Goal: Task Accomplishment & Management: Manage account settings

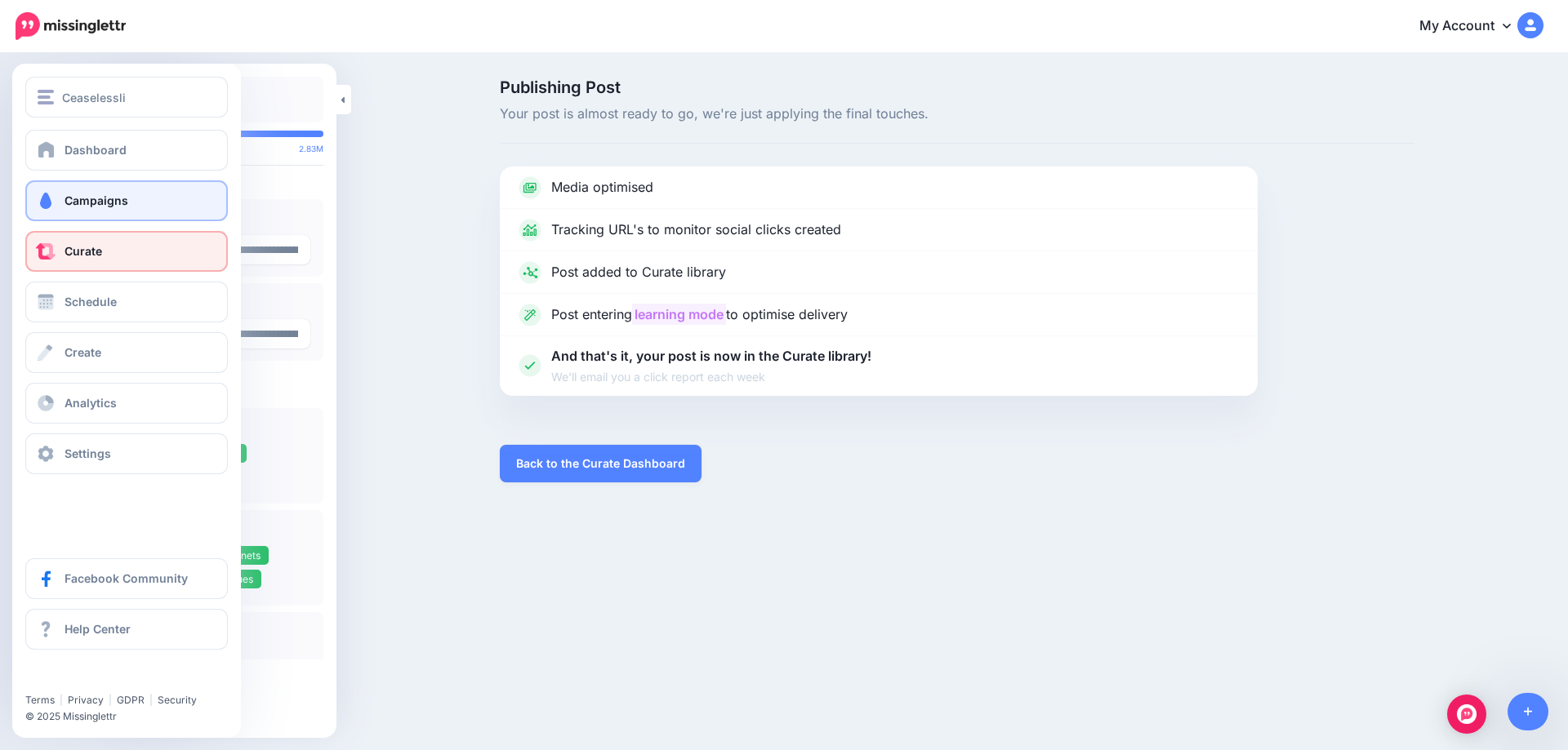
click at [50, 198] on span at bounding box center [46, 200] width 22 height 16
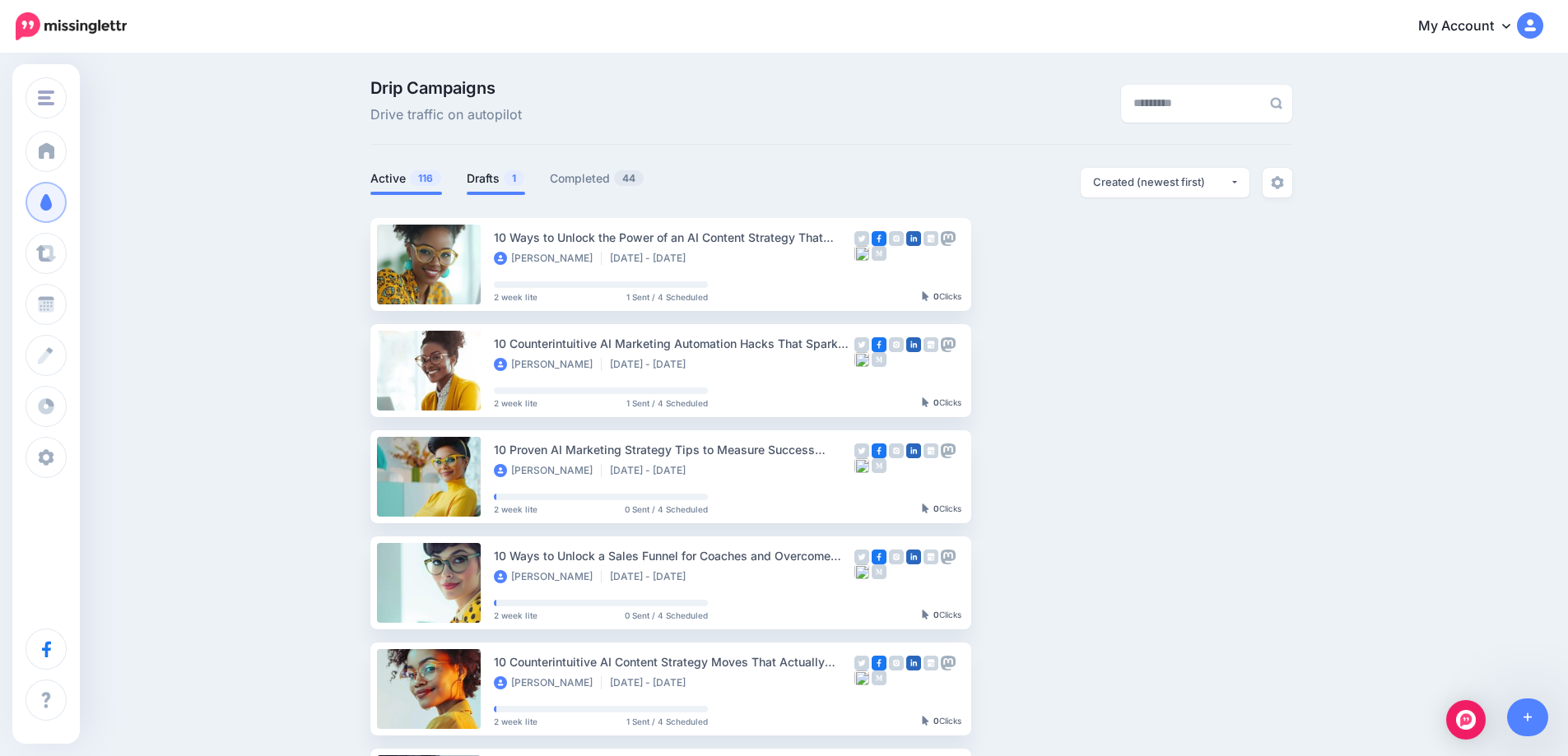
click at [509, 173] on link "Drafts 1" at bounding box center [495, 179] width 58 height 20
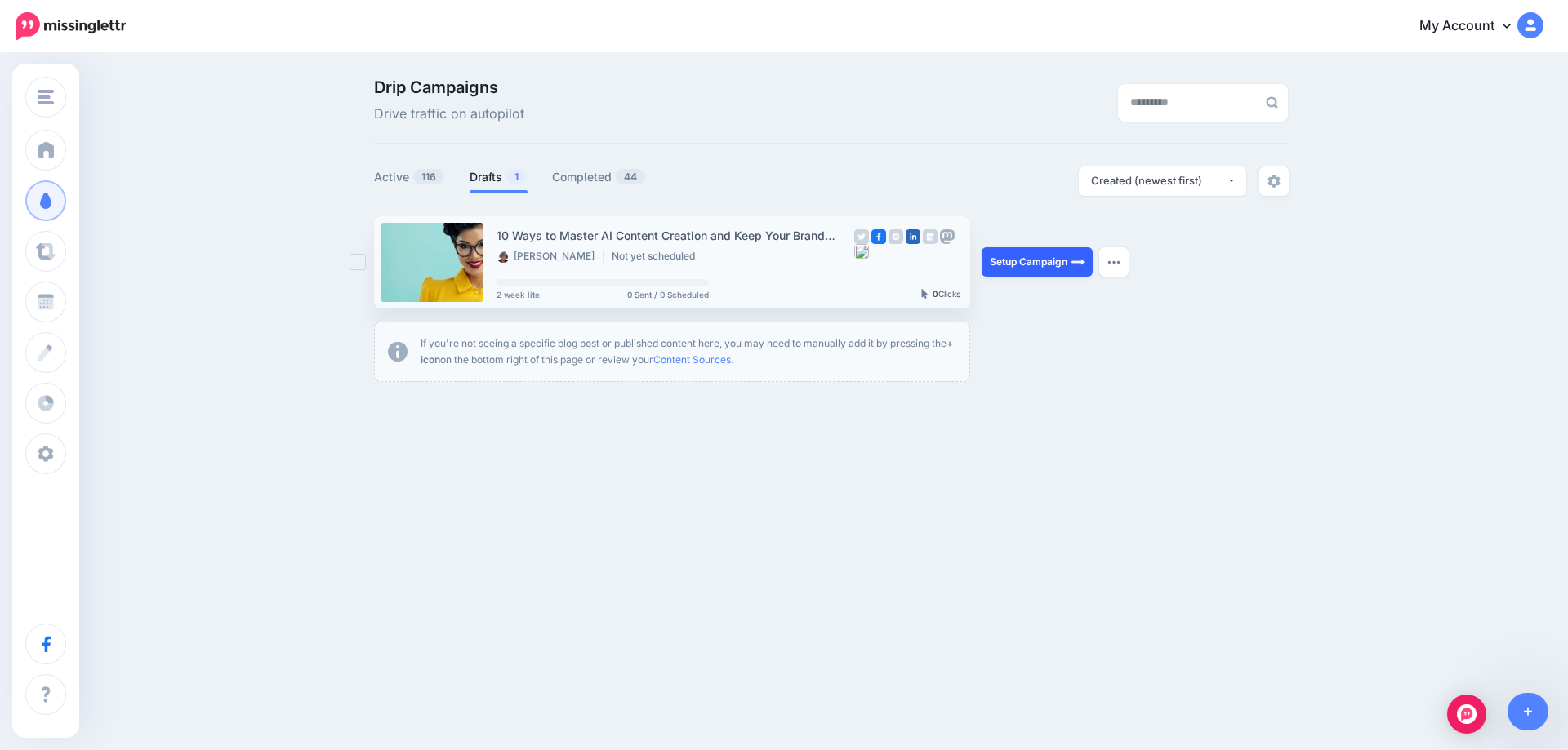
click at [1049, 269] on link "Setup Campaign" at bounding box center [1036, 261] width 111 height 29
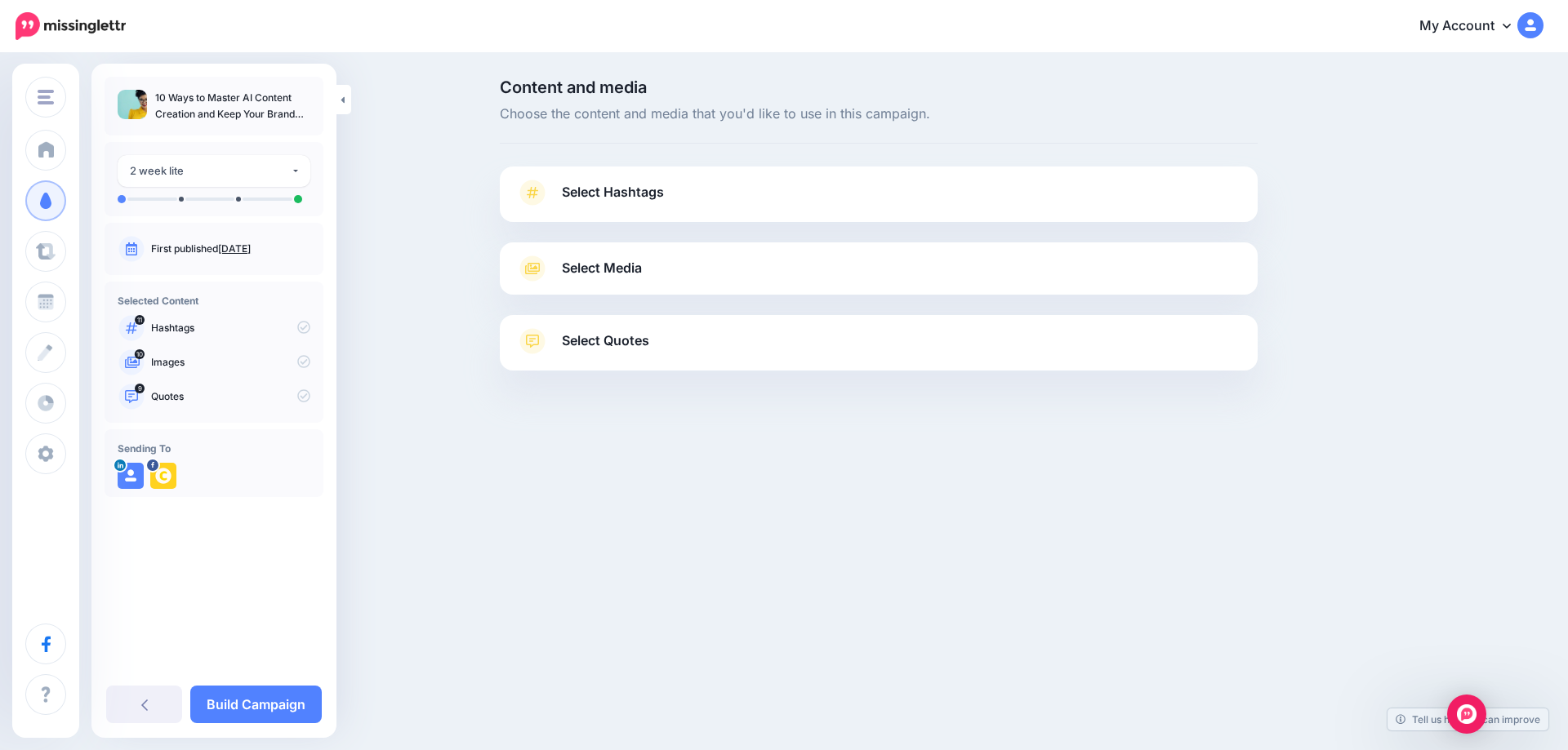
click at [248, 252] on link "Oct. 9, 2025" at bounding box center [234, 249] width 33 height 12
click at [628, 197] on span "Select Hashtags" at bounding box center [613, 193] width 102 height 22
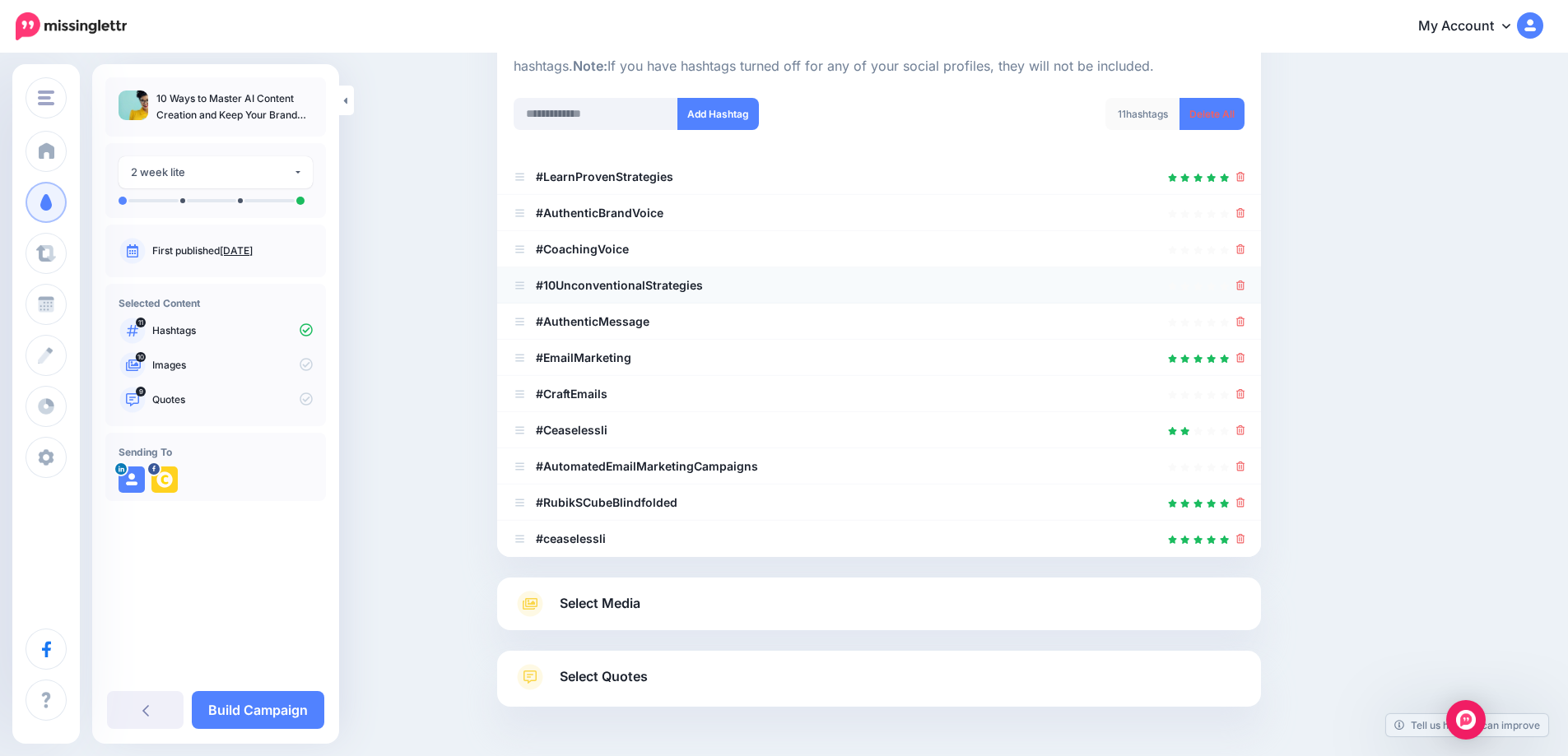
scroll to position [185, 0]
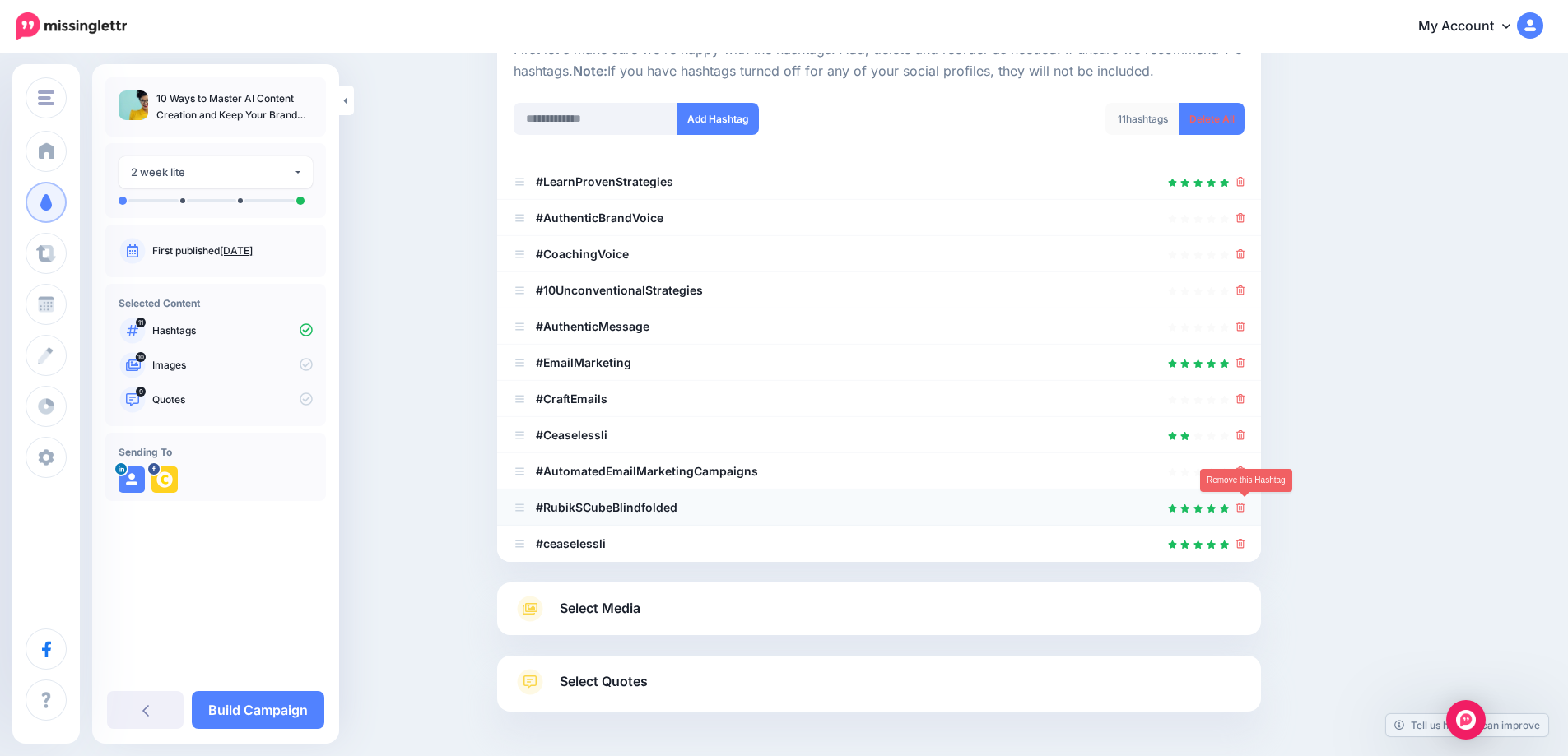
click at [1243, 512] on icon at bounding box center [1240, 507] width 9 height 10
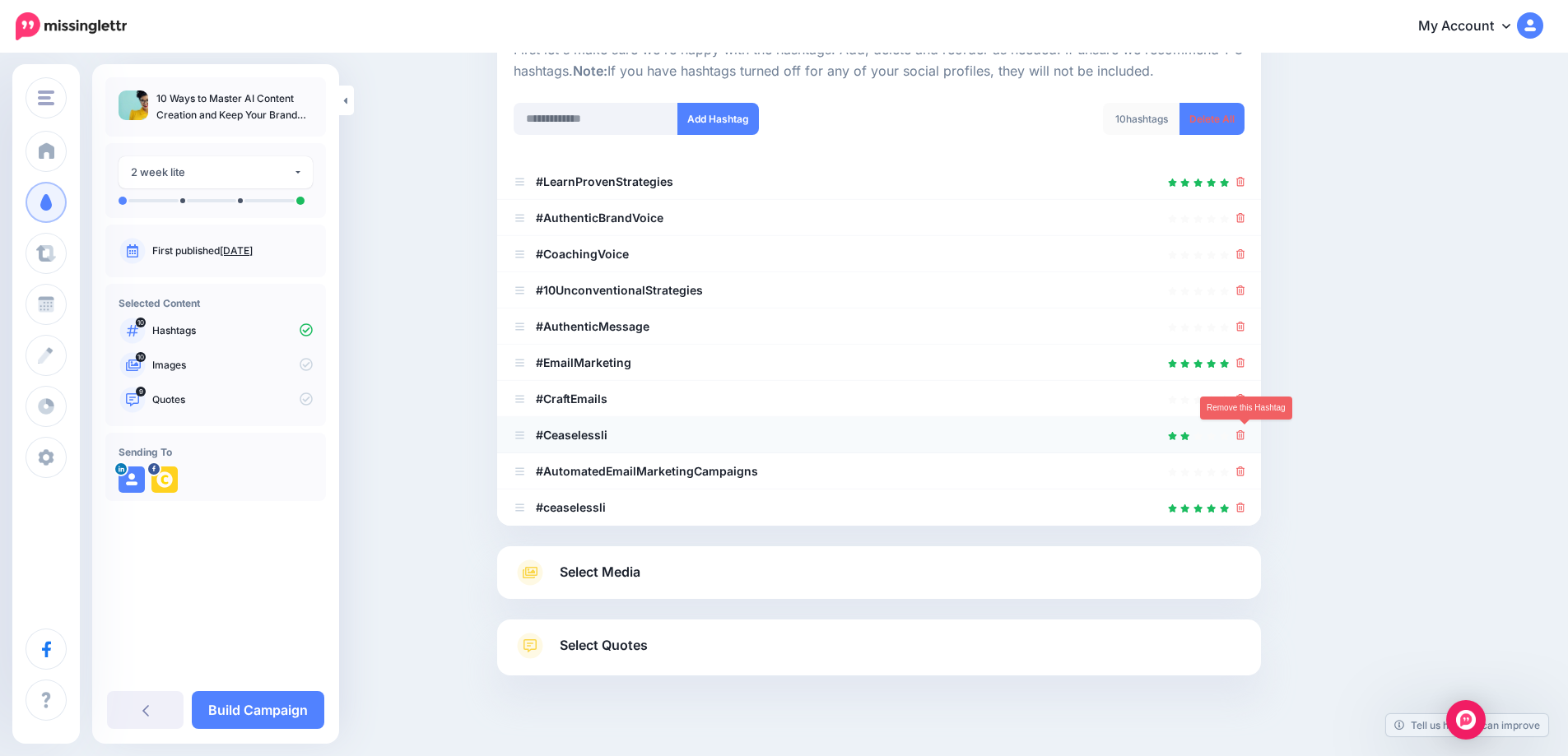
click at [1245, 433] on icon at bounding box center [1240, 434] width 9 height 10
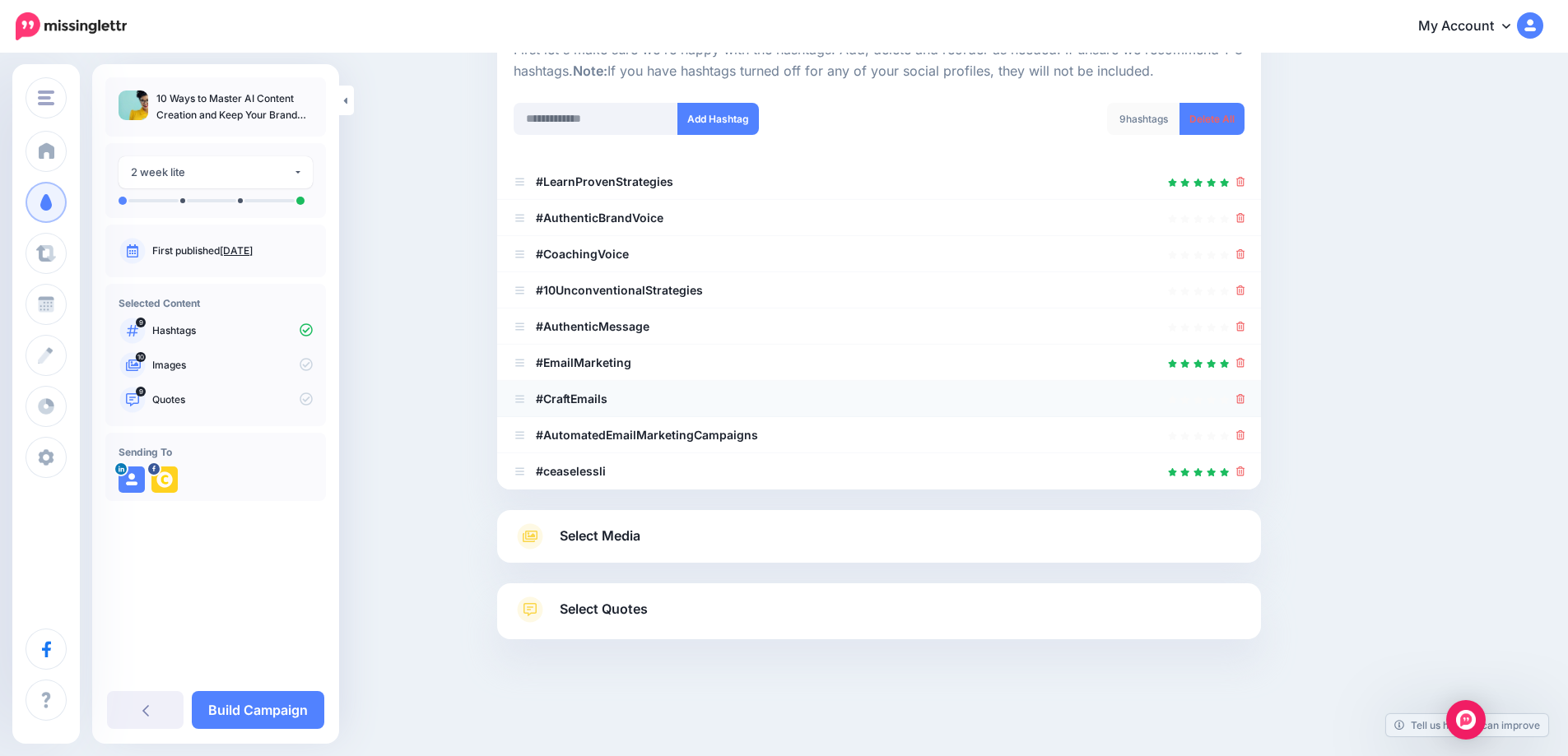
click at [1240, 397] on div at bounding box center [879, 399] width 731 height 20
click at [1245, 298] on div at bounding box center [1240, 290] width 9 height 20
click at [1245, 292] on icon at bounding box center [1240, 290] width 9 height 10
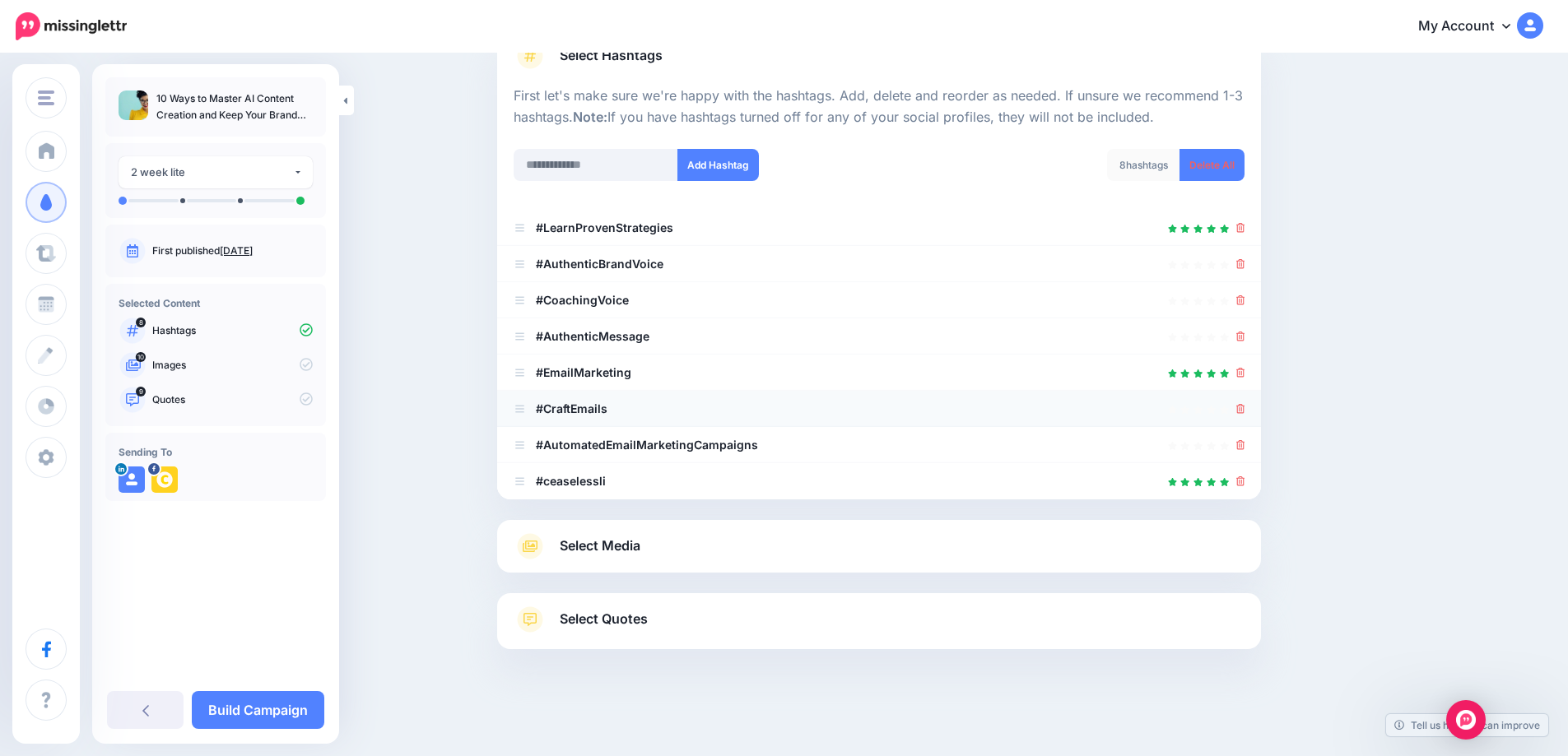
scroll to position [138, 0]
click at [1239, 410] on div at bounding box center [879, 408] width 731 height 20
click at [1238, 303] on div at bounding box center [879, 300] width 731 height 20
click at [1242, 303] on icon at bounding box center [1240, 300] width 9 height 10
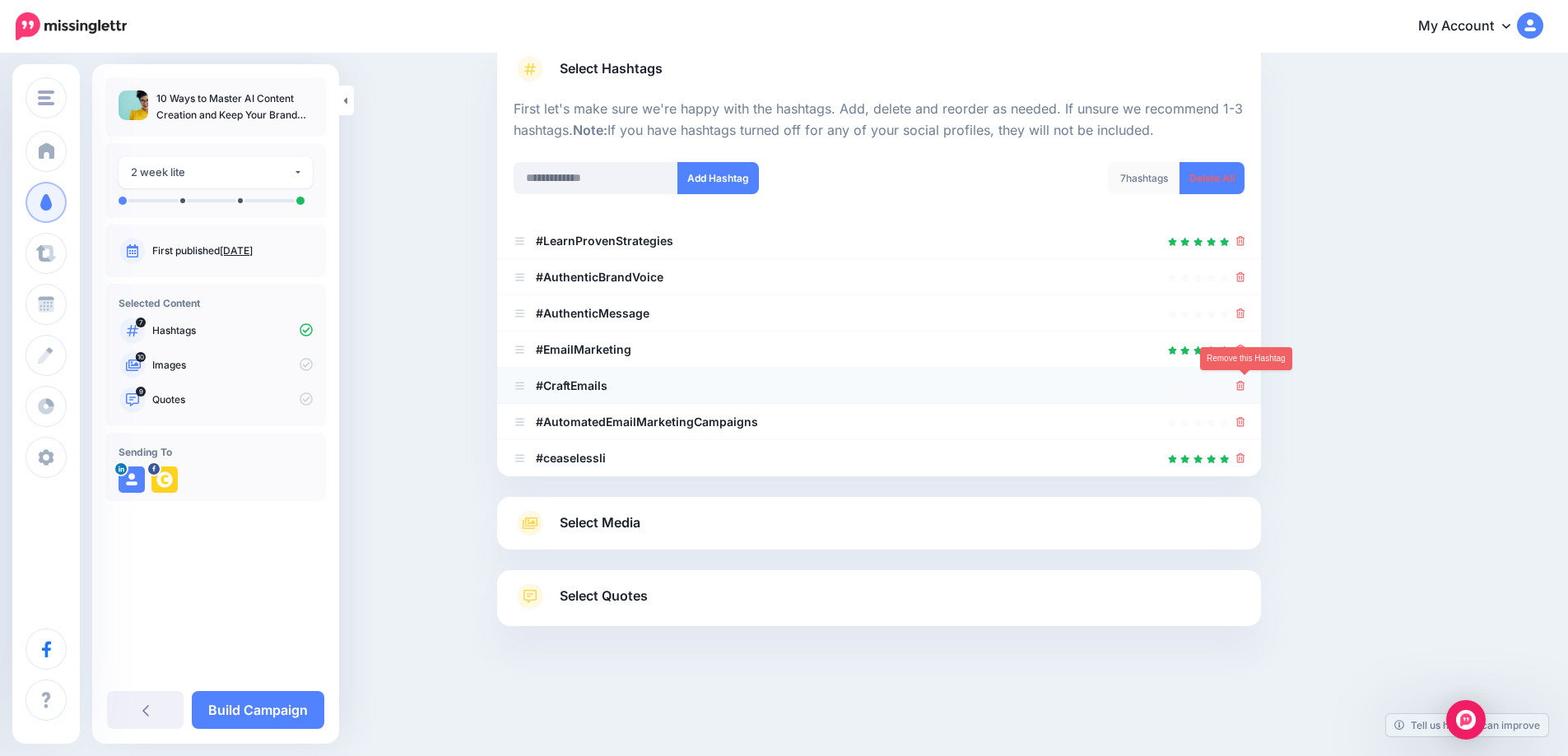
click at [1243, 390] on icon at bounding box center [1240, 385] width 9 height 10
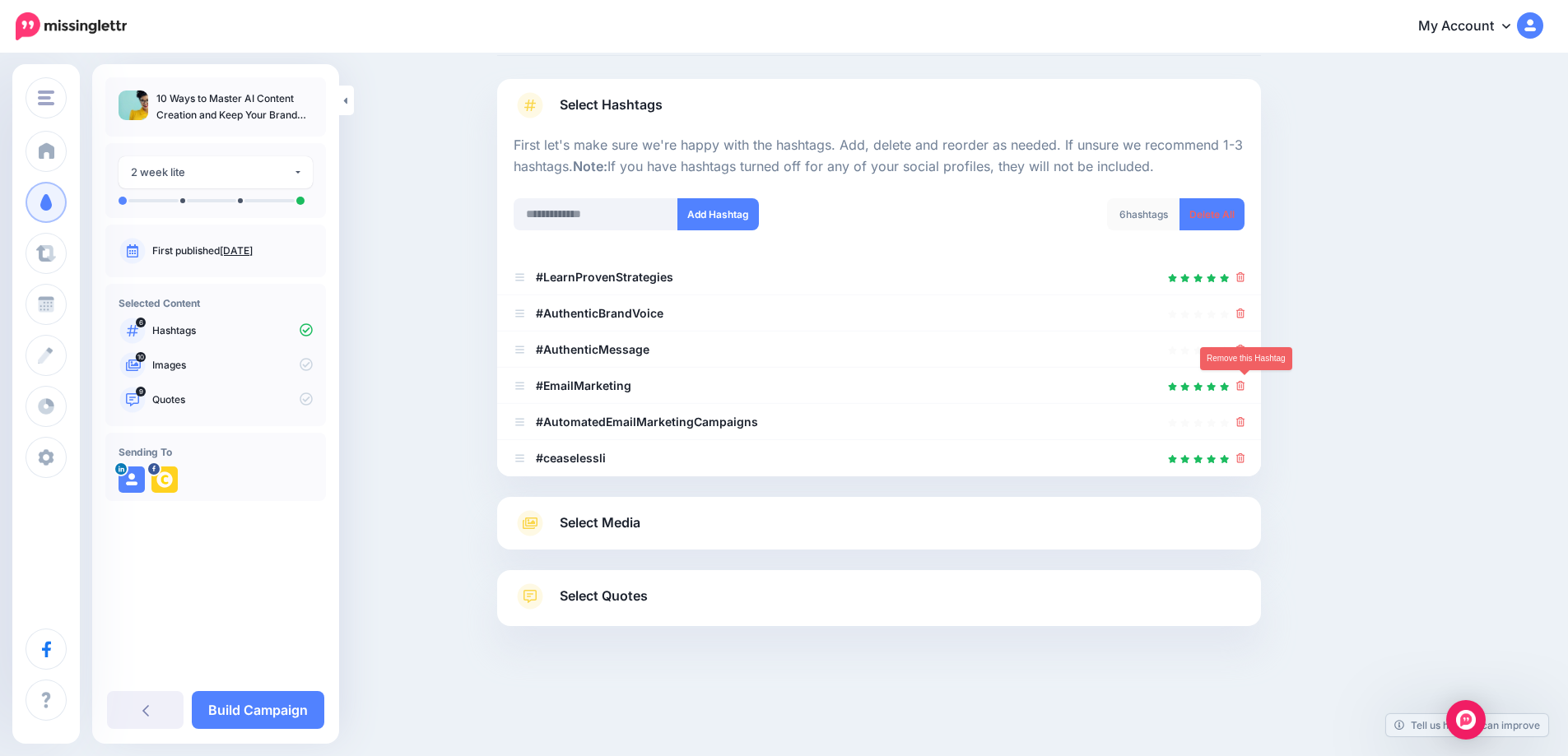
scroll to position [88, 0]
click at [610, 523] on span "Select Media" at bounding box center [599, 523] width 81 height 23
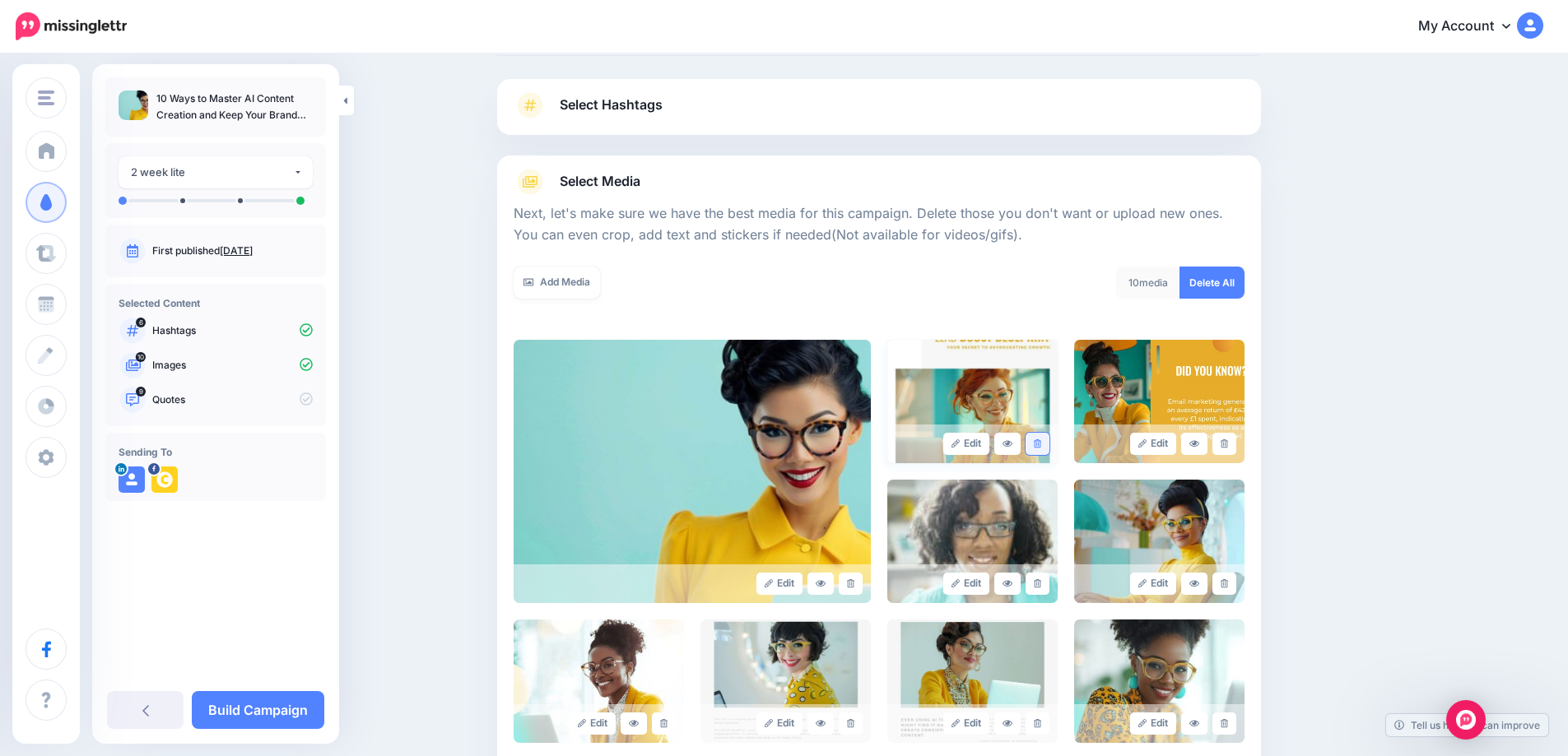
click at [1041, 446] on icon at bounding box center [1037, 444] width 8 height 9
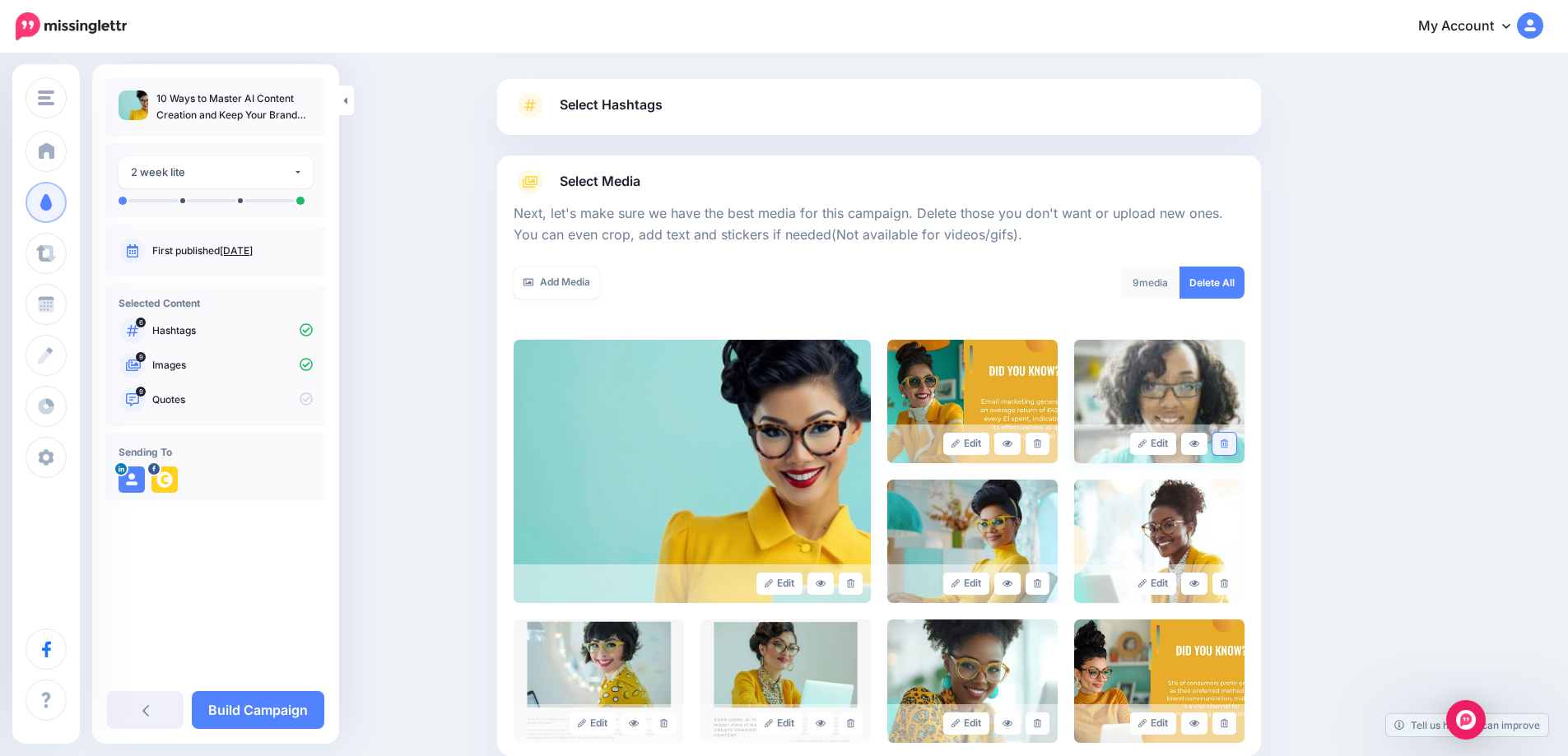
click at [1228, 444] on icon at bounding box center [1224, 444] width 8 height 9
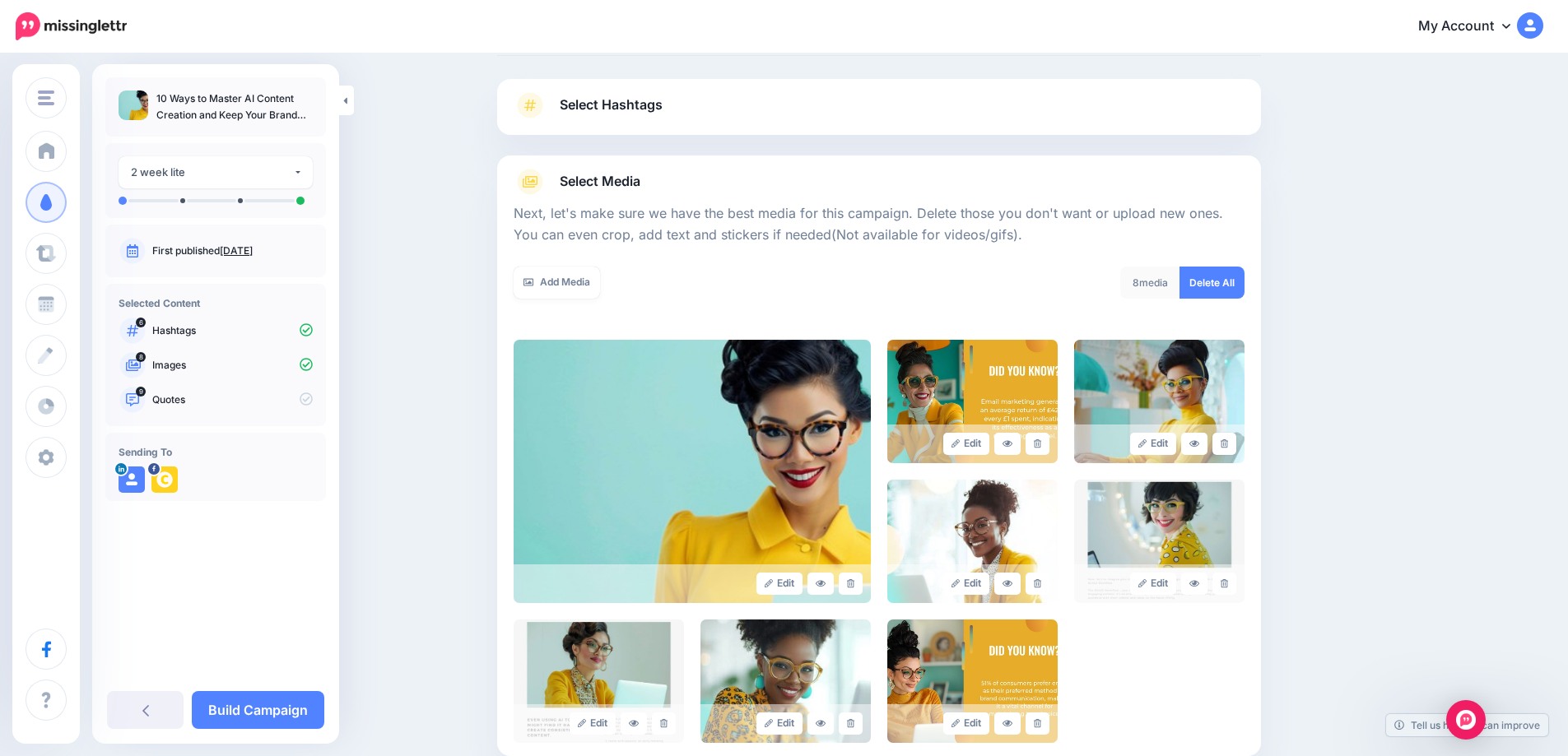
click at [1228, 444] on icon at bounding box center [1224, 444] width 8 height 9
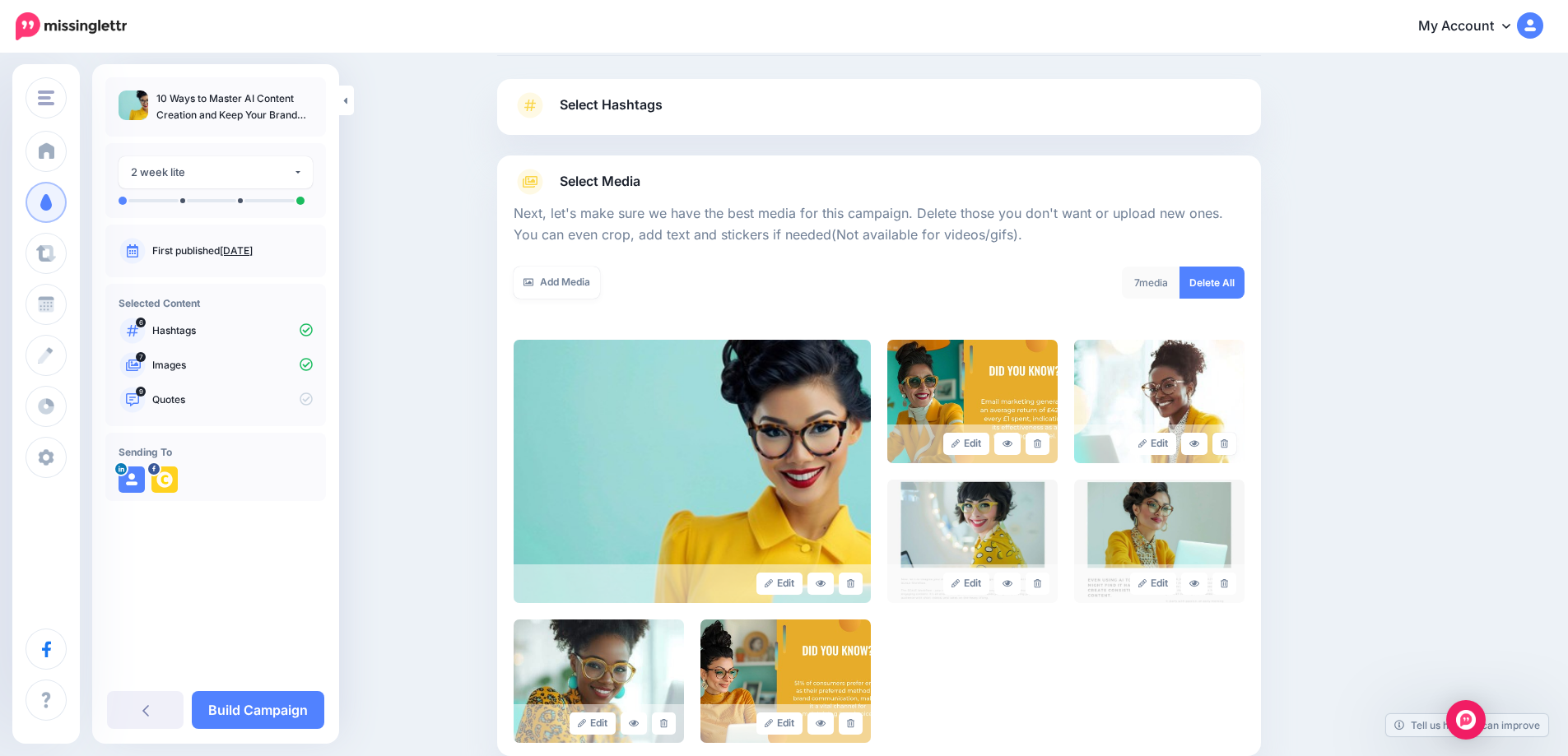
click at [1228, 444] on icon at bounding box center [1224, 444] width 8 height 9
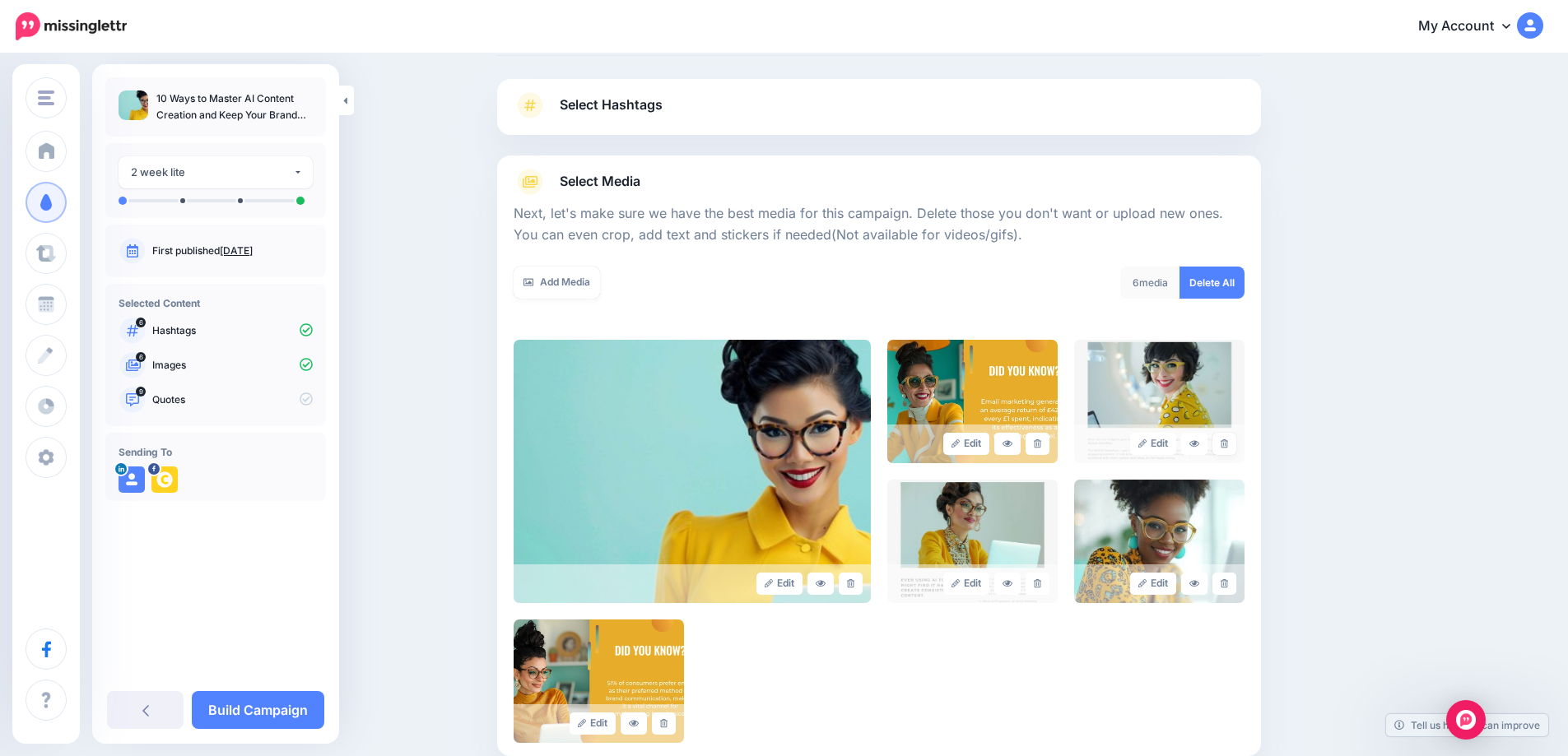
click at [1228, 444] on icon at bounding box center [1224, 444] width 8 height 9
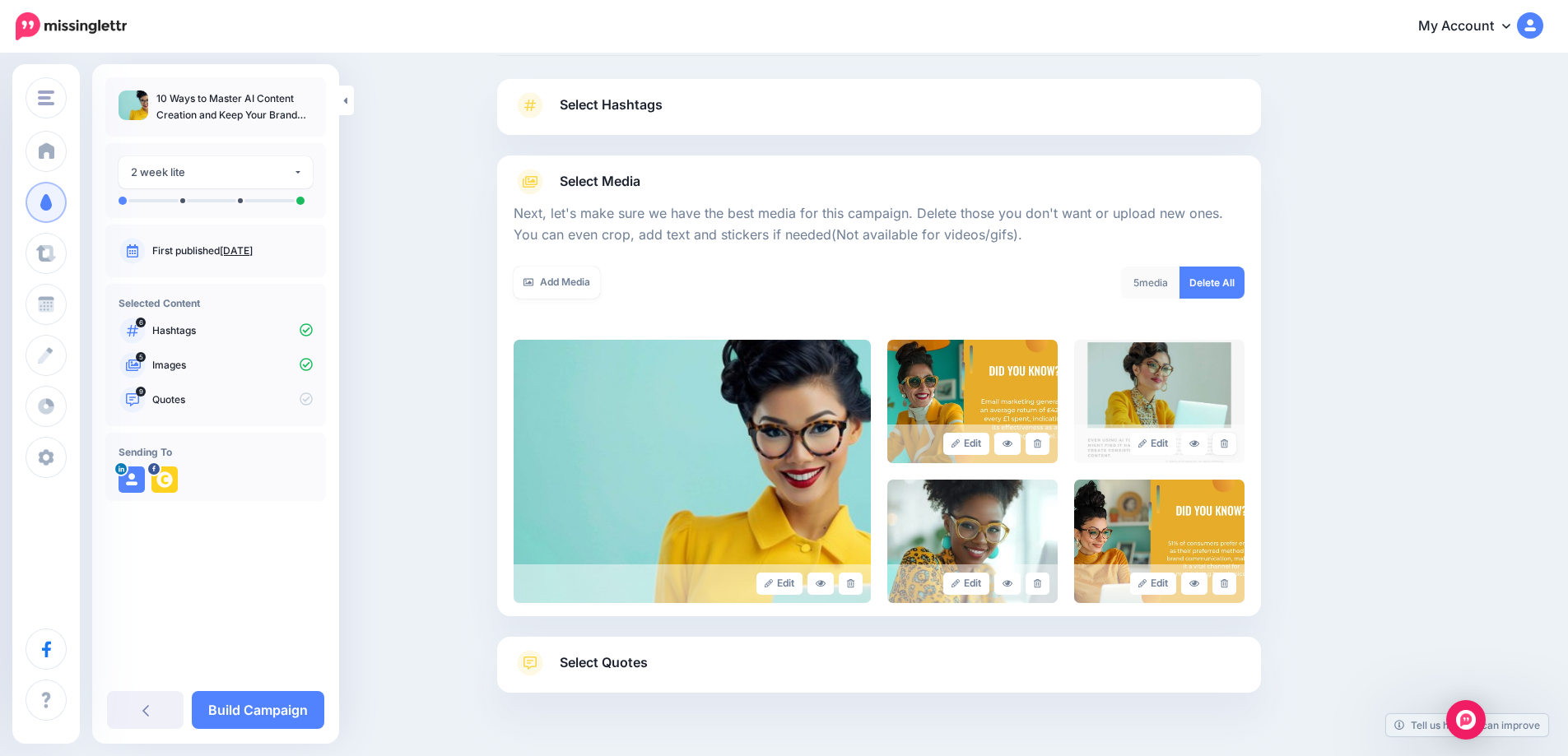
click at [1228, 444] on icon at bounding box center [1224, 444] width 8 height 9
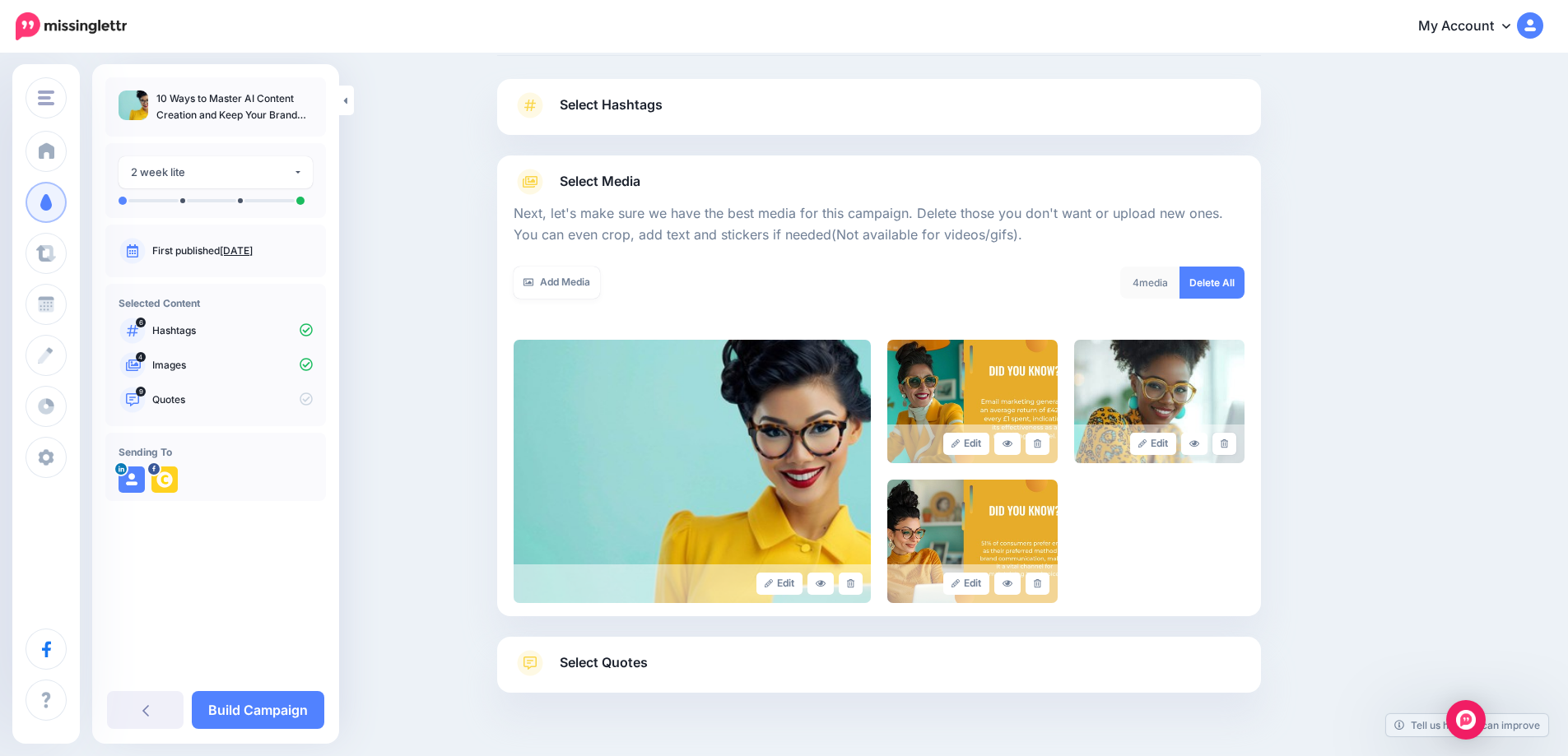
click at [1228, 444] on icon at bounding box center [1224, 444] width 8 height 9
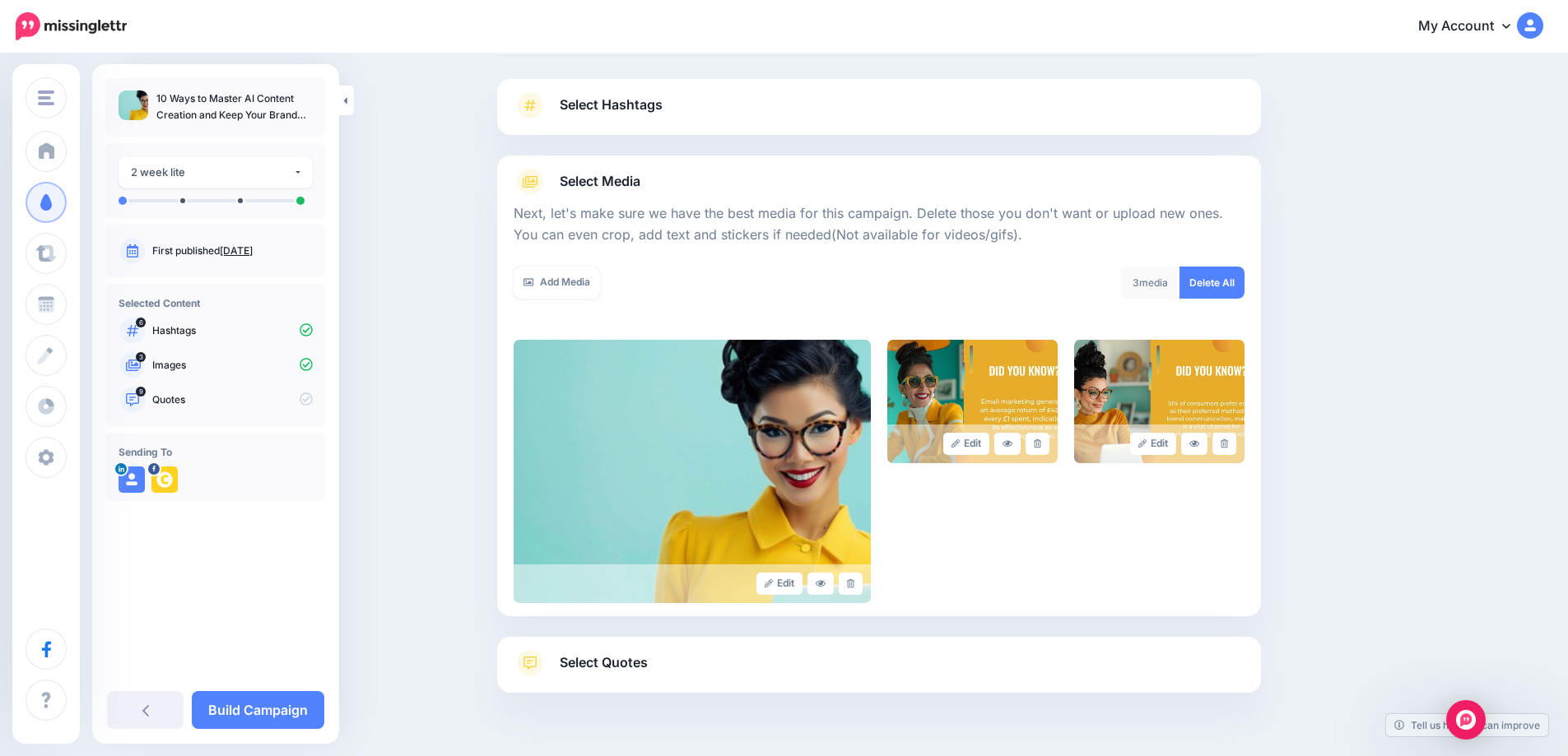
click at [626, 666] on span "Select Quotes" at bounding box center [604, 662] width 88 height 23
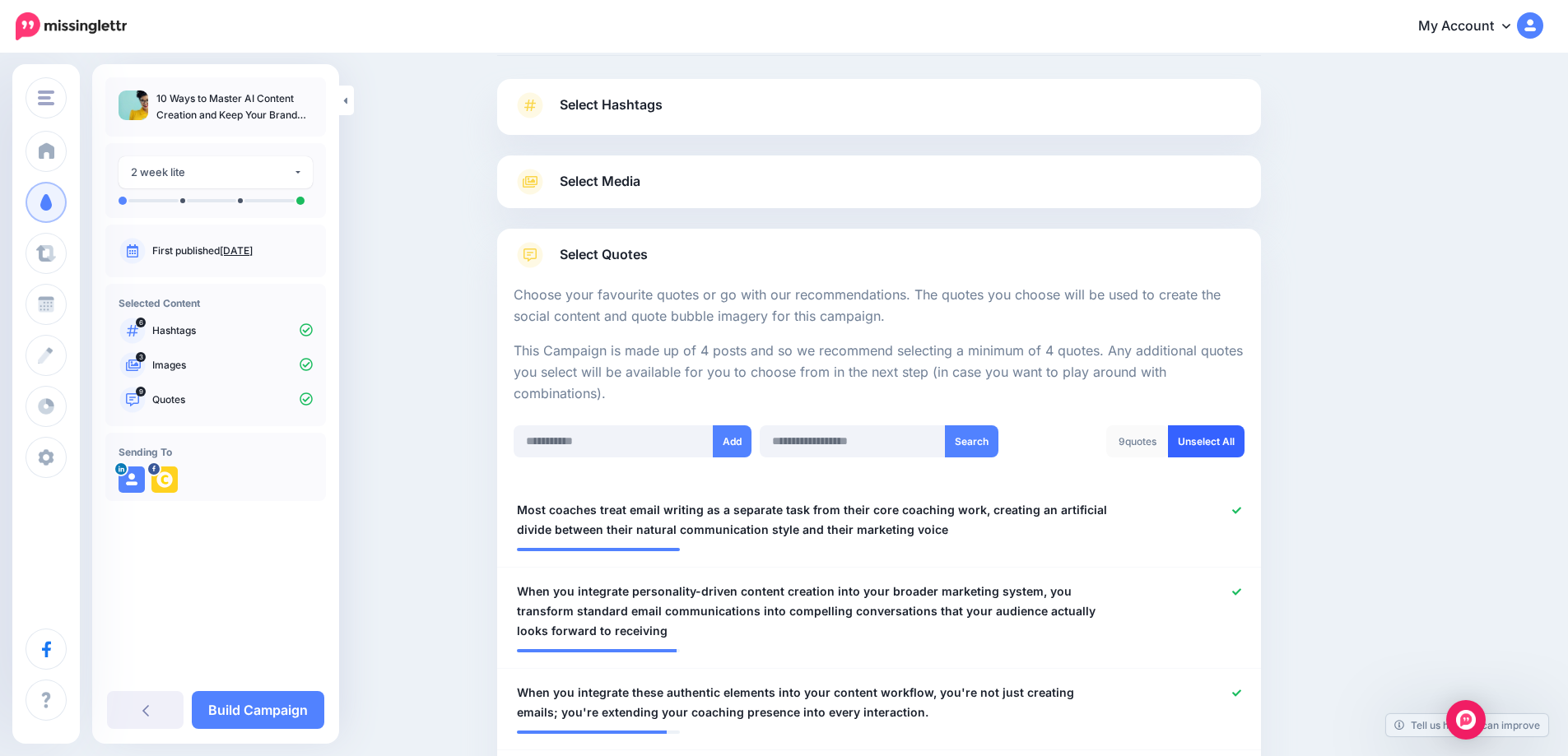
click at [1210, 442] on link "Unselect All" at bounding box center [1205, 441] width 76 height 32
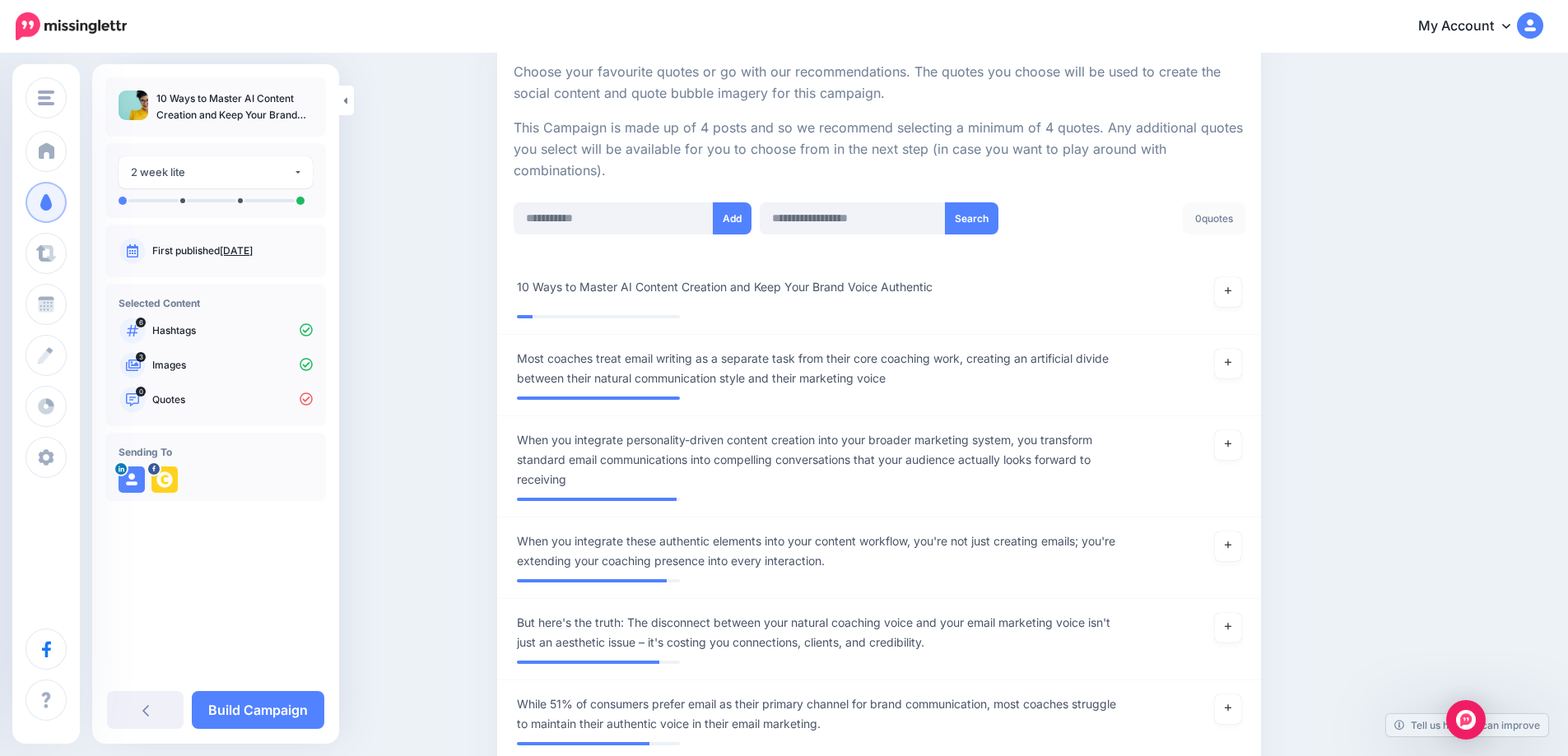
scroll to position [311, 0]
click at [1231, 292] on icon at bounding box center [1228, 291] width 7 height 9
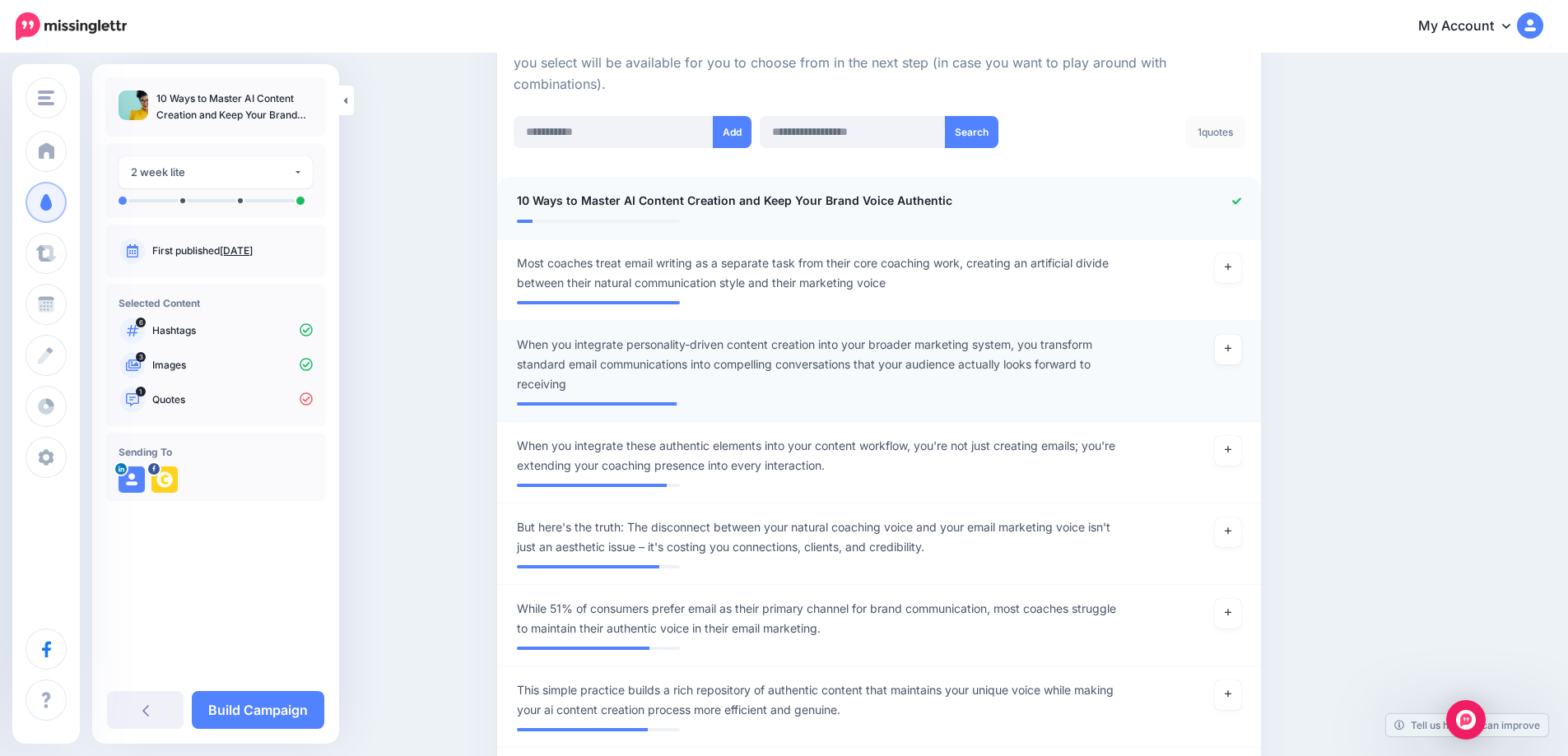
scroll to position [400, 0]
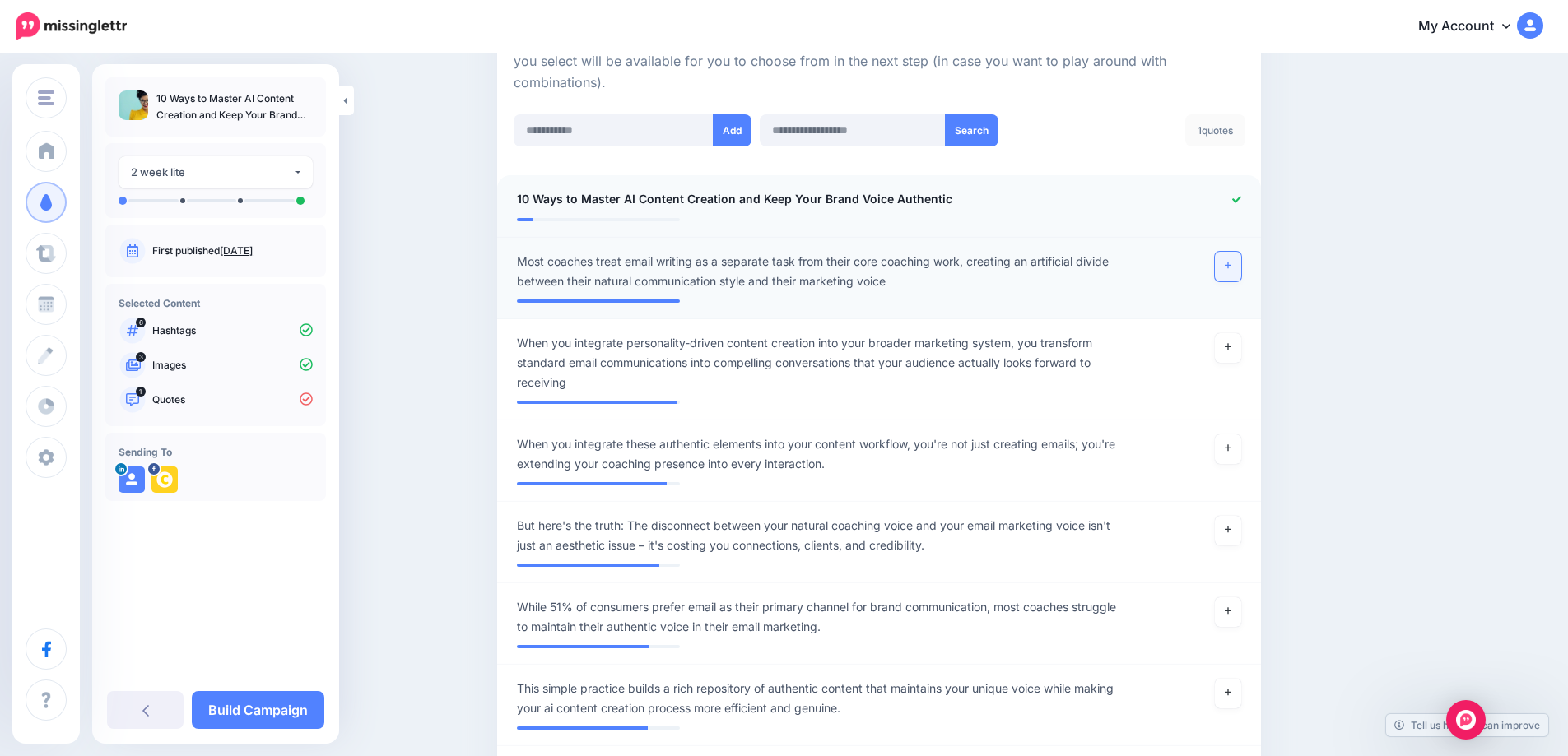
click at [1238, 267] on link at bounding box center [1227, 266] width 26 height 29
click at [1230, 620] on link at bounding box center [1227, 612] width 26 height 29
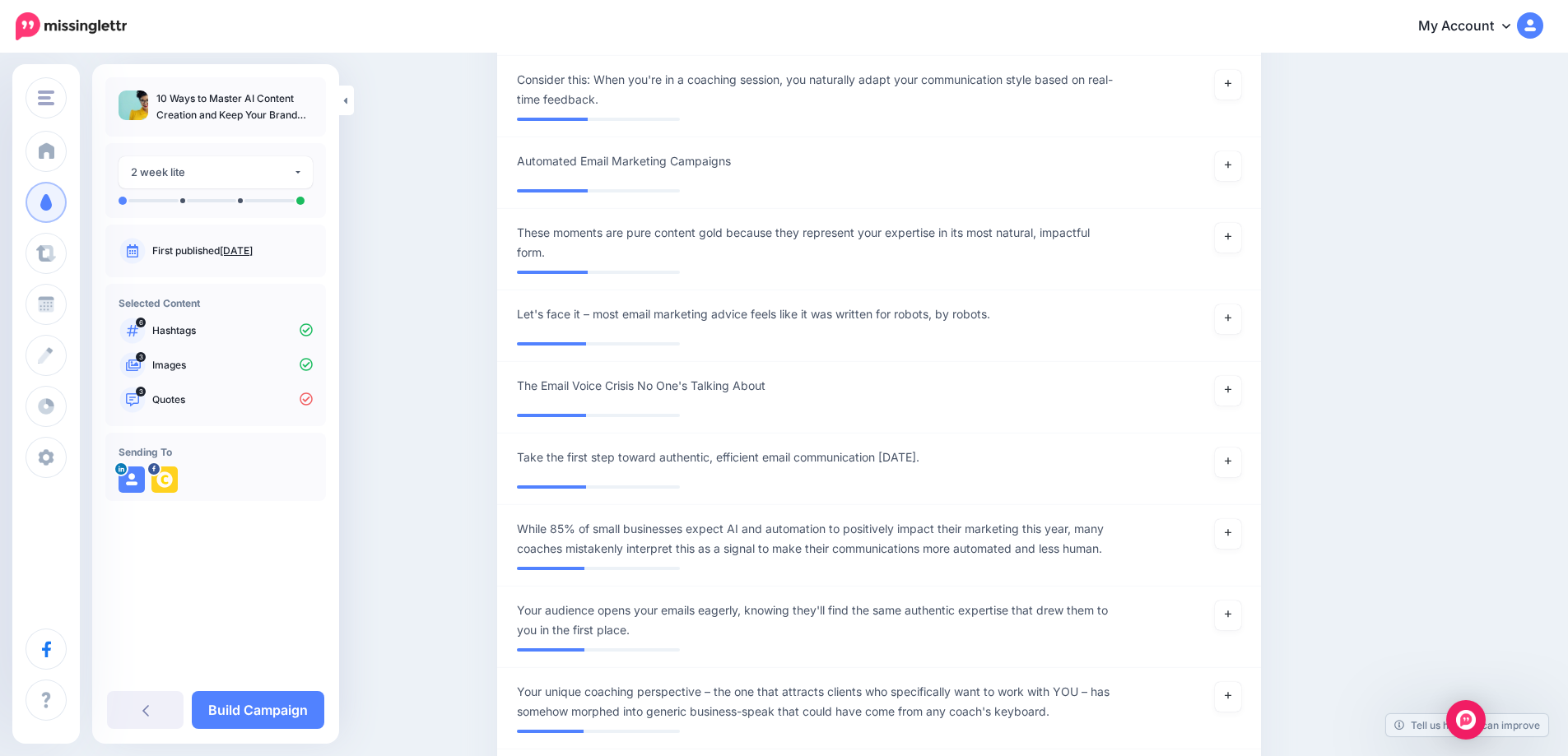
scroll to position [4870, 0]
click at [1230, 538] on icon at bounding box center [1228, 533] width 7 height 9
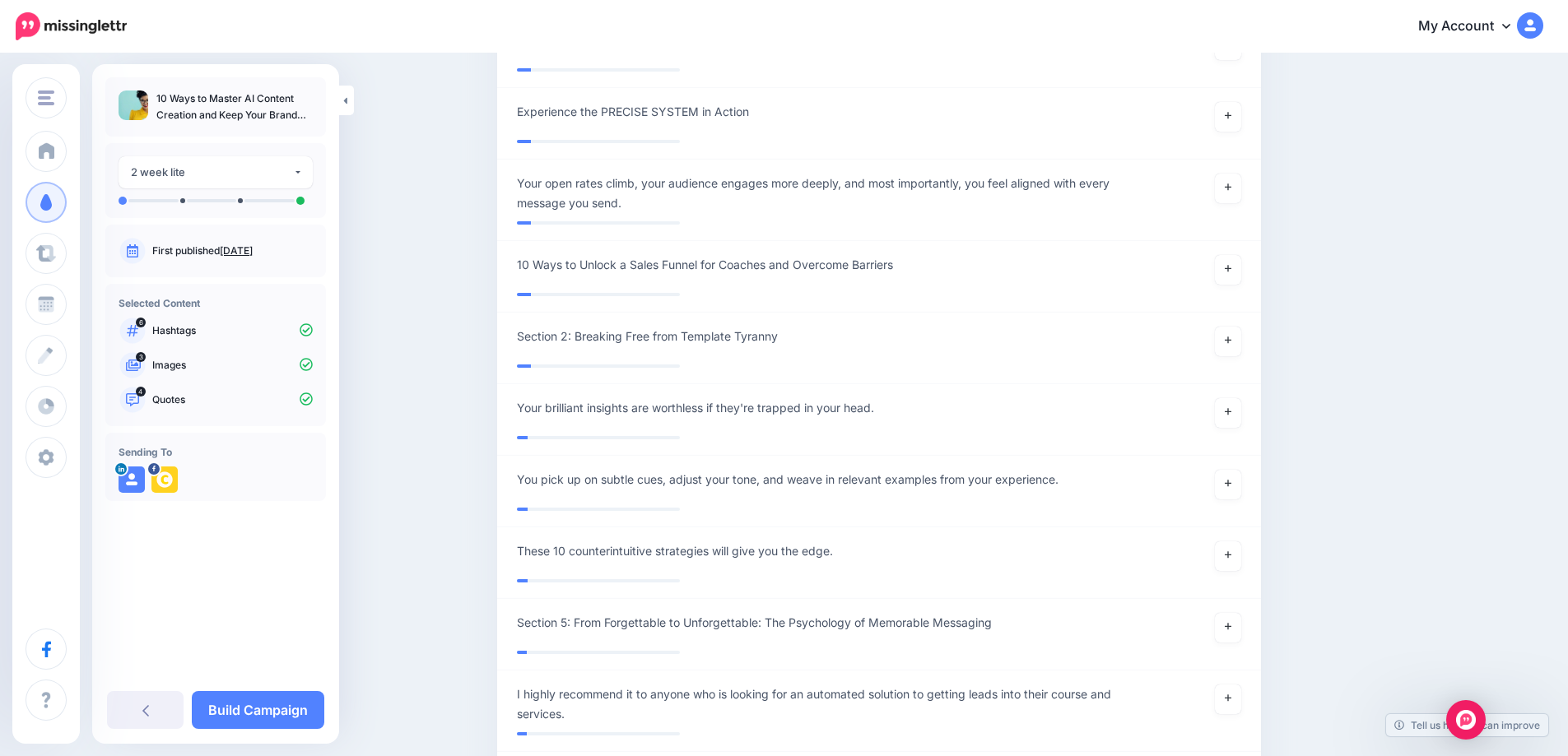
scroll to position [11162, 0]
click at [1000, 428] on div "**********" at bounding box center [817, 414] width 624 height 29
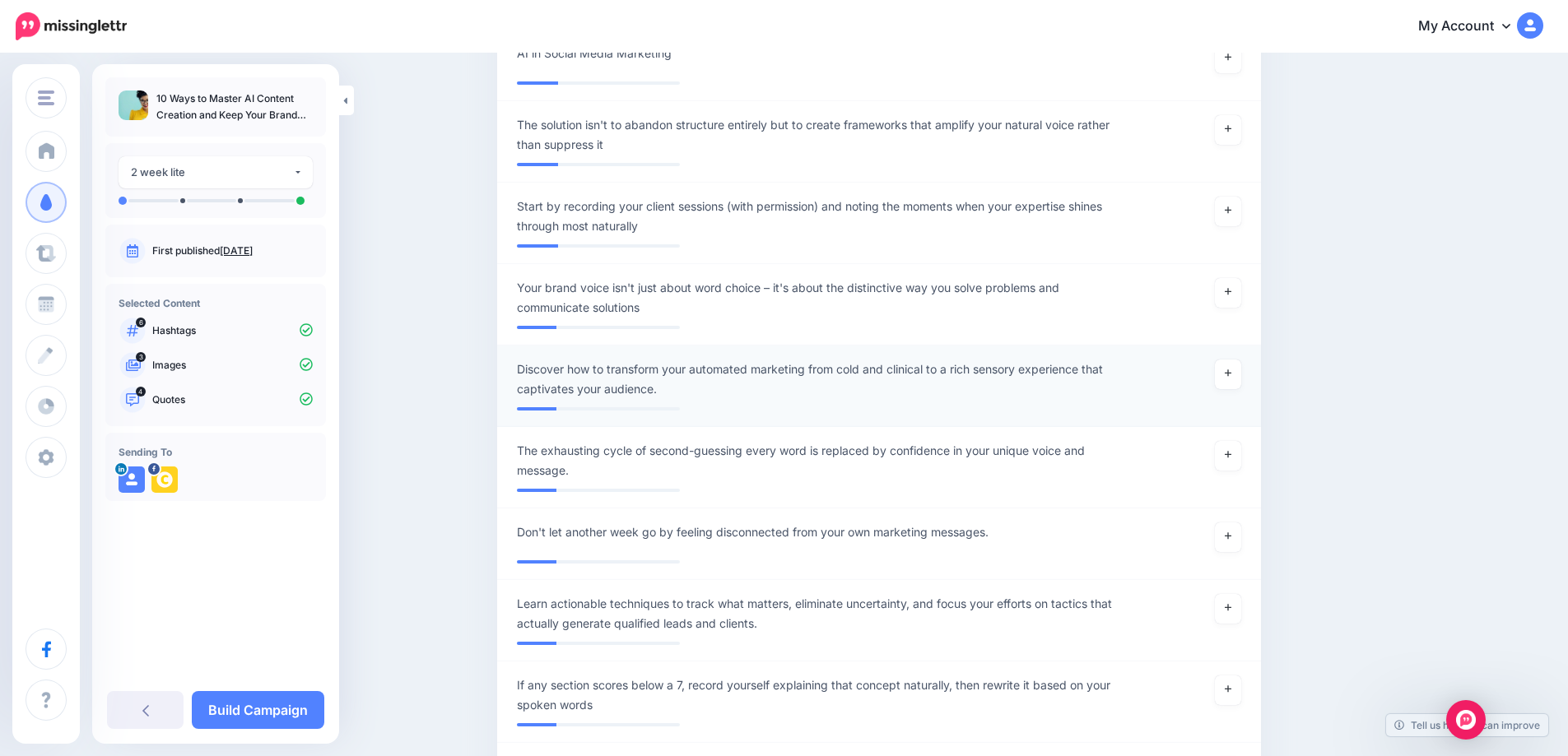
scroll to position [8723, 0]
click at [1234, 388] on link at bounding box center [1227, 374] width 26 height 29
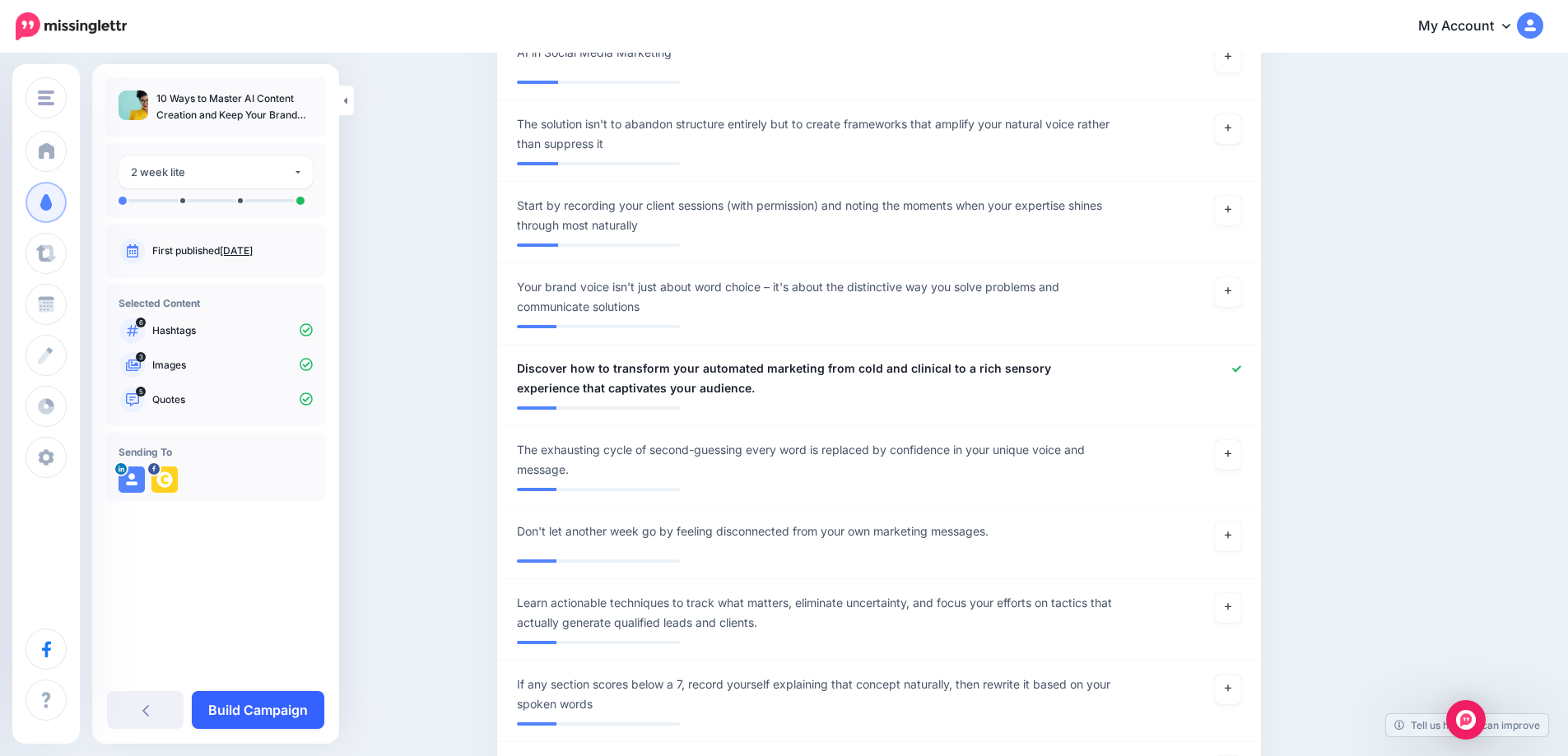
click at [278, 707] on link "Build Campaign" at bounding box center [258, 710] width 133 height 38
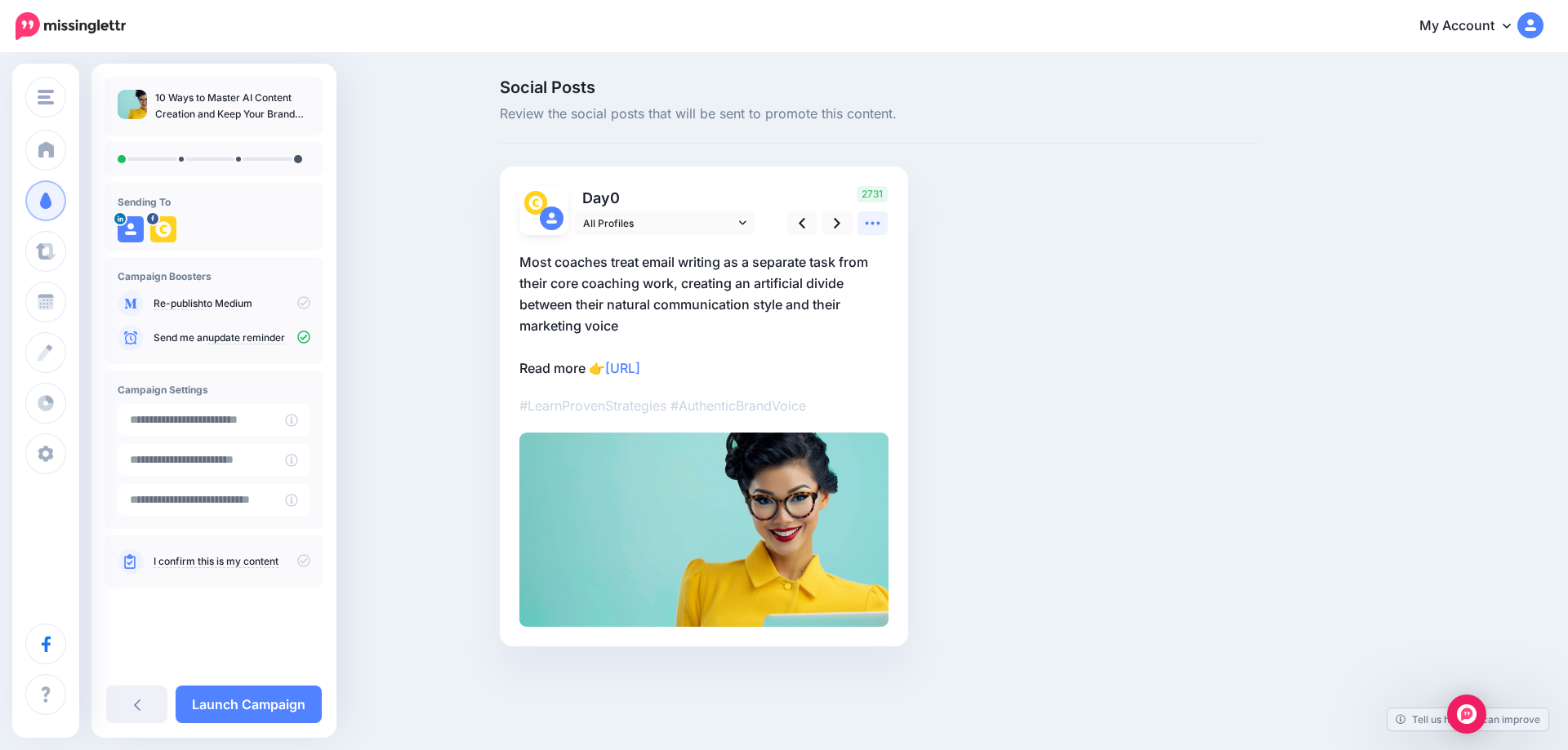
click at [877, 226] on icon at bounding box center [873, 224] width 17 height 17
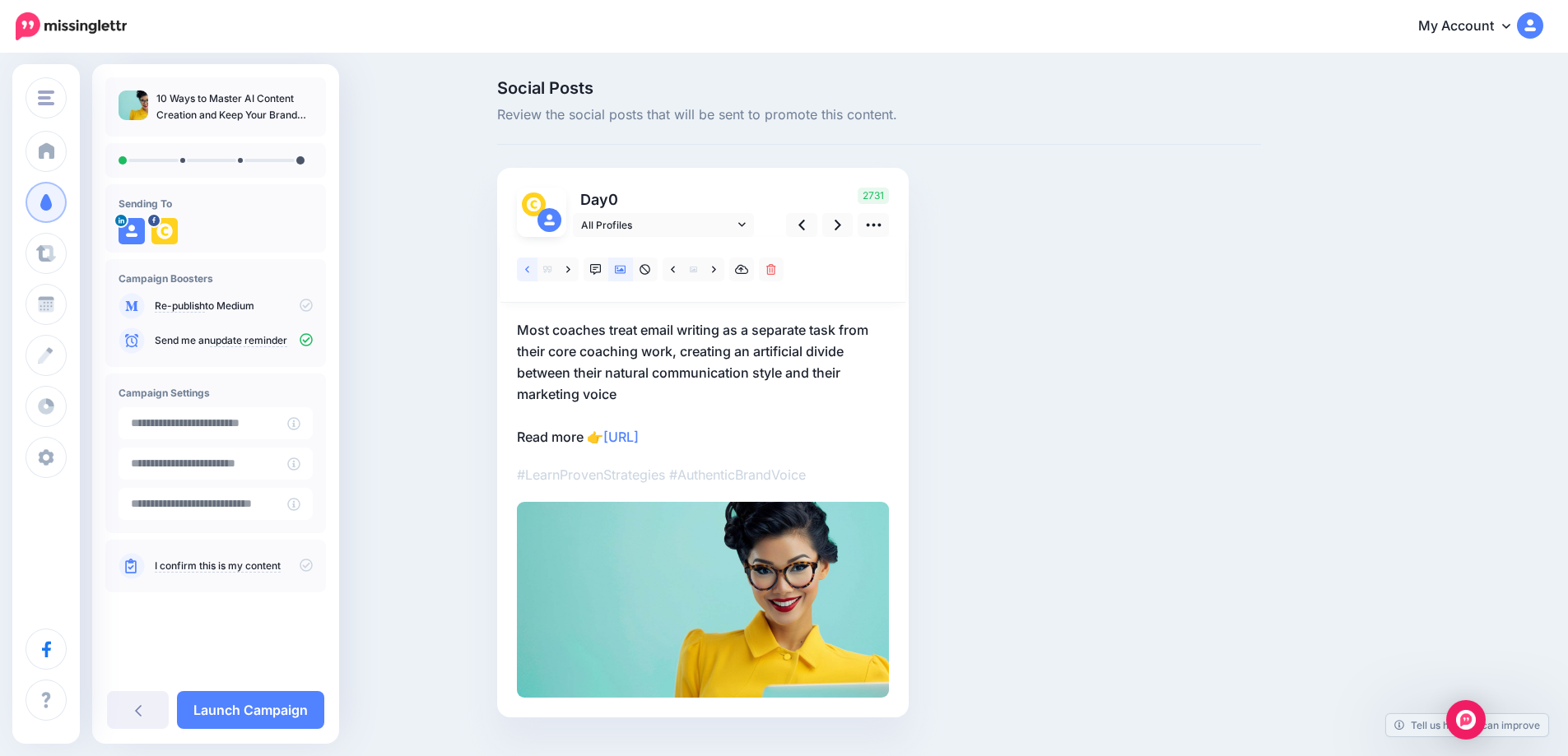
click at [529, 272] on icon at bounding box center [526, 270] width 4 height 11
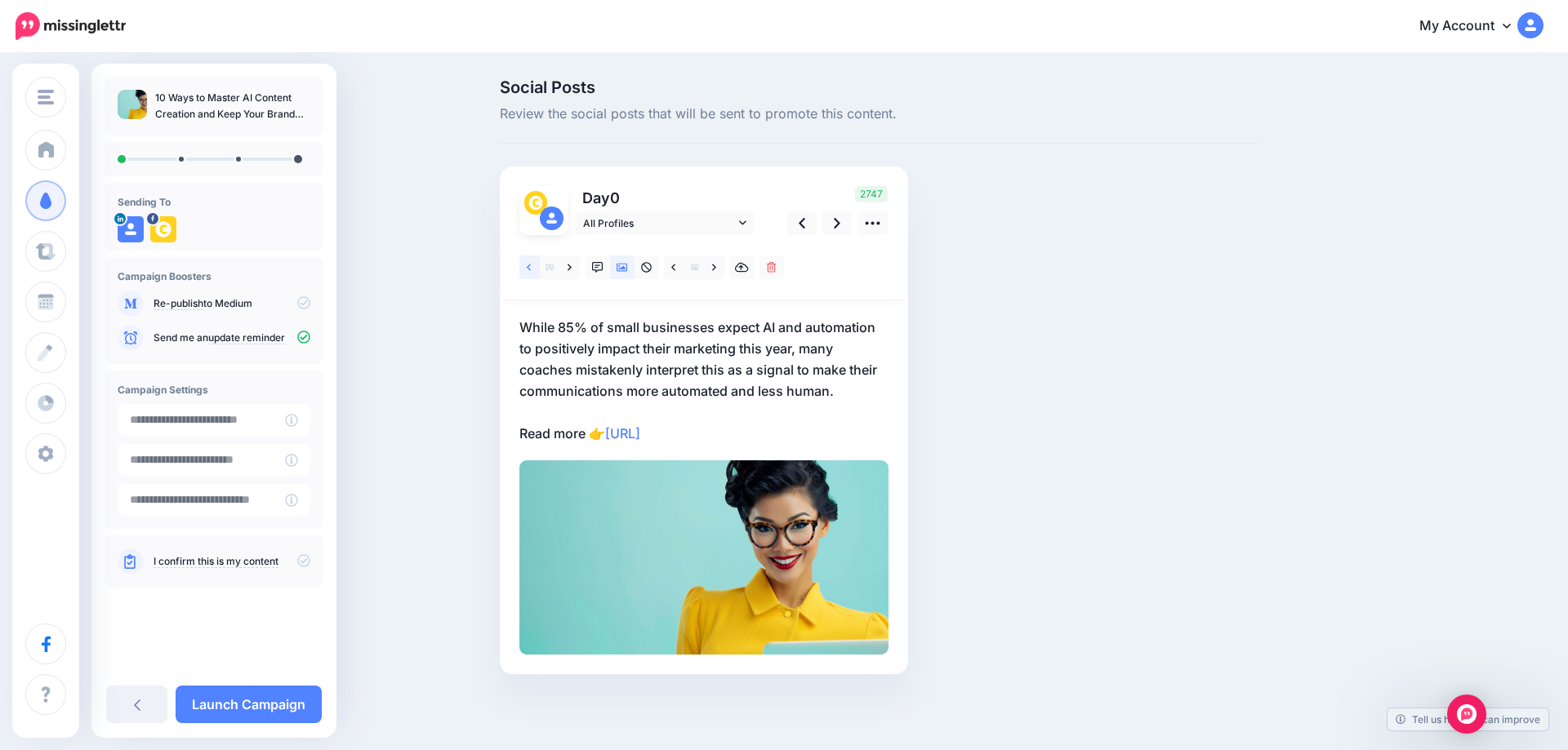
click at [528, 270] on icon at bounding box center [528, 267] width 4 height 11
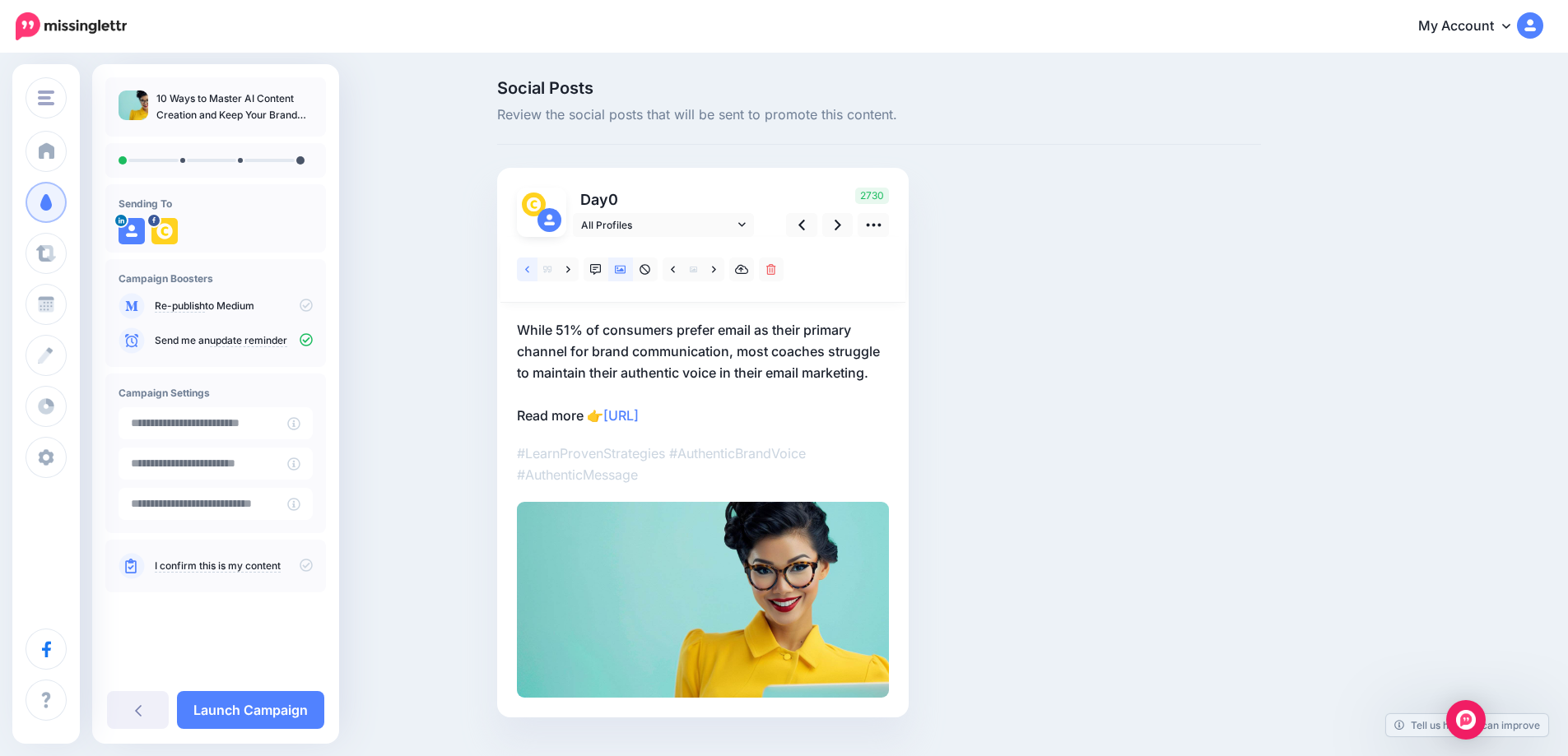
click at [529, 272] on icon at bounding box center [526, 270] width 4 height 11
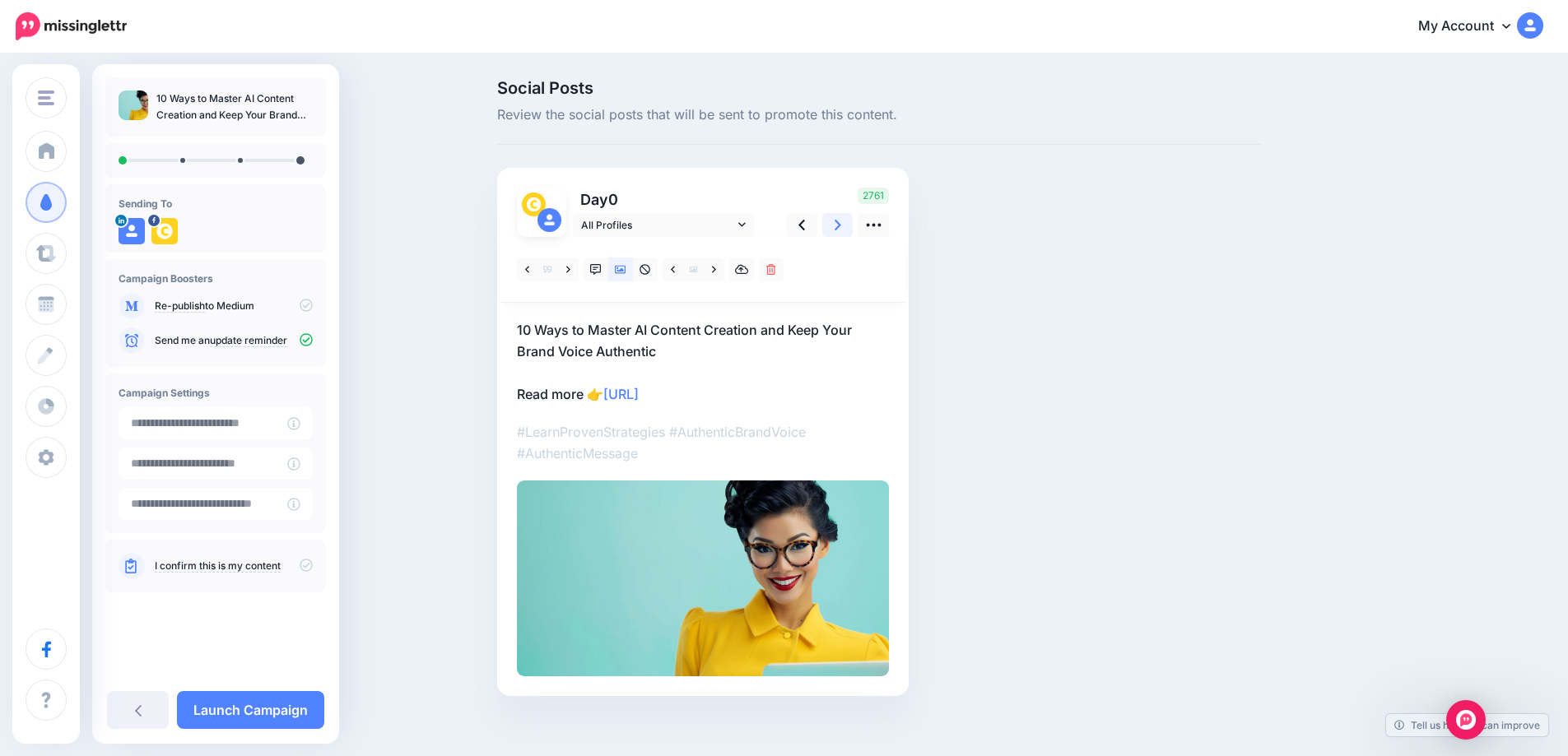
click at [841, 233] on icon at bounding box center [838, 225] width 7 height 17
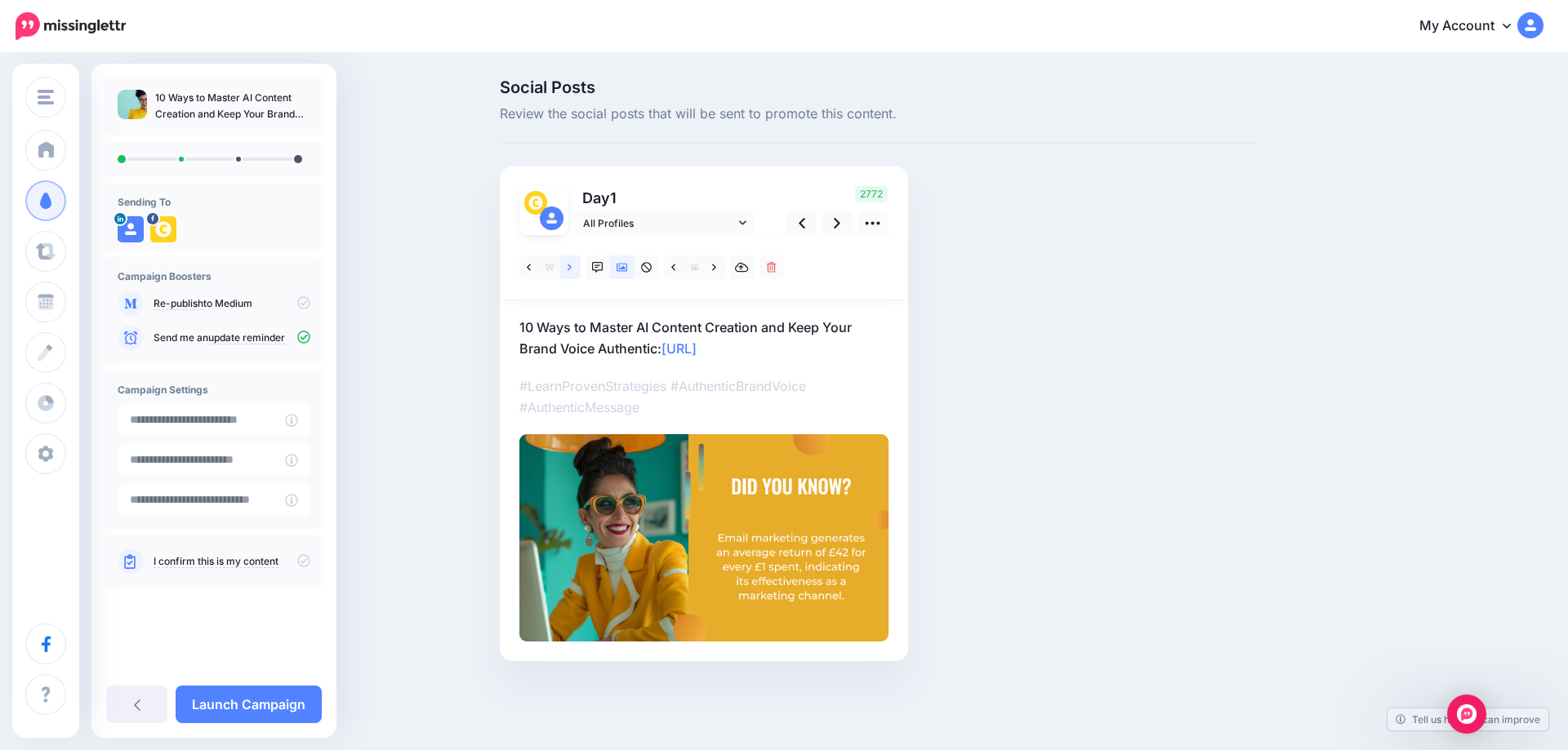
click at [567, 264] on icon at bounding box center [569, 267] width 4 height 11
click at [570, 266] on icon at bounding box center [569, 267] width 4 height 7
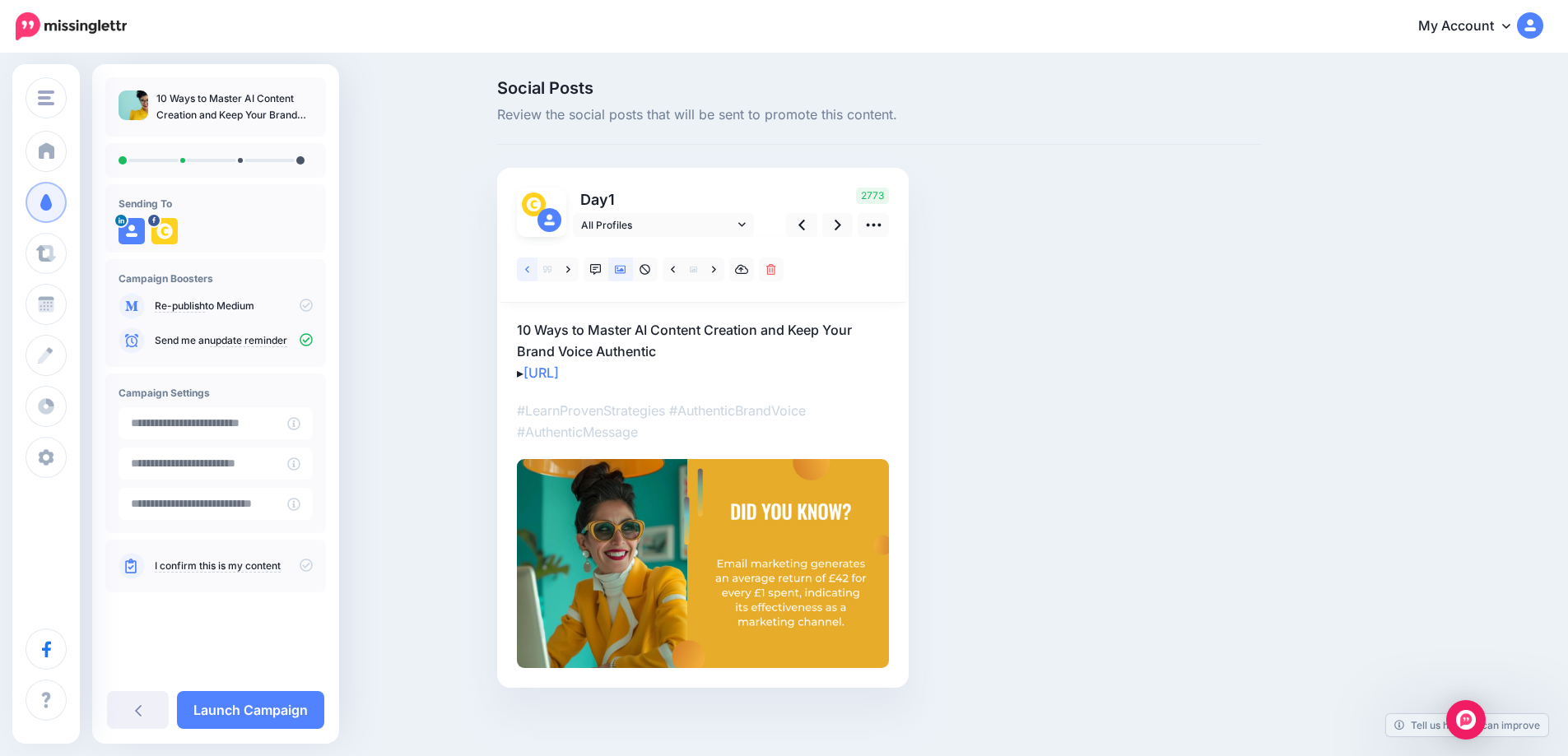
click at [529, 268] on icon at bounding box center [526, 269] width 4 height 7
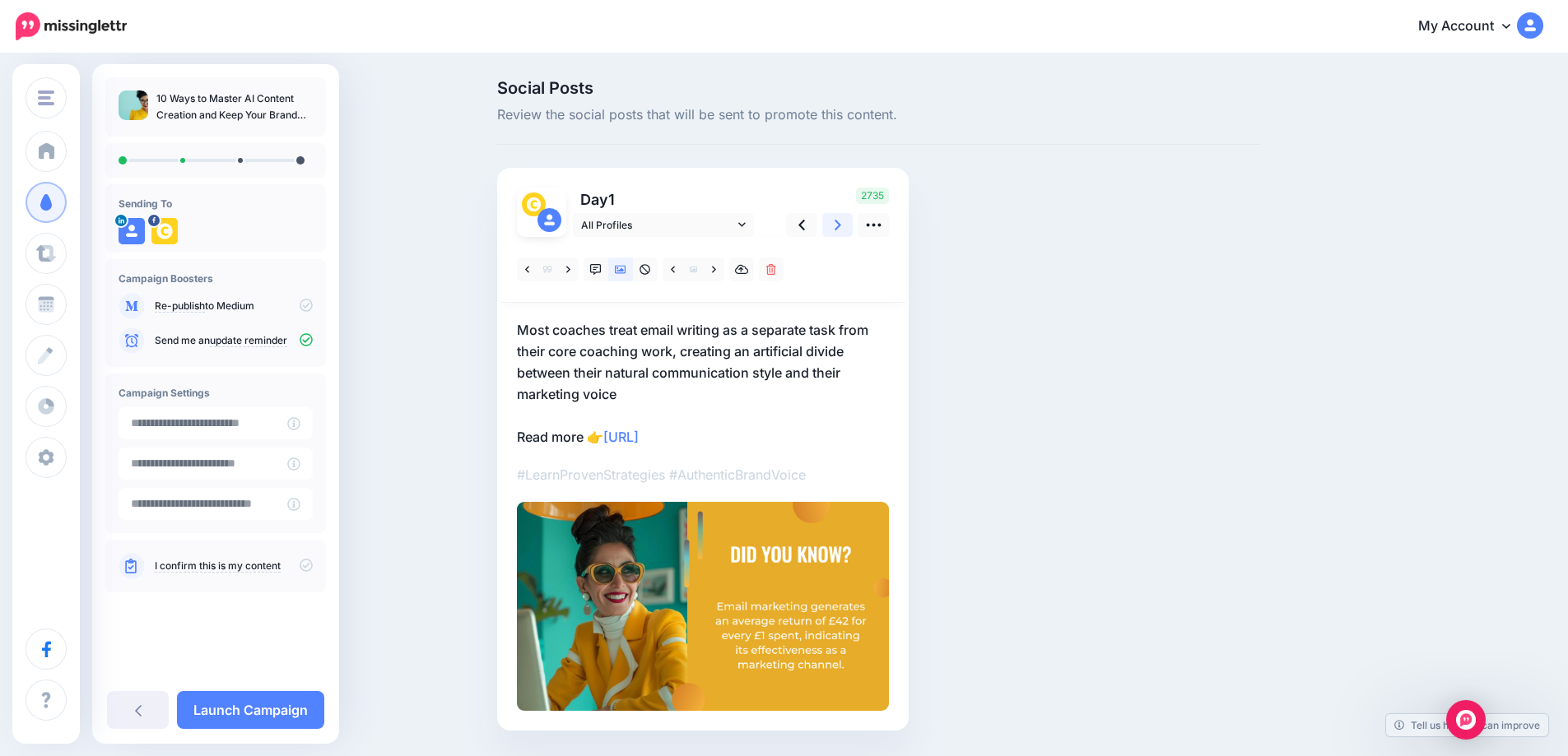
click at [851, 225] on link at bounding box center [838, 225] width 31 height 24
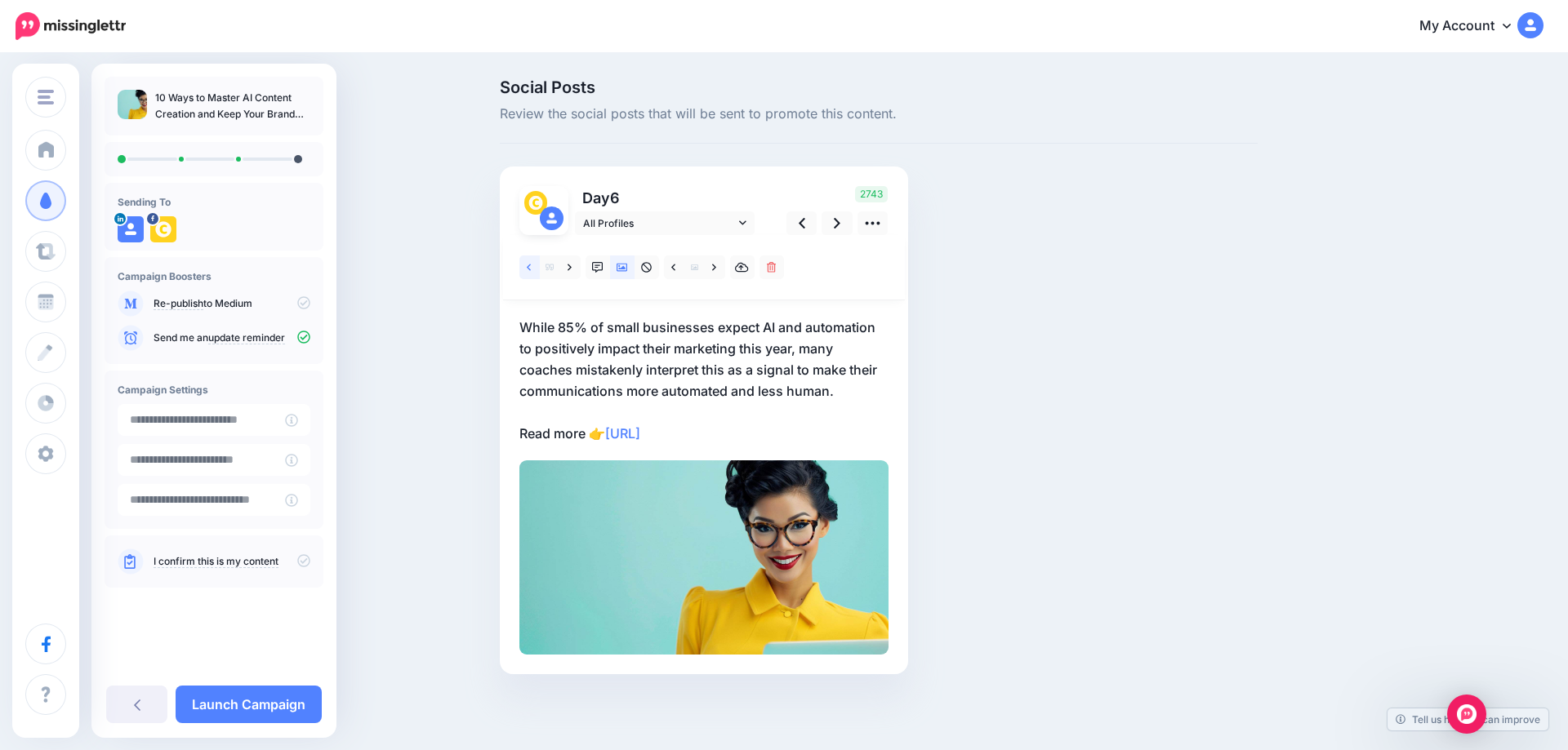
click at [528, 271] on icon at bounding box center [528, 267] width 4 height 11
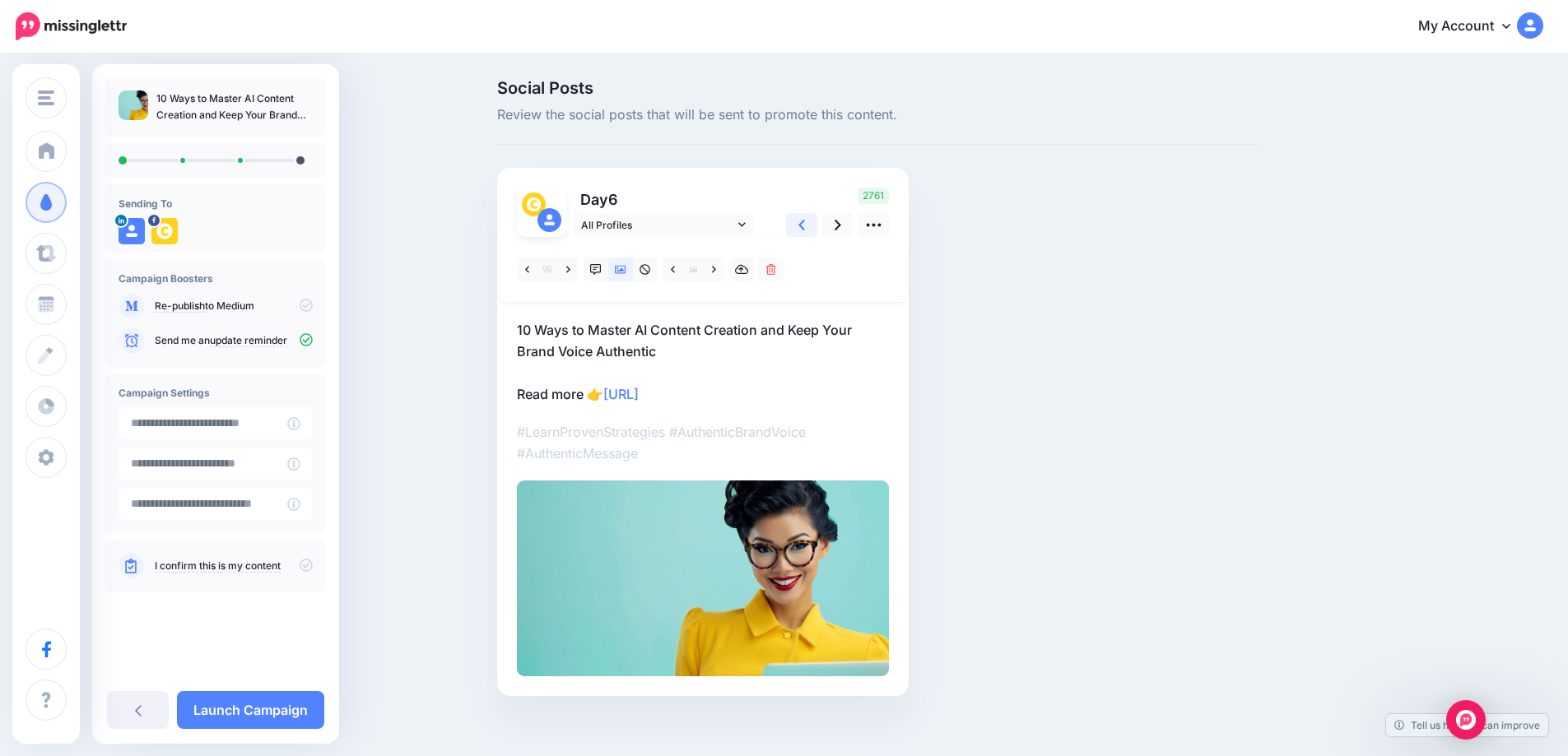
click at [813, 224] on link at bounding box center [801, 225] width 31 height 24
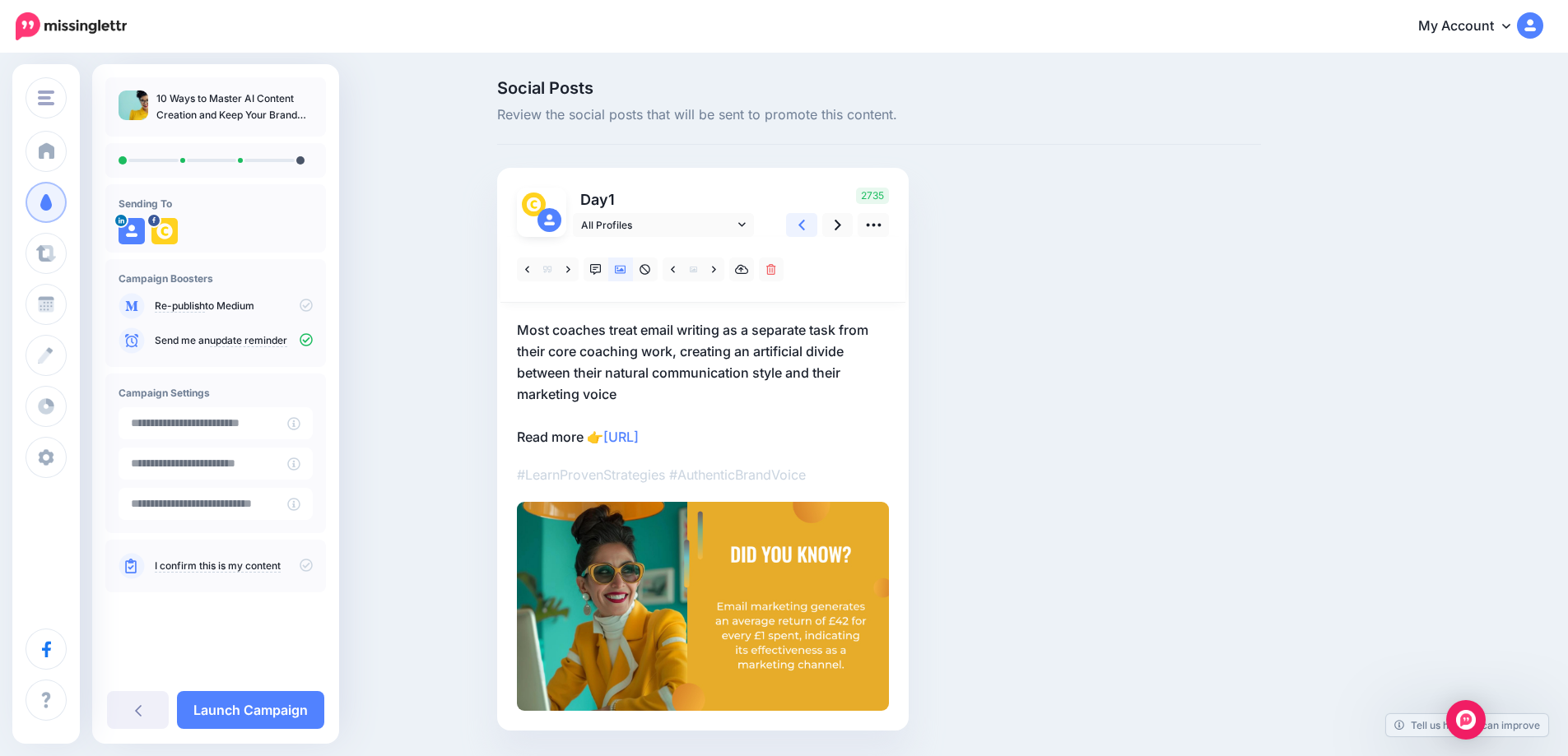
click at [813, 224] on link at bounding box center [801, 225] width 31 height 24
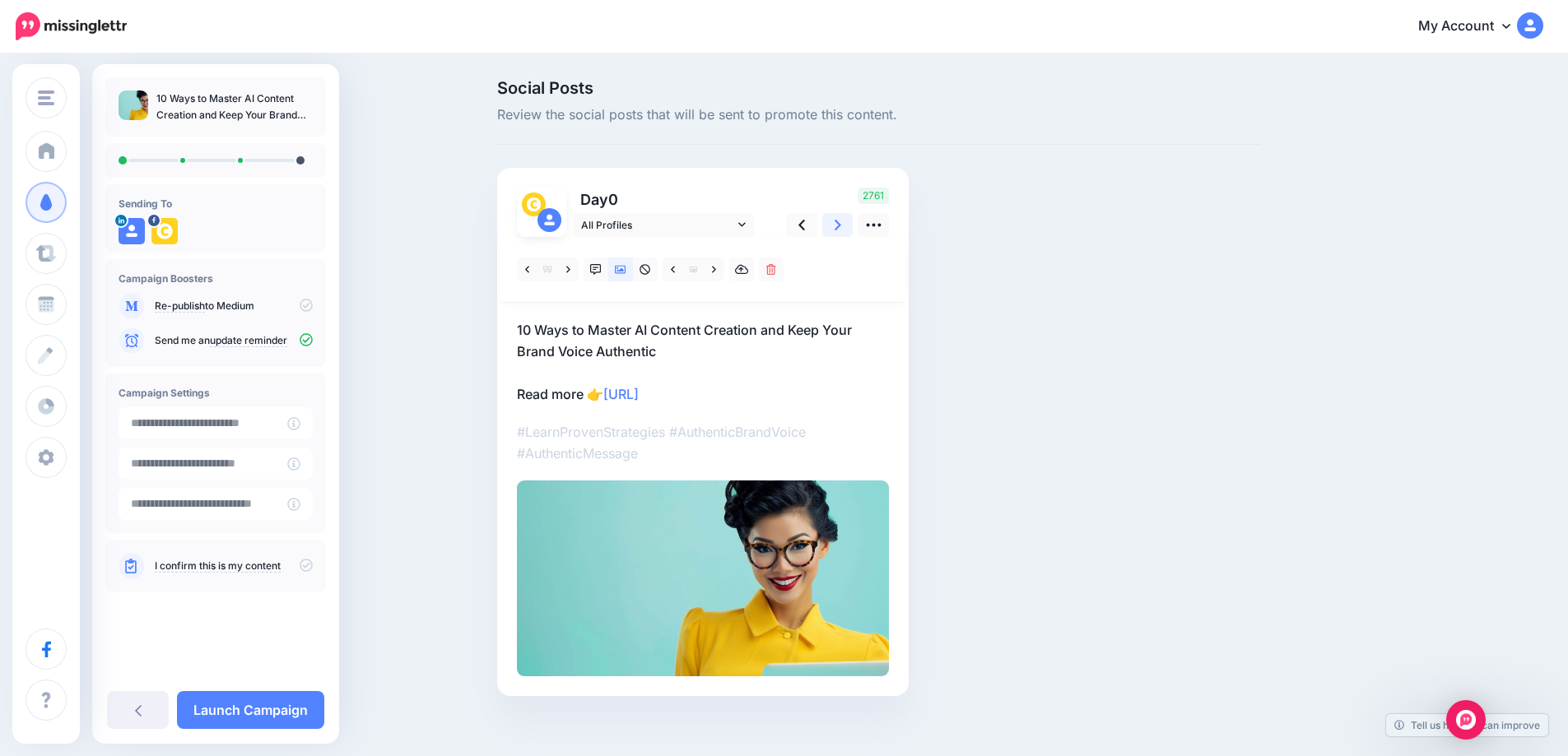
click at [840, 227] on icon at bounding box center [838, 225] width 7 height 17
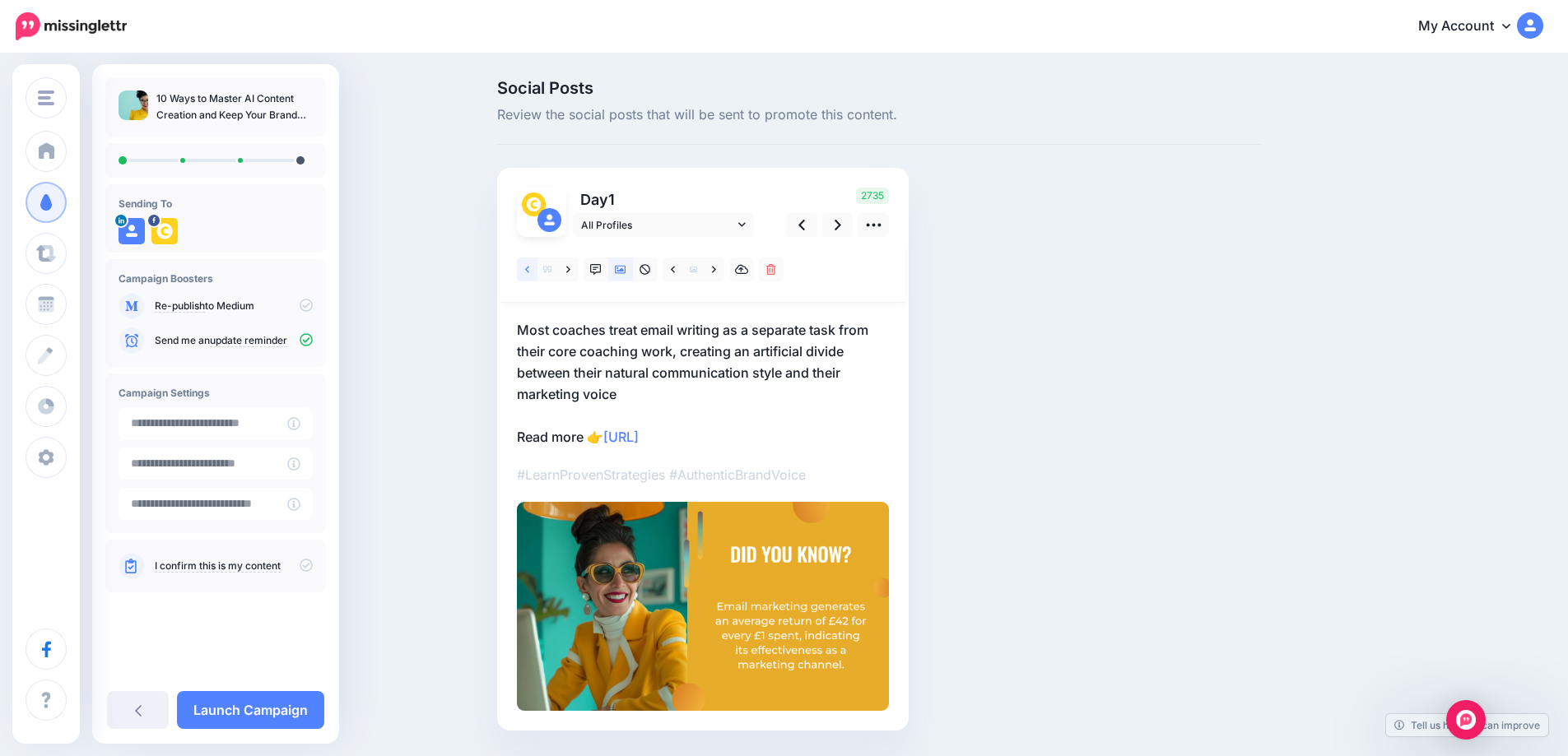
click at [529, 270] on icon at bounding box center [526, 270] width 4 height 11
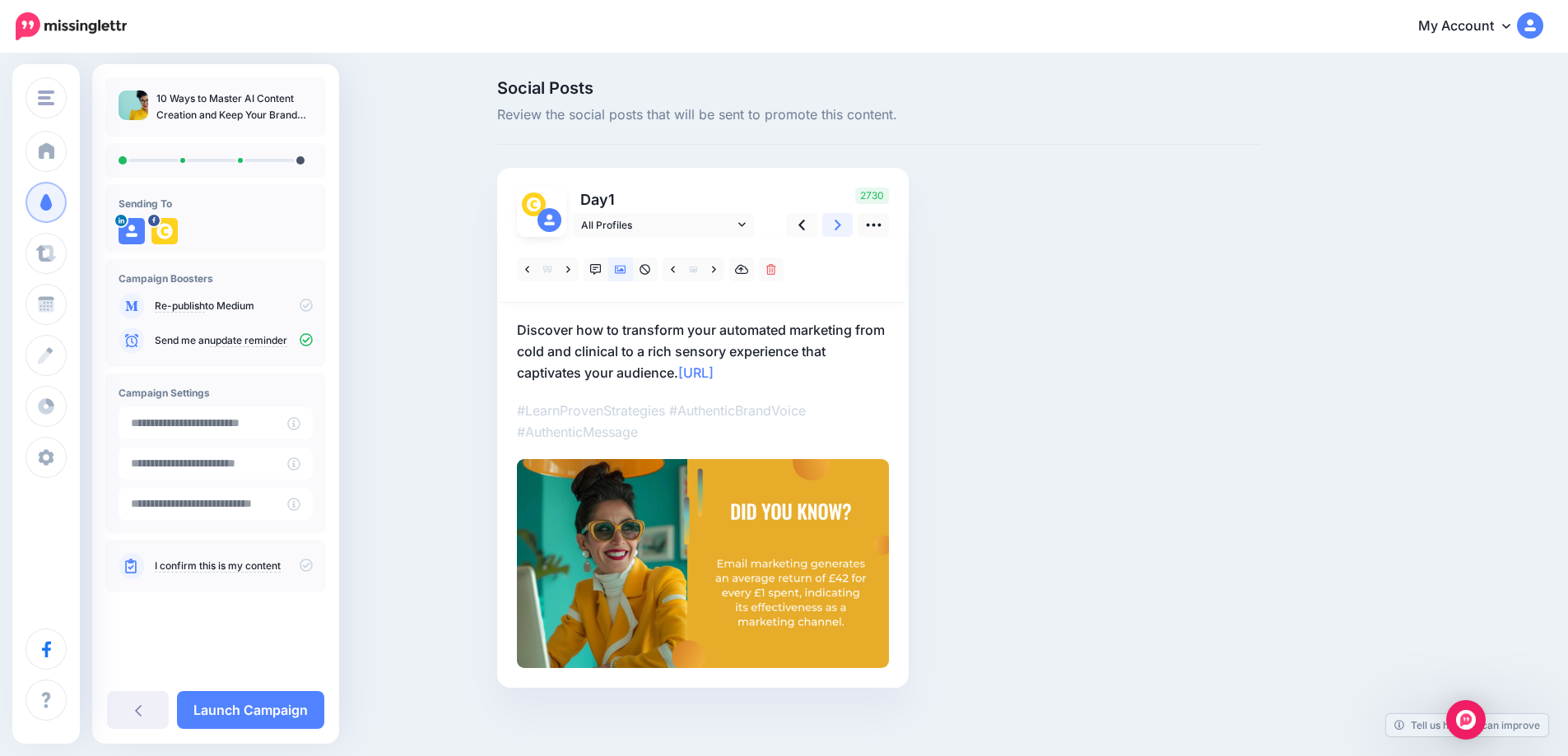
click at [848, 232] on link at bounding box center [838, 225] width 31 height 24
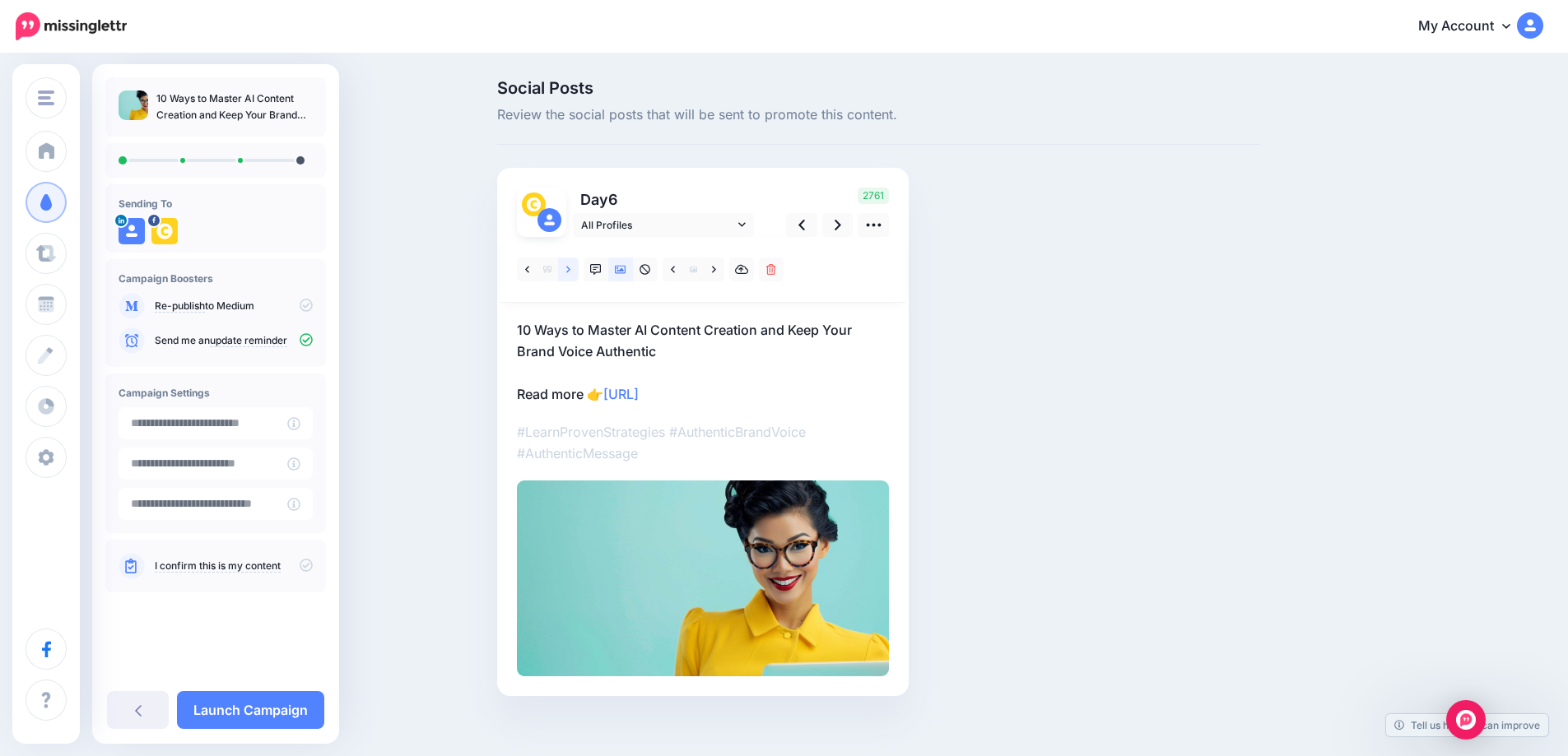
click at [577, 270] on link at bounding box center [568, 270] width 21 height 24
click at [534, 276] on link at bounding box center [527, 270] width 21 height 24
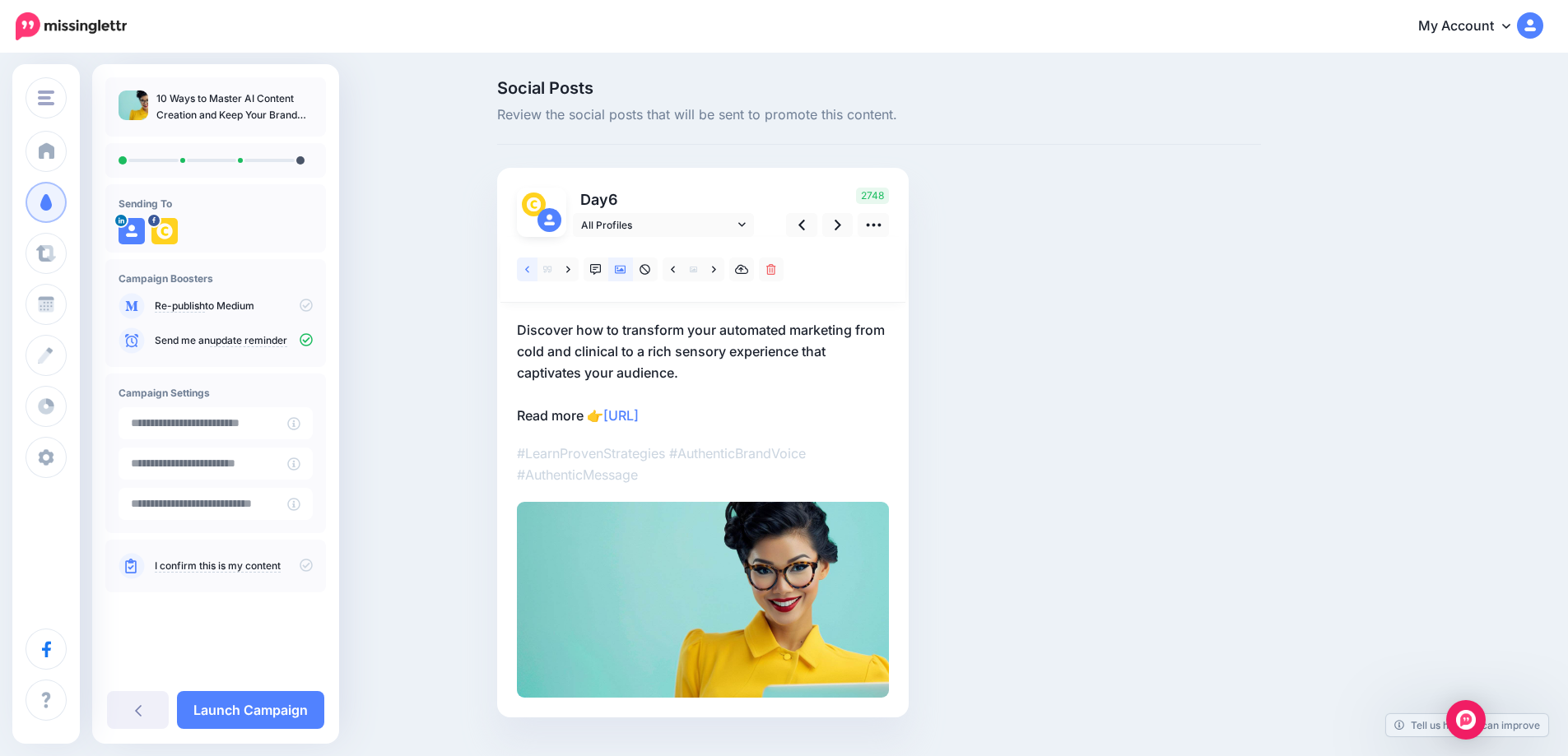
click at [534, 276] on link at bounding box center [527, 270] width 21 height 24
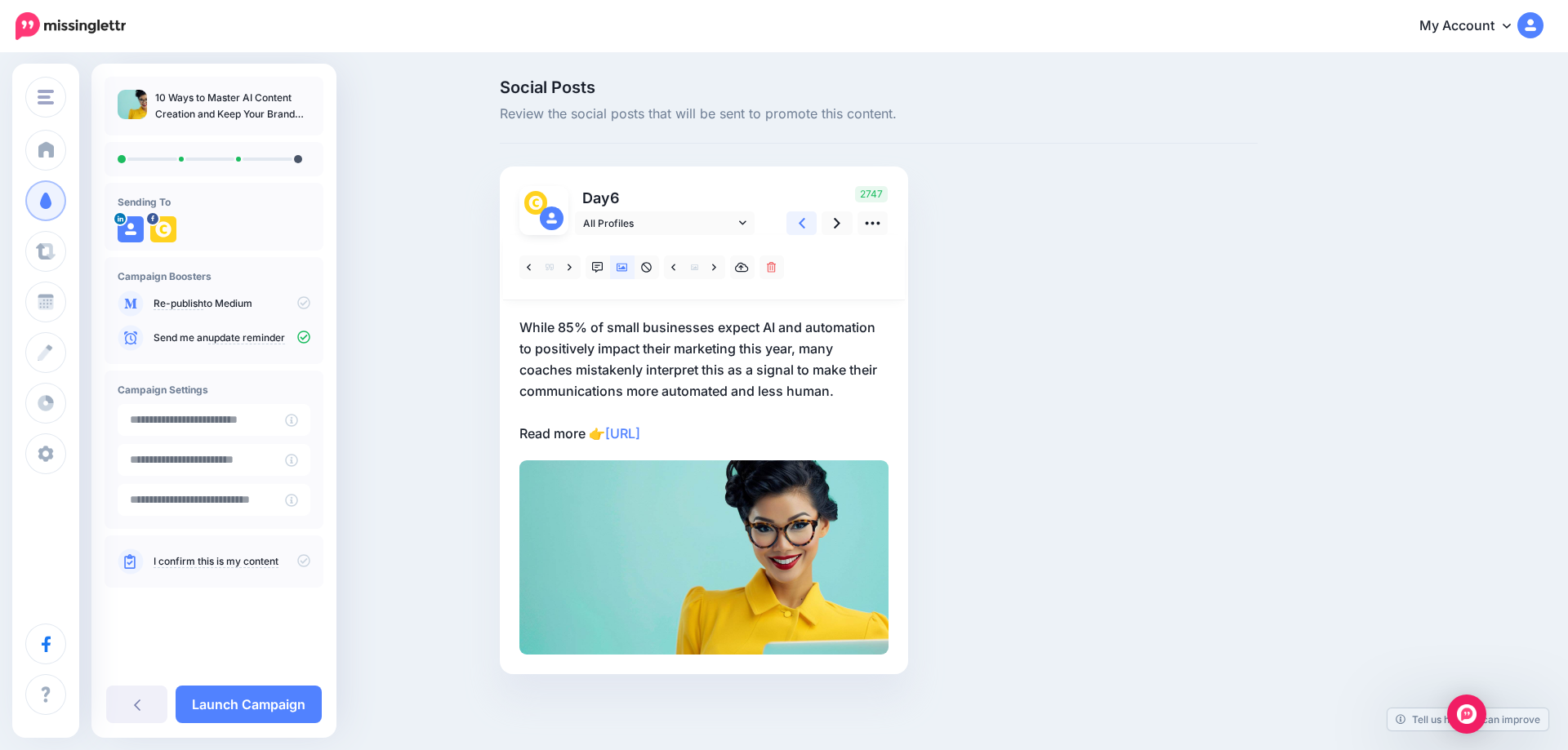
click at [806, 224] on link at bounding box center [802, 224] width 31 height 24
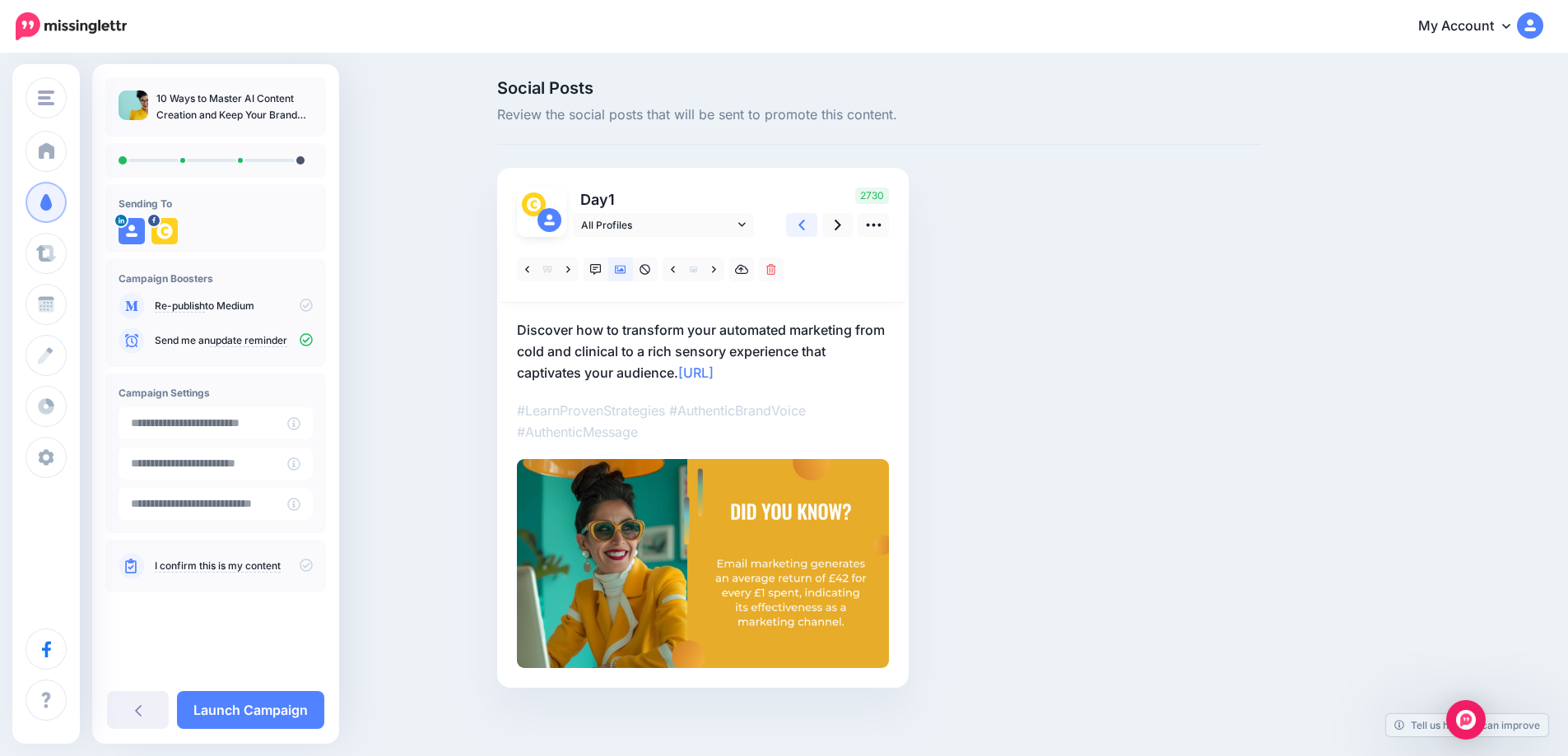
click at [812, 226] on link at bounding box center [801, 225] width 31 height 24
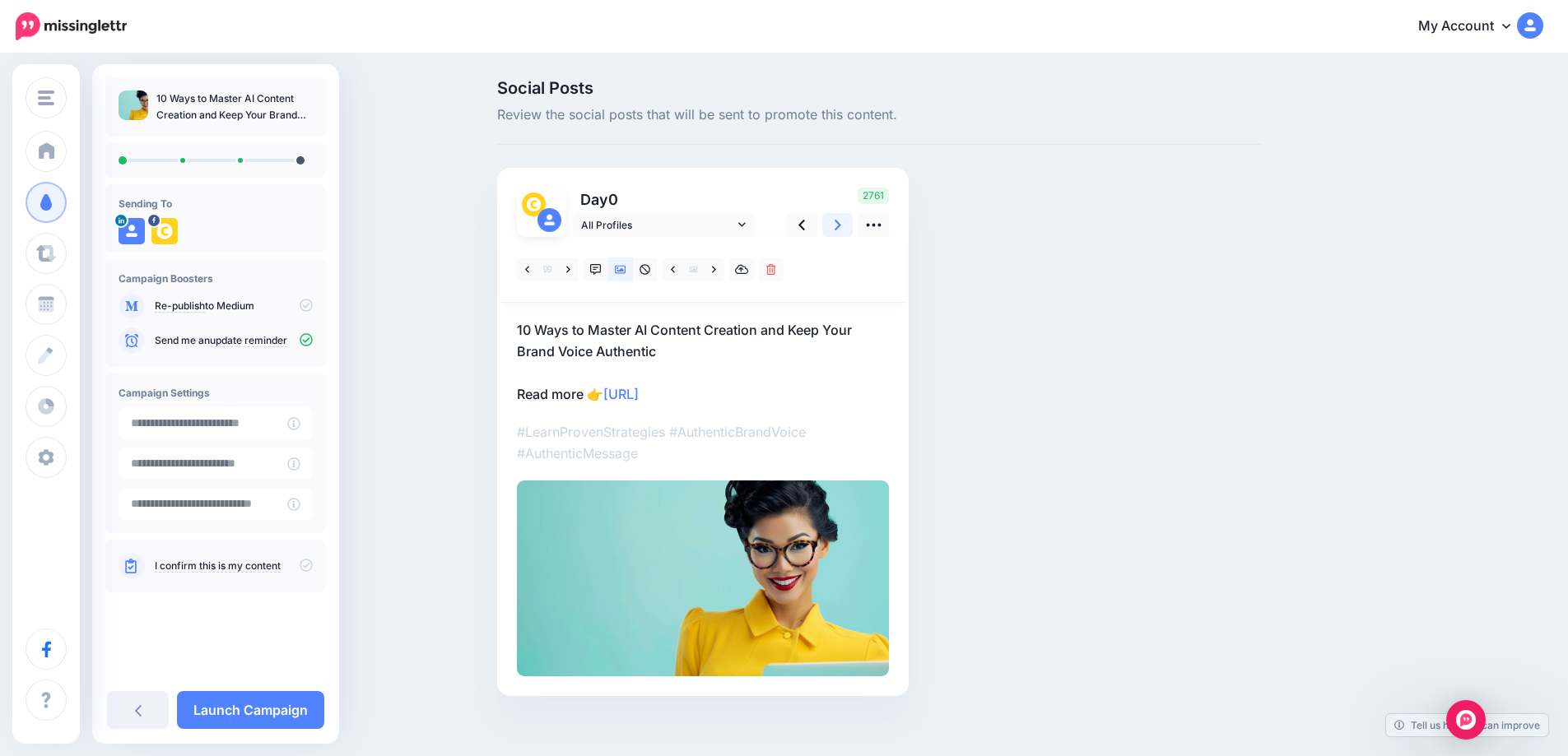
click at [841, 226] on icon at bounding box center [838, 225] width 7 height 17
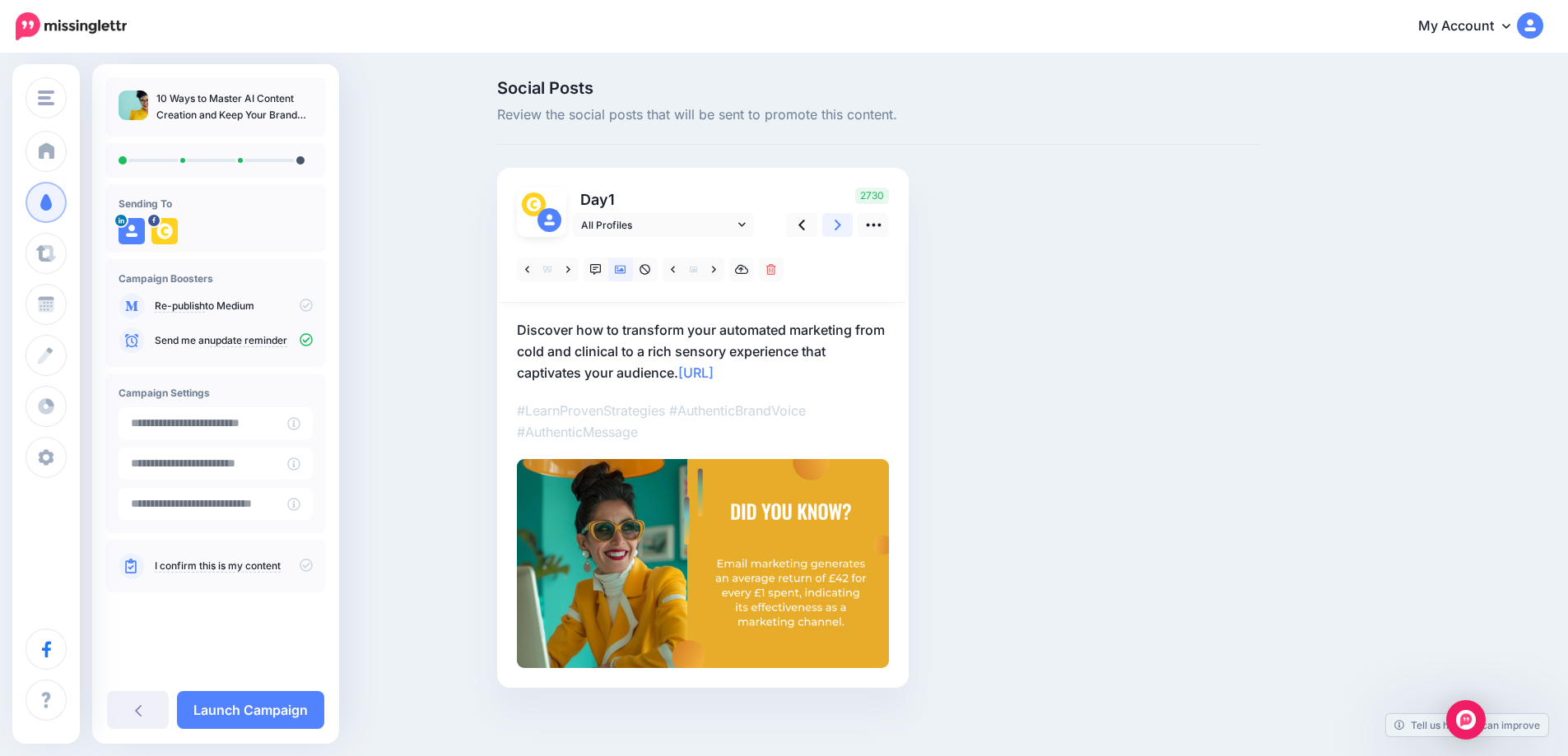
click at [841, 226] on icon at bounding box center [838, 225] width 7 height 17
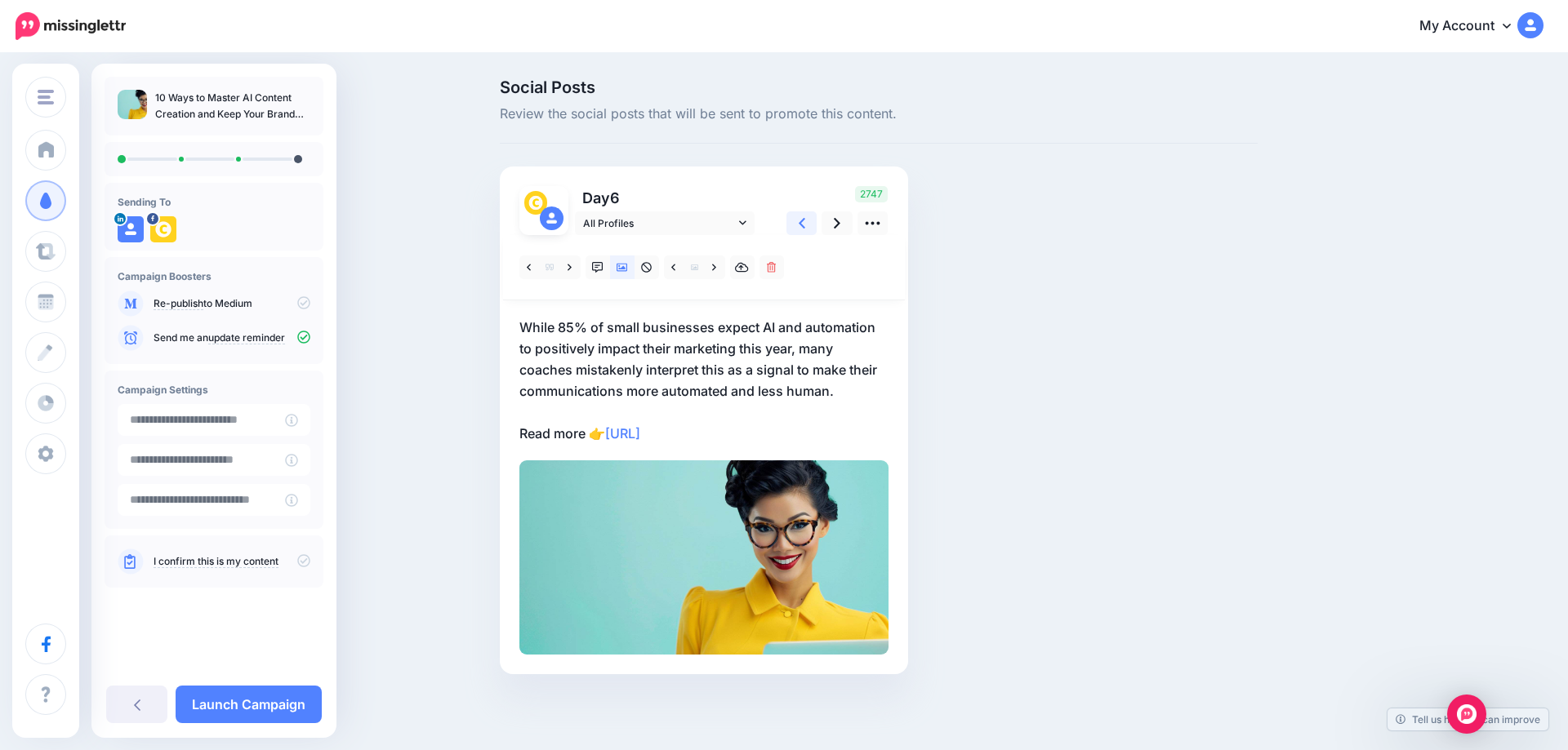
click at [807, 225] on link at bounding box center [802, 224] width 31 height 24
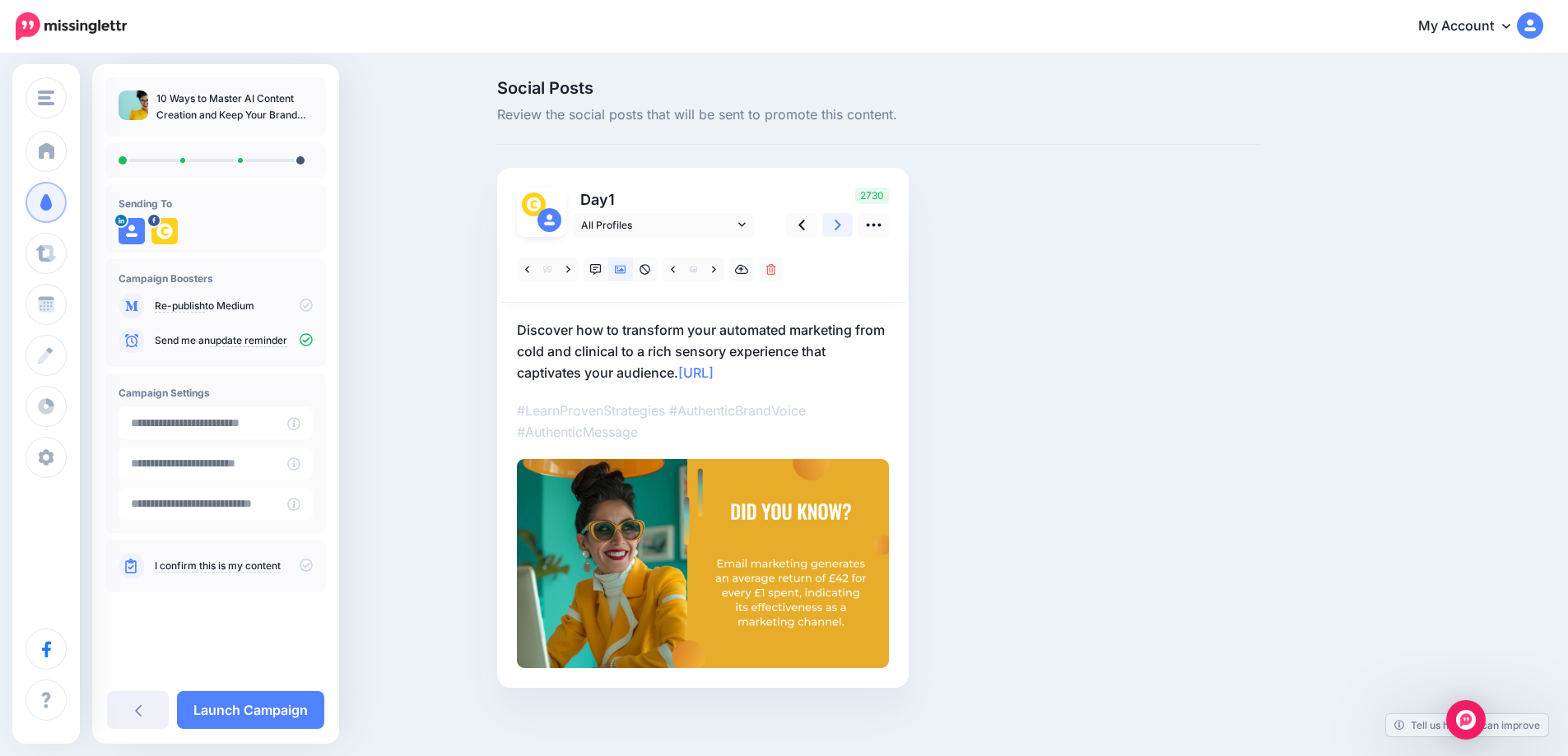
click at [841, 230] on icon at bounding box center [838, 225] width 7 height 17
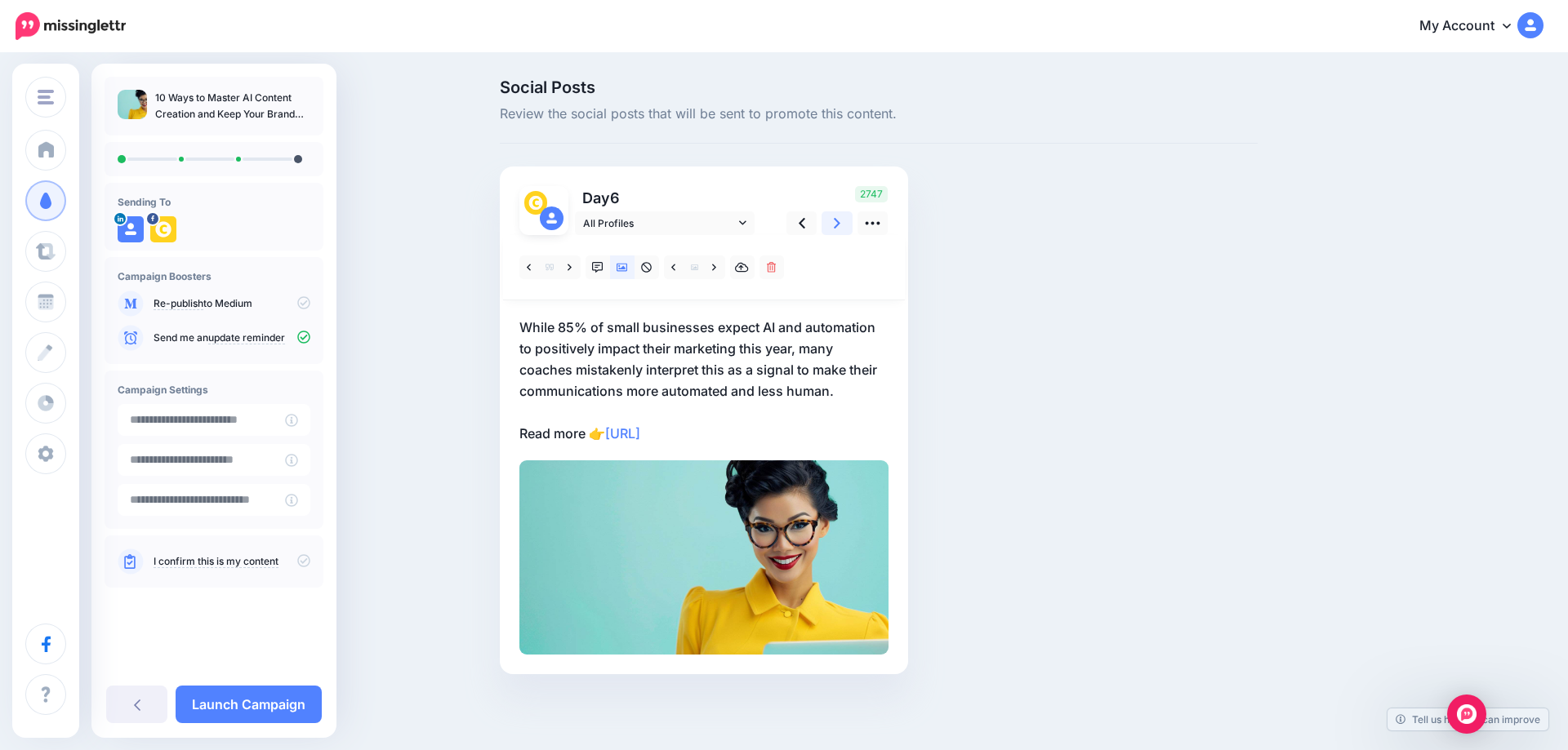
click at [836, 228] on icon at bounding box center [837, 224] width 7 height 17
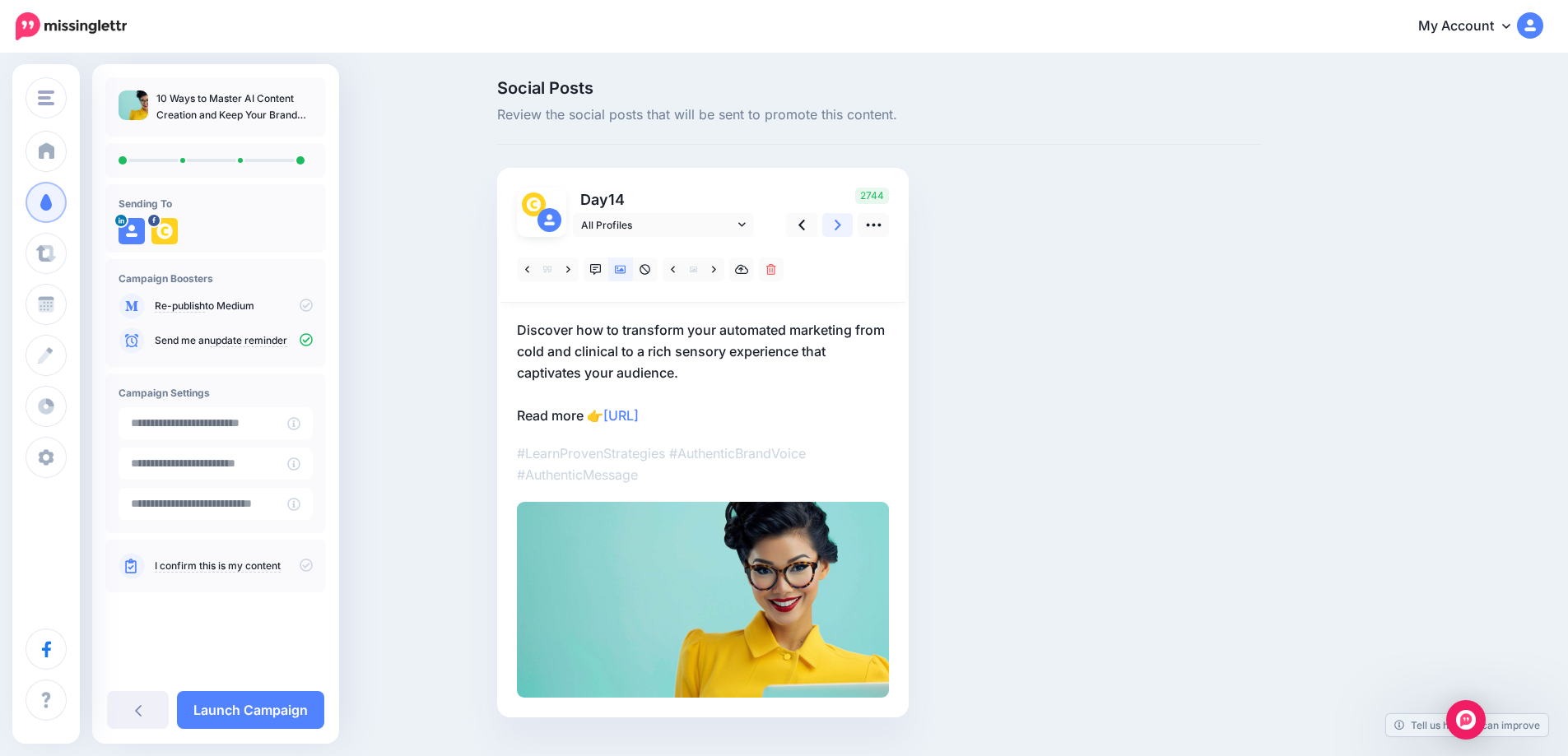
click at [841, 230] on icon at bounding box center [838, 225] width 7 height 17
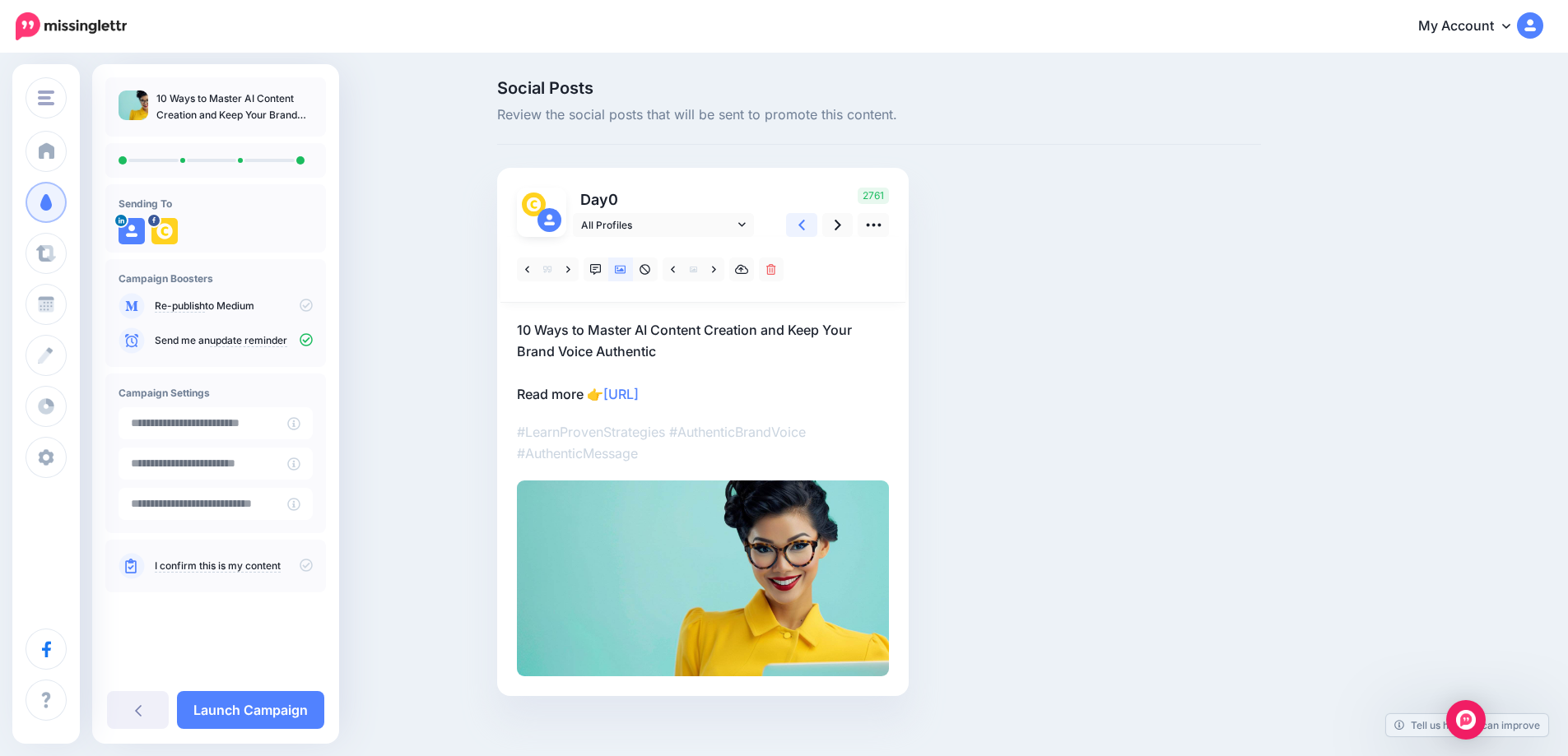
click at [800, 230] on link at bounding box center [801, 225] width 31 height 24
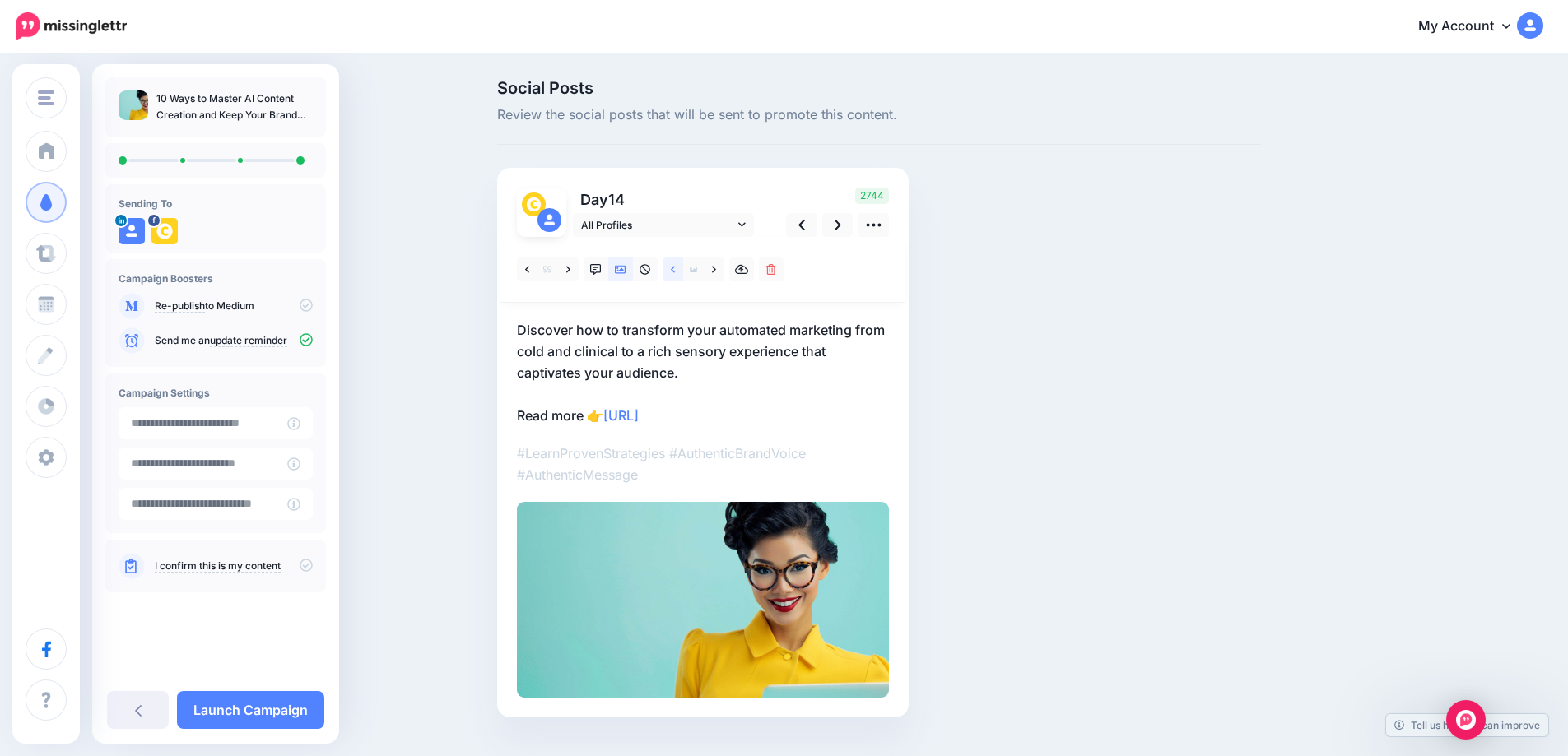
click at [683, 272] on link at bounding box center [673, 270] width 21 height 24
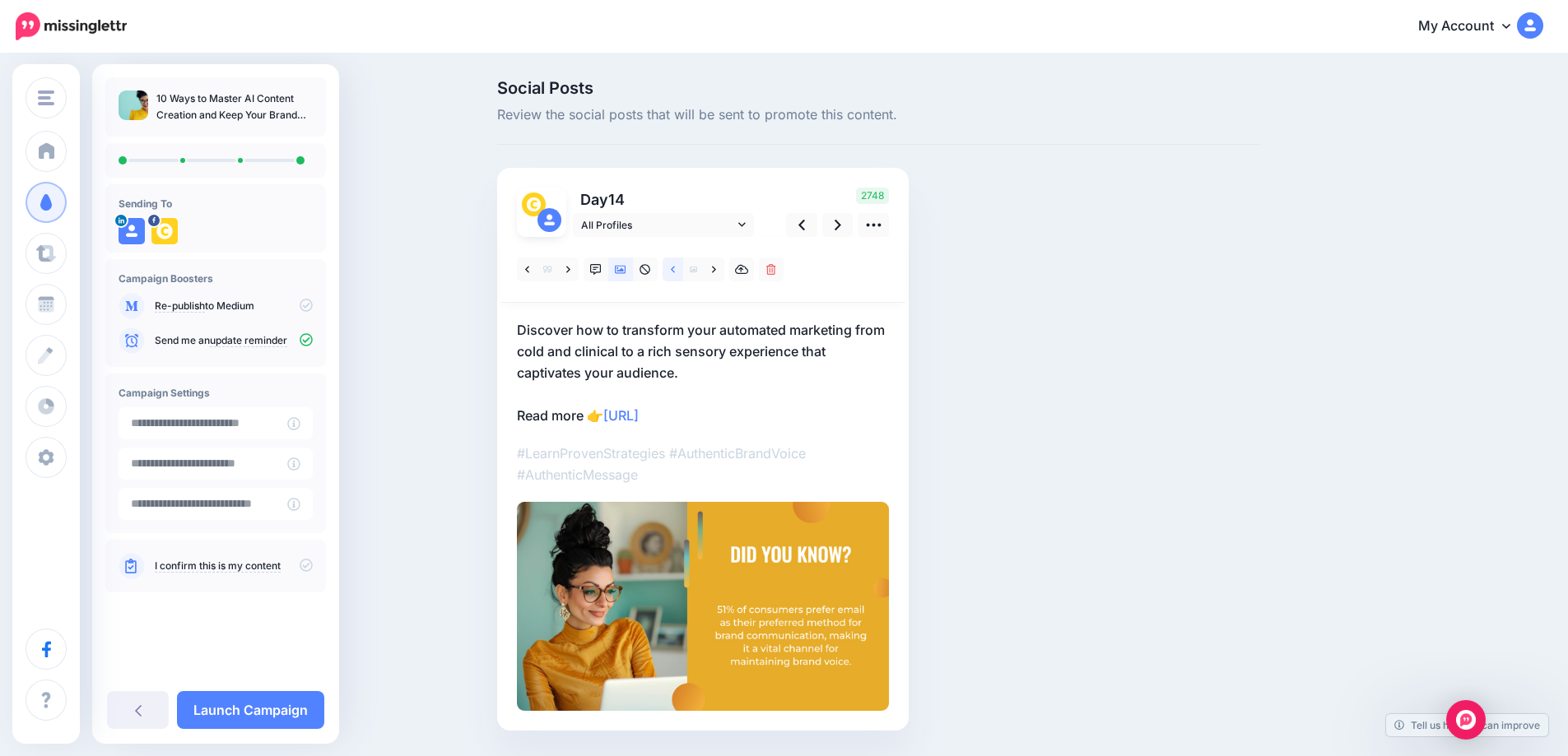
click at [683, 272] on link at bounding box center [673, 270] width 21 height 24
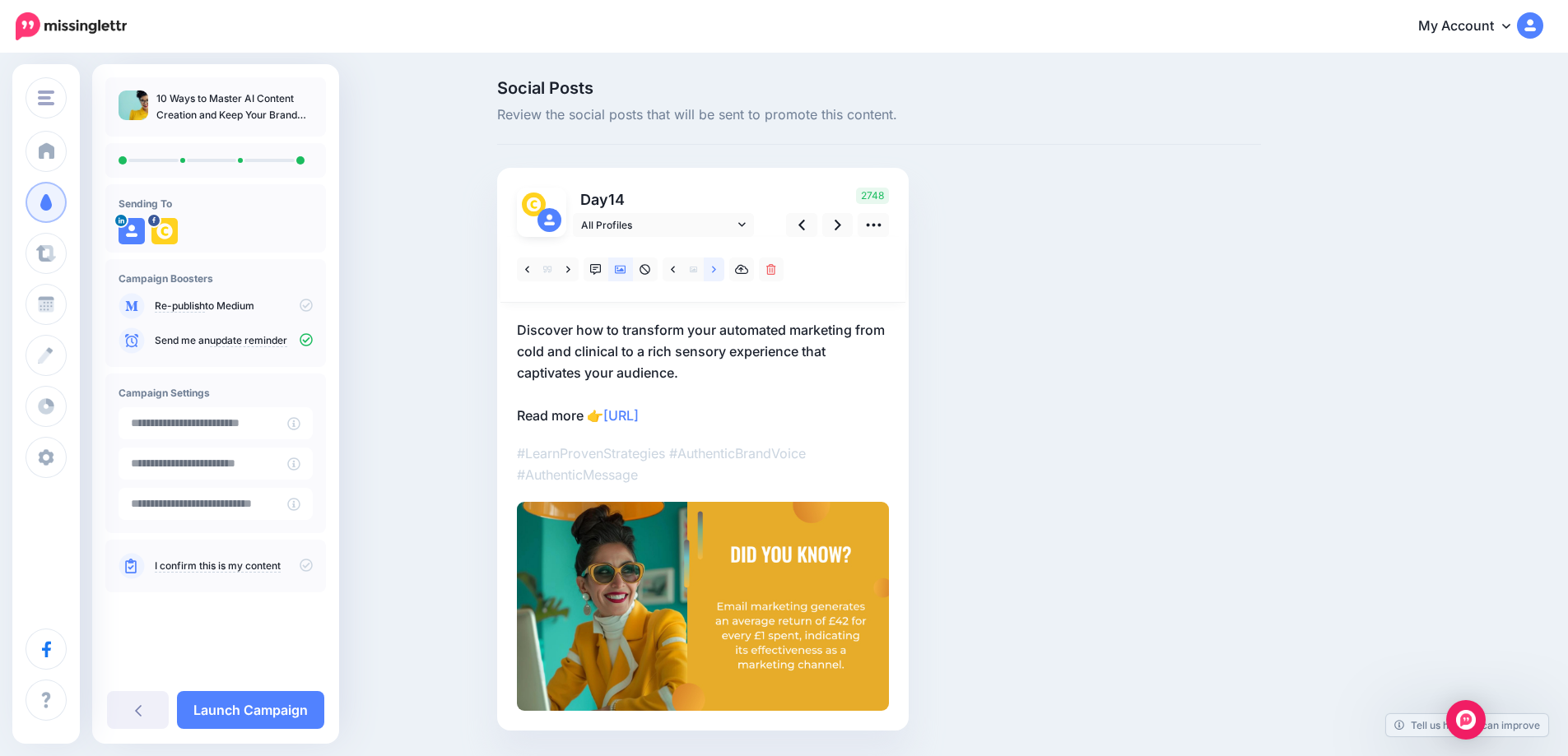
click at [715, 271] on icon at bounding box center [714, 270] width 4 height 11
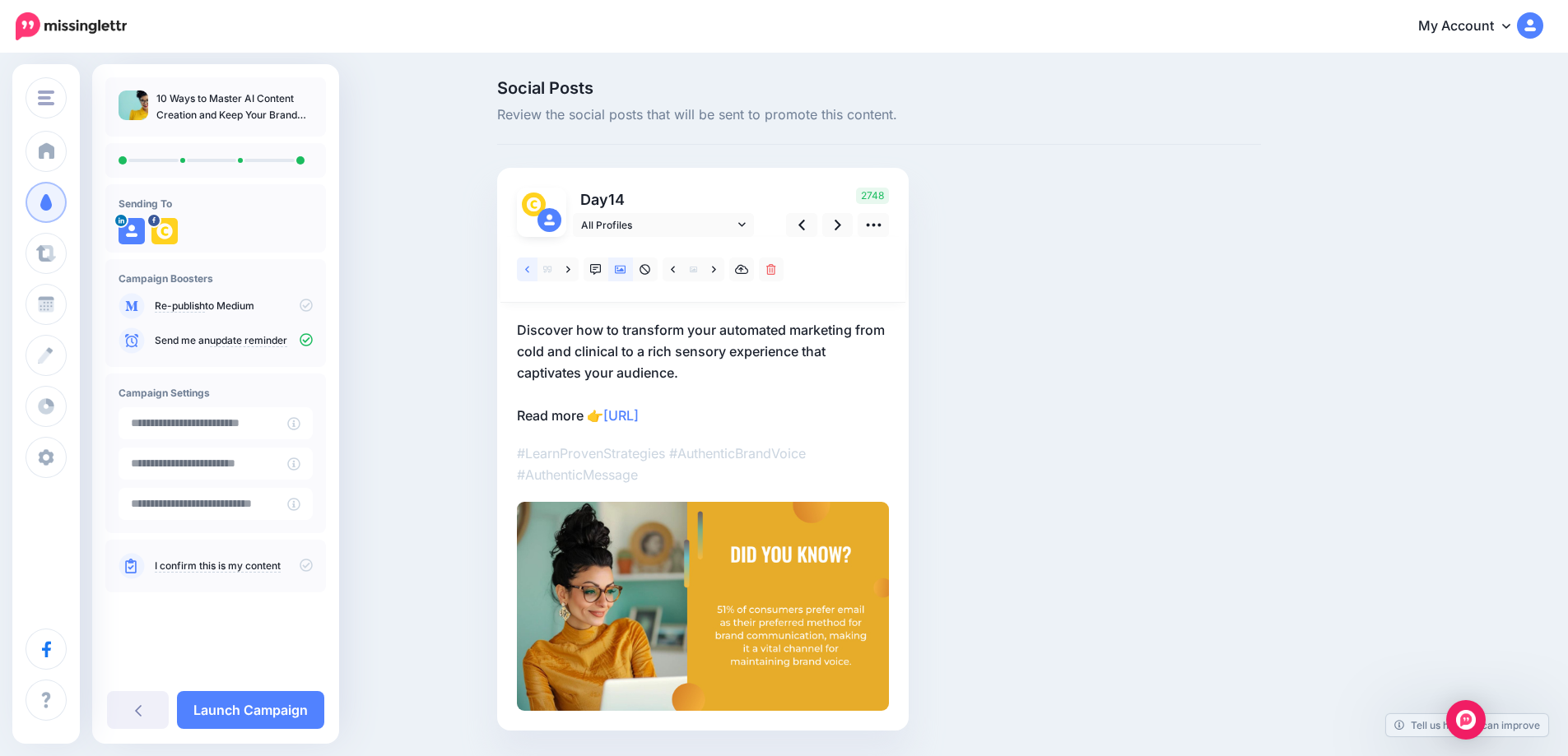
click at [536, 273] on link at bounding box center [527, 270] width 21 height 24
click at [805, 219] on icon at bounding box center [801, 225] width 7 height 17
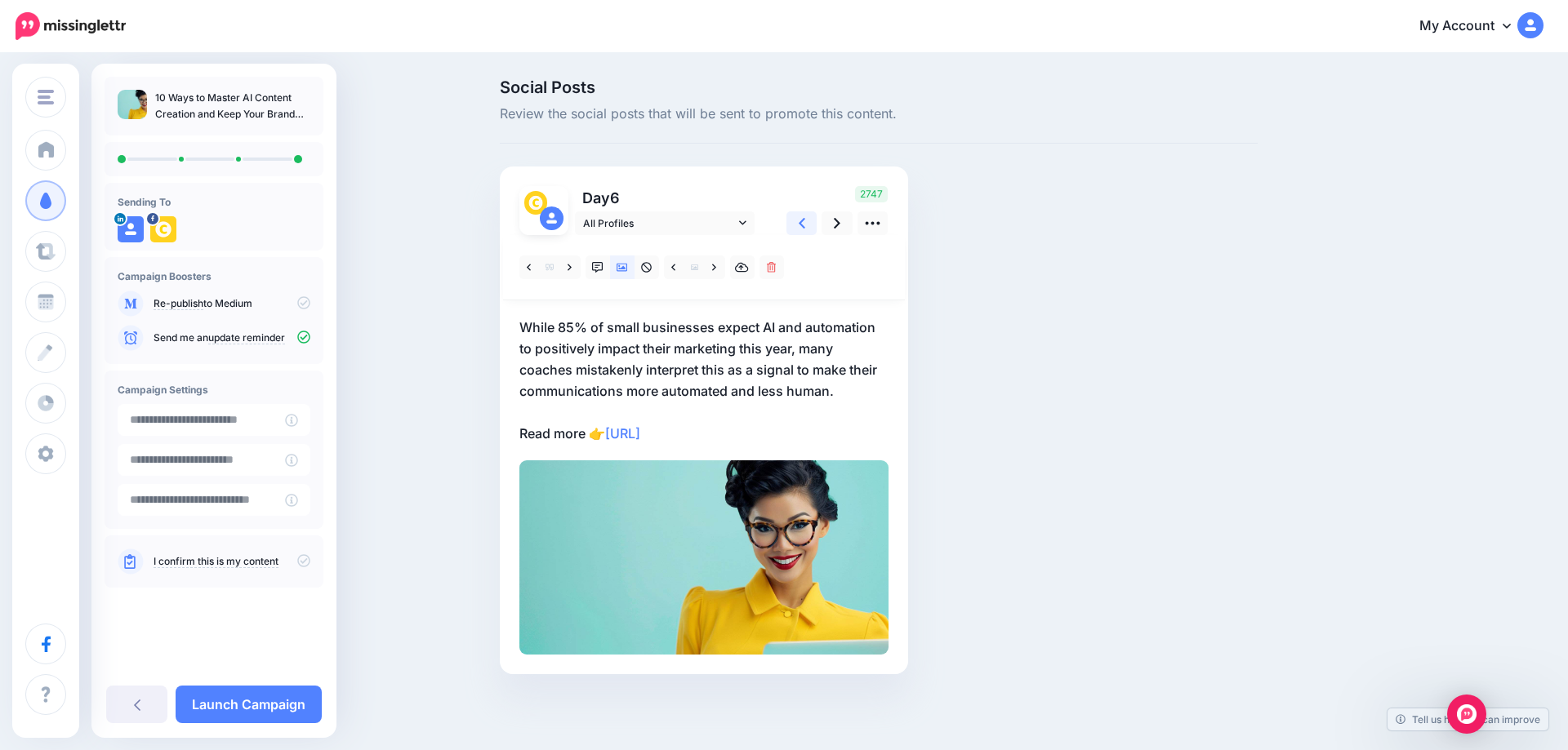
click at [799, 224] on icon at bounding box center [802, 224] width 7 height 17
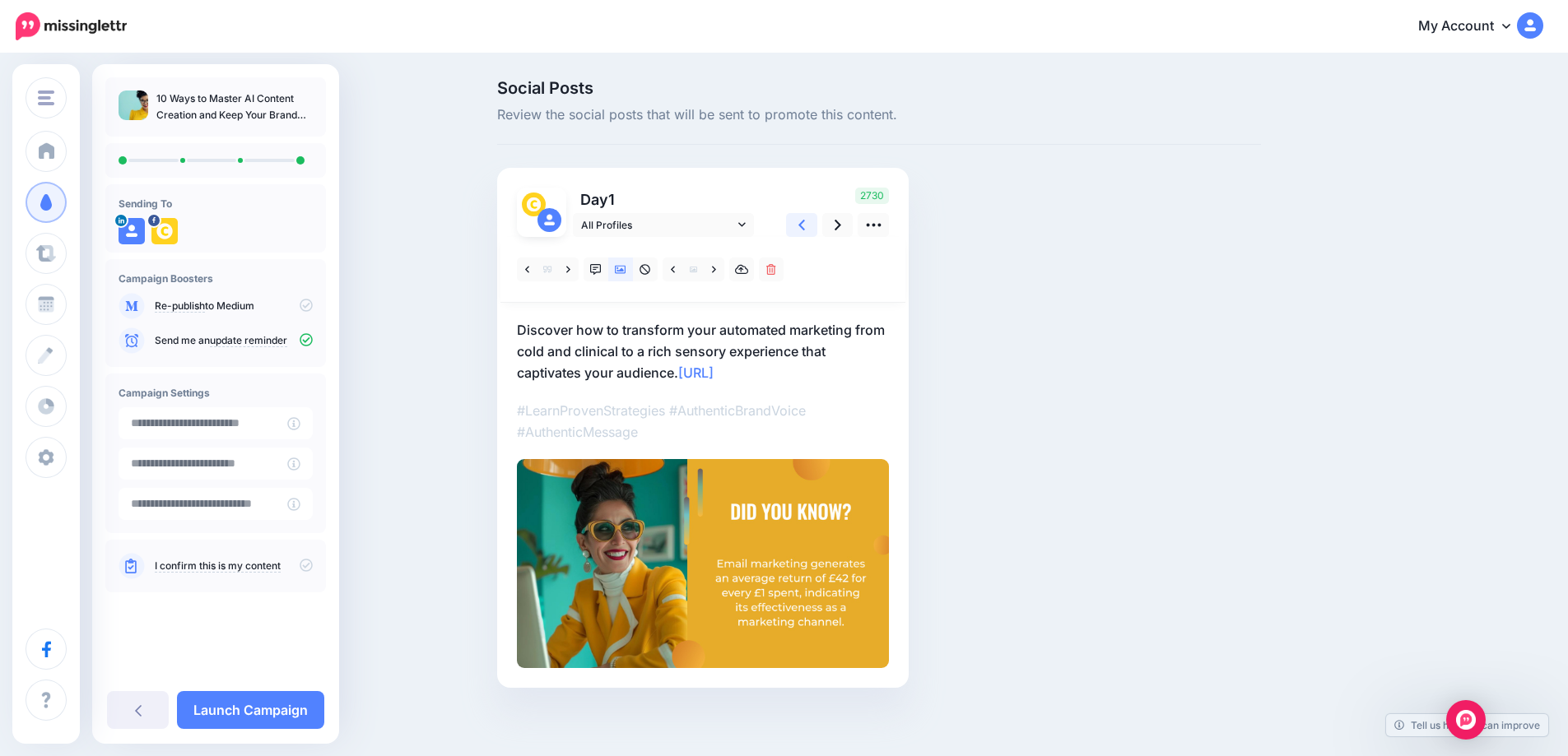
click at [814, 228] on link at bounding box center [801, 225] width 31 height 24
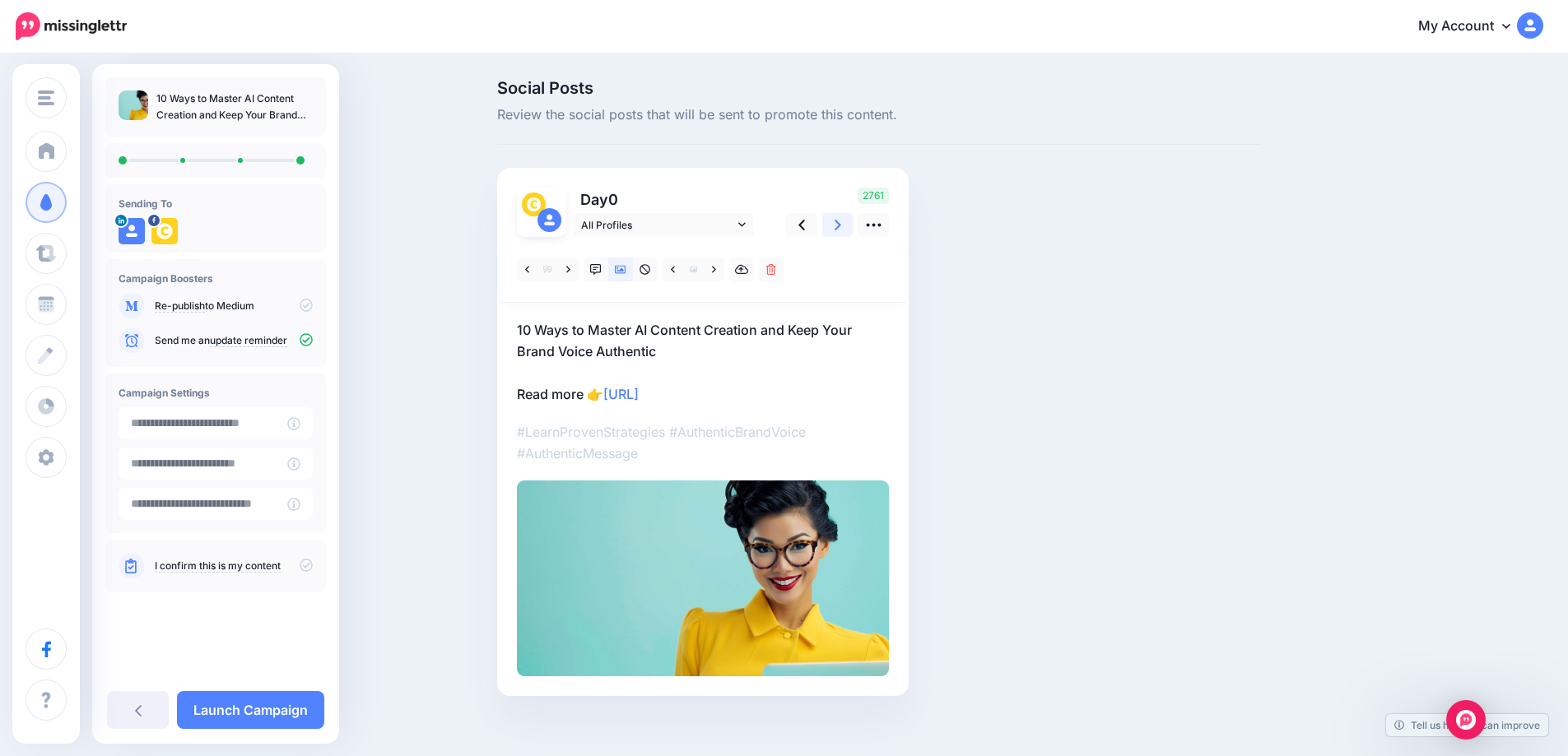
click at [841, 228] on icon at bounding box center [838, 225] width 7 height 17
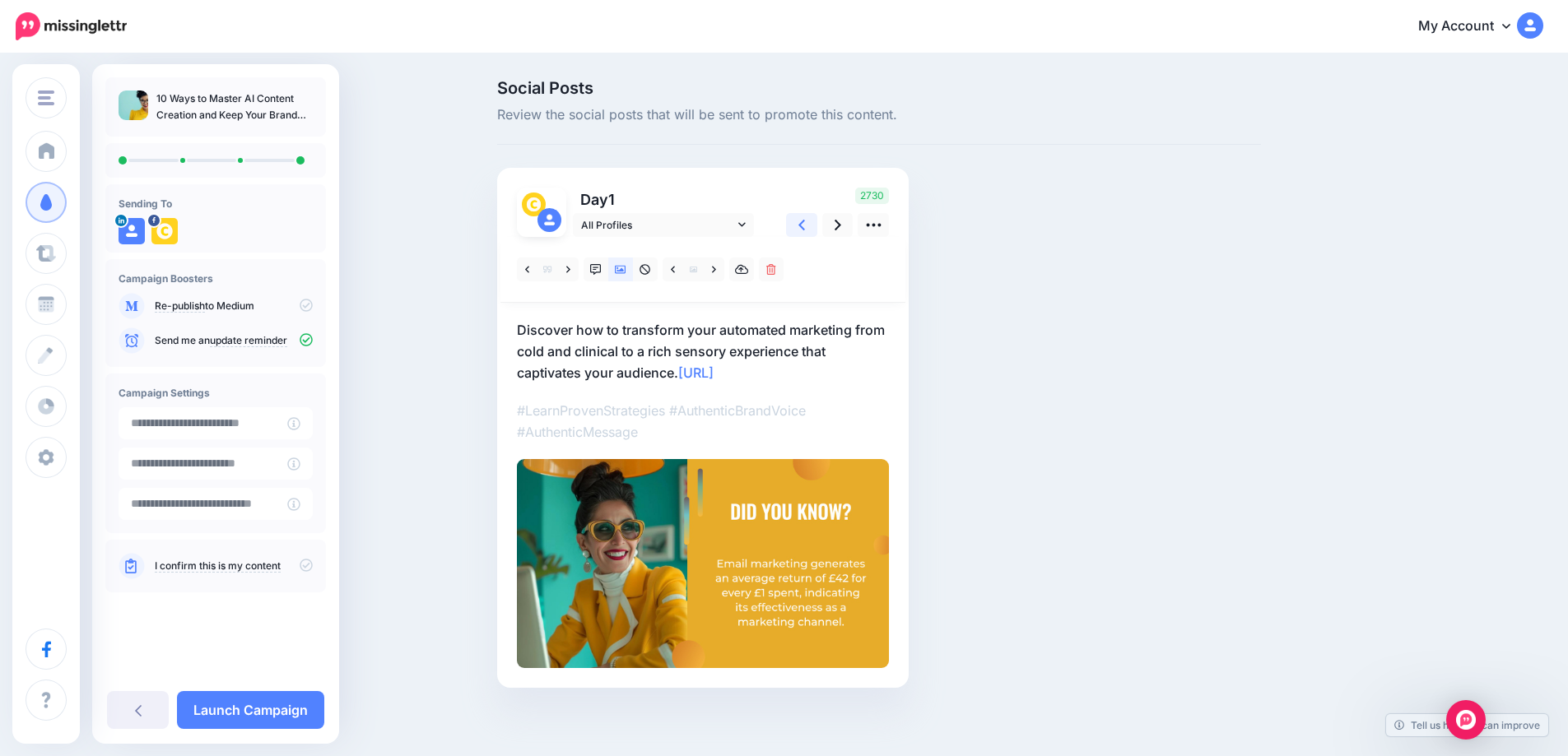
click at [815, 231] on link at bounding box center [801, 225] width 31 height 24
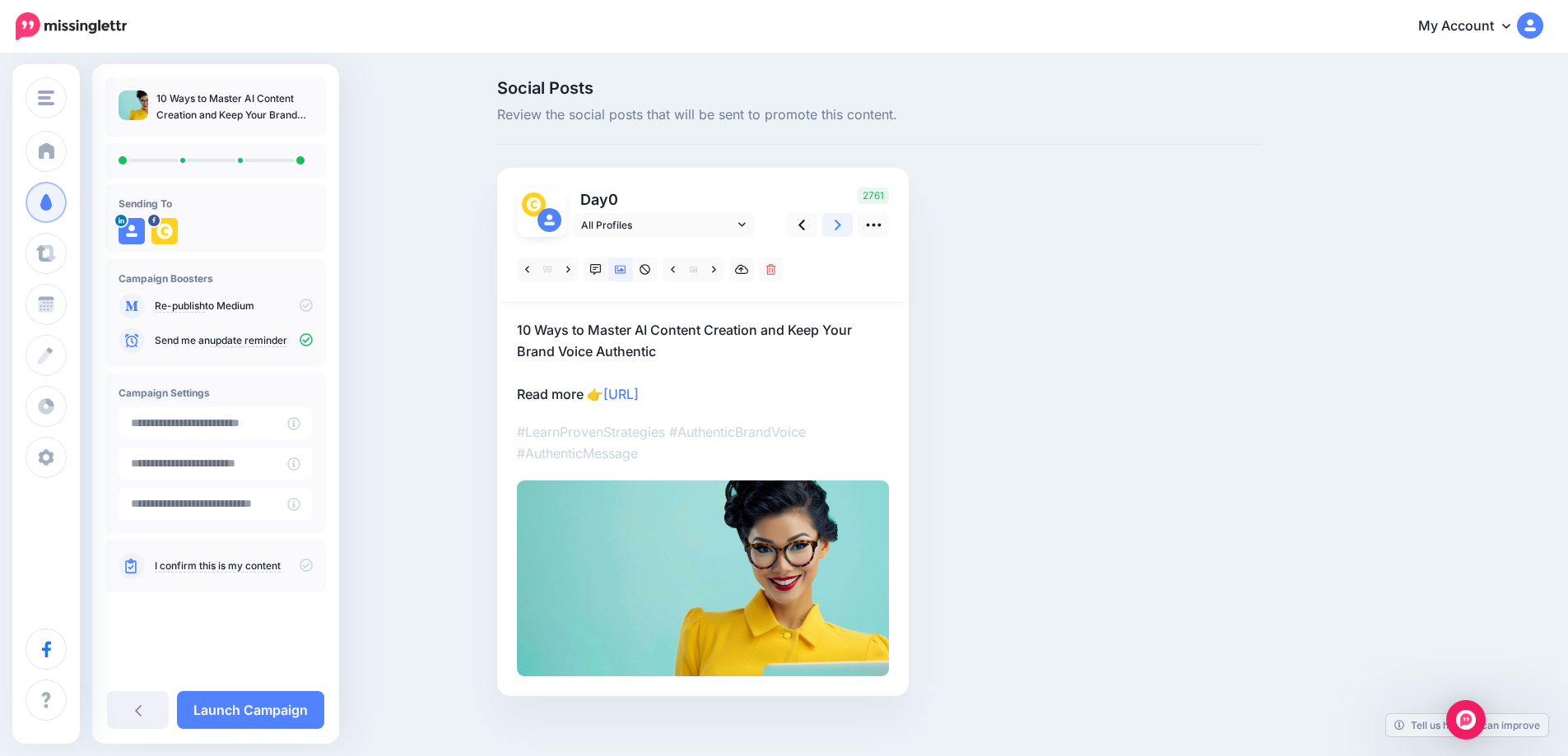
click at [841, 229] on icon at bounding box center [838, 225] width 7 height 10
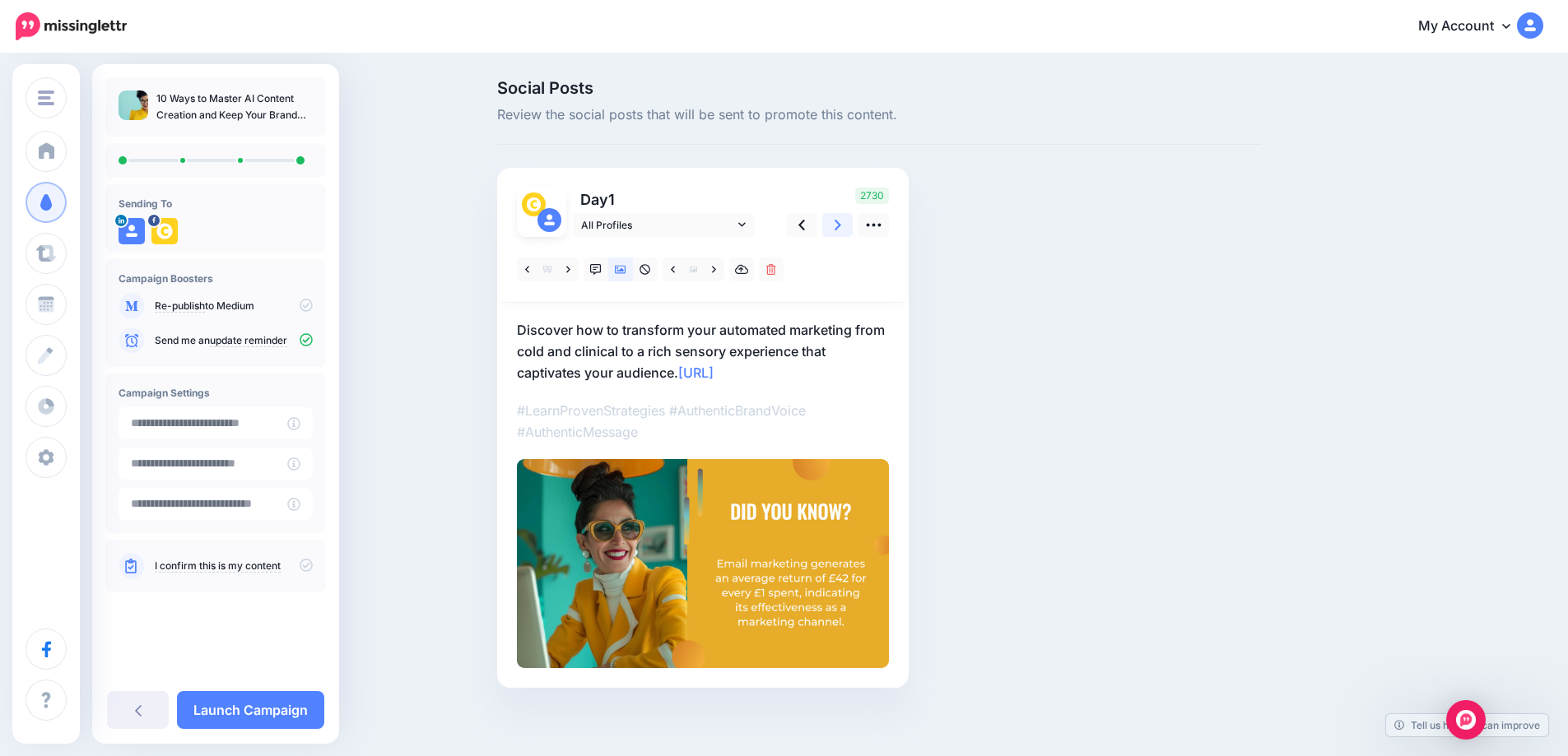
click at [841, 229] on icon at bounding box center [838, 225] width 7 height 10
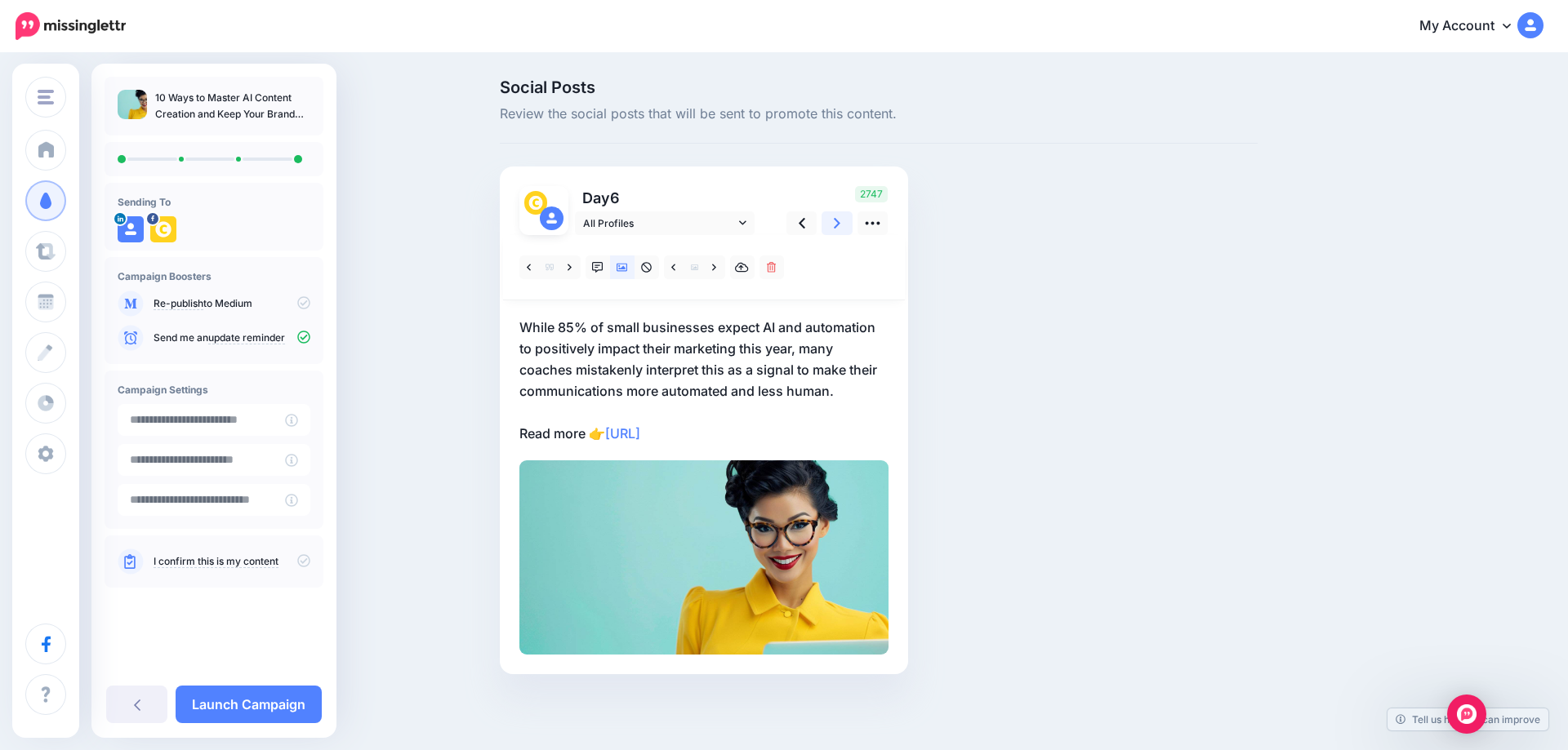
click at [835, 227] on icon at bounding box center [837, 223] width 7 height 10
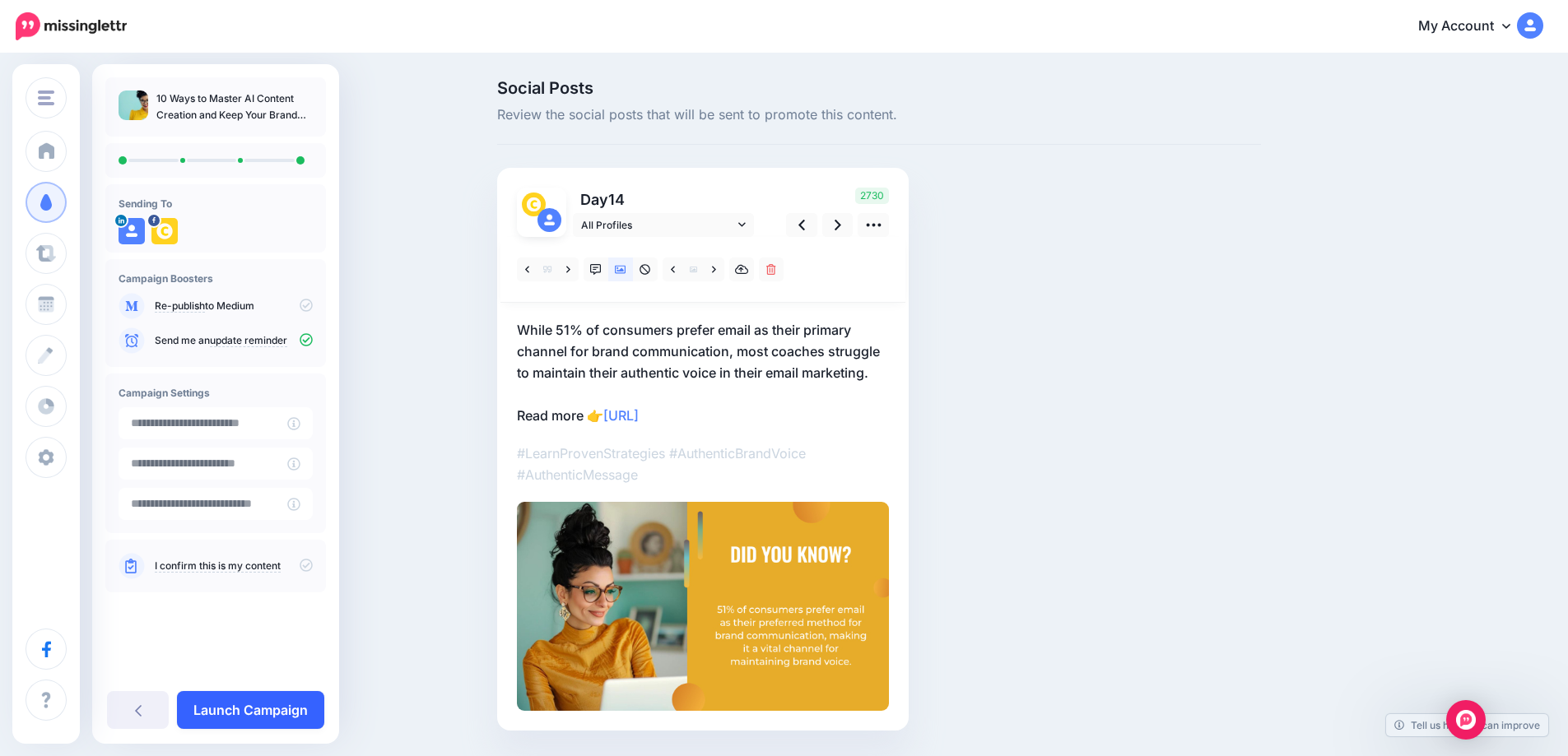
click at [282, 727] on link "Launch Campaign" at bounding box center [251, 710] width 147 height 38
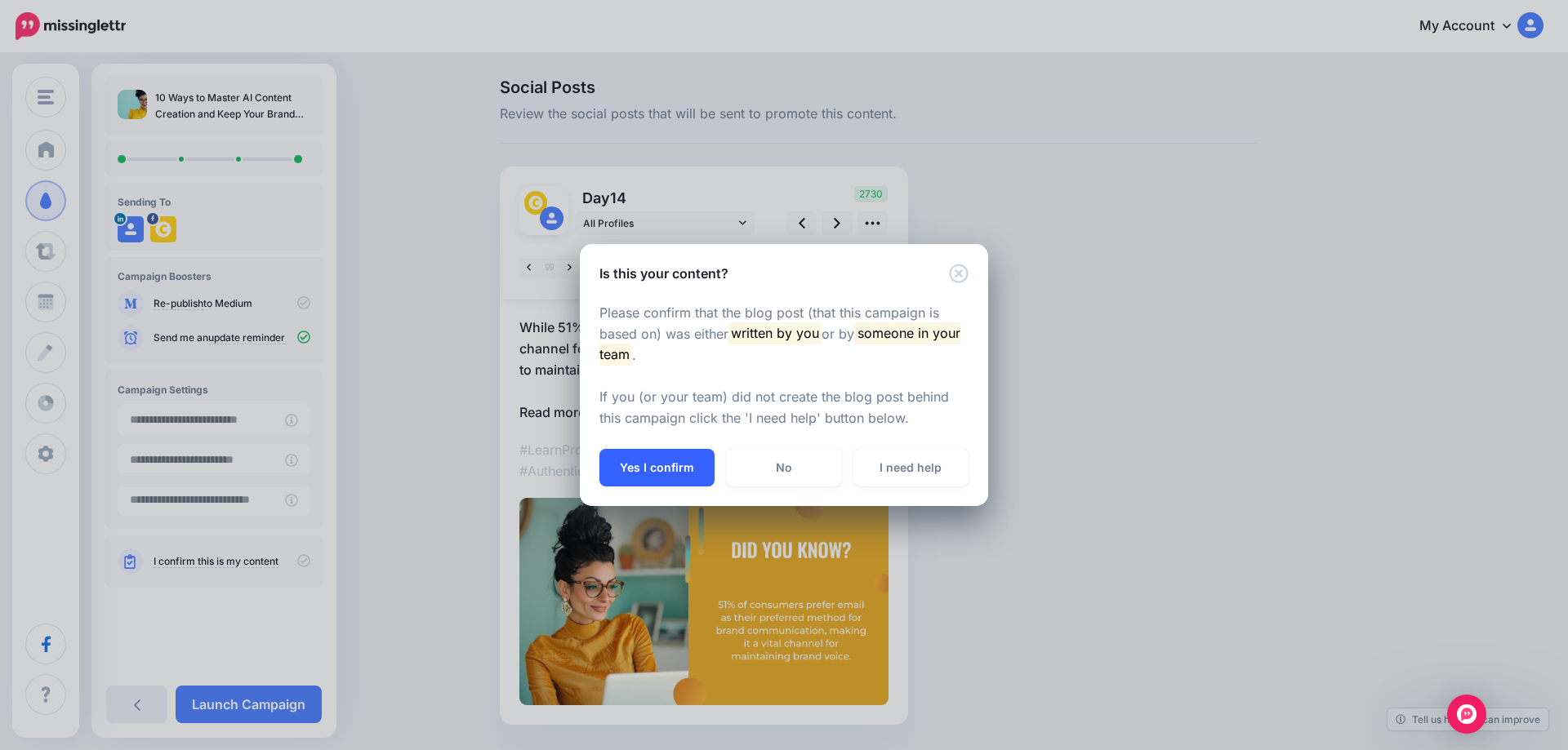
click at [651, 458] on button "Yes I confirm" at bounding box center [657, 468] width 115 height 38
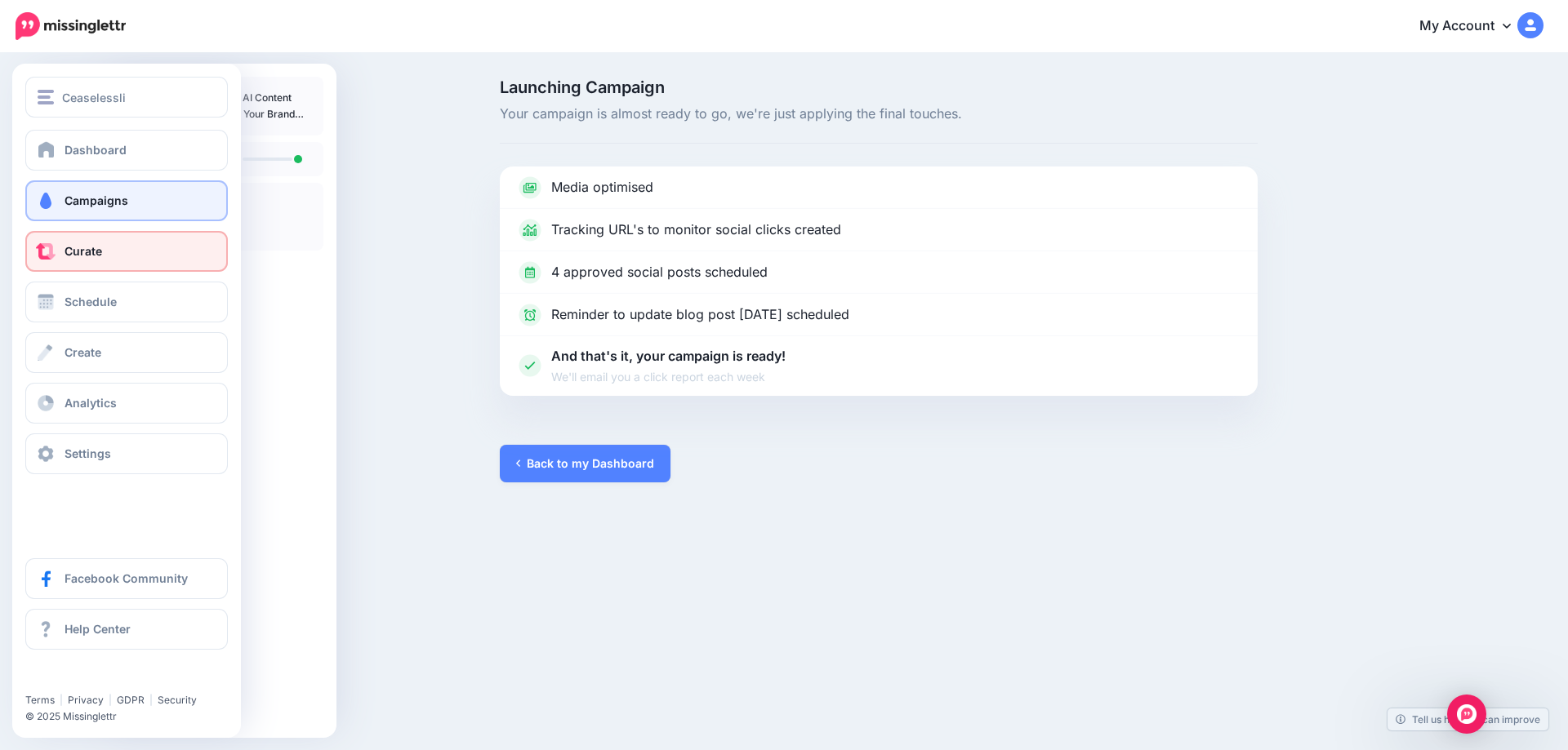
click at [62, 249] on link "Curate" at bounding box center [126, 251] width 202 height 40
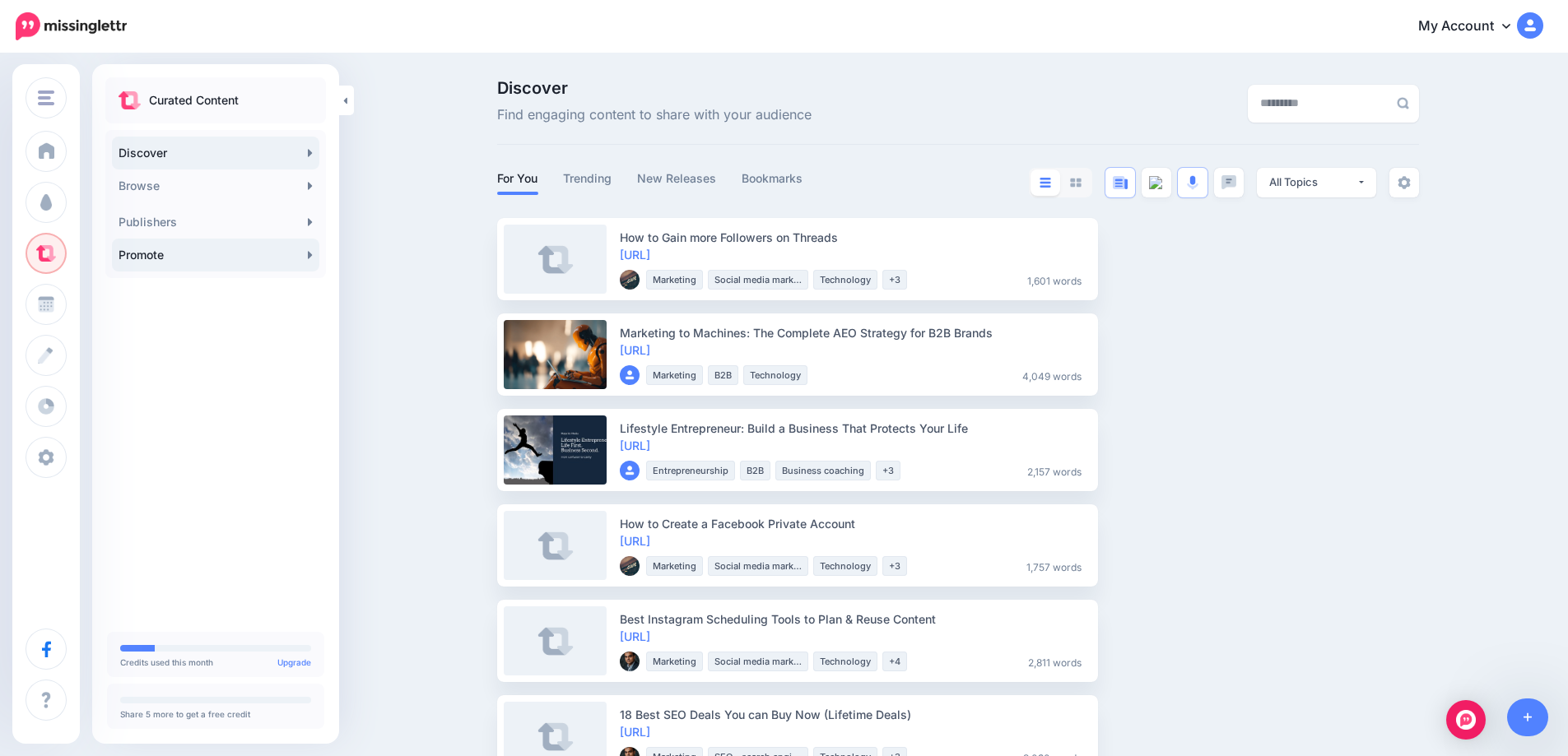
click at [304, 248] on link "Promote" at bounding box center [215, 255] width 207 height 33
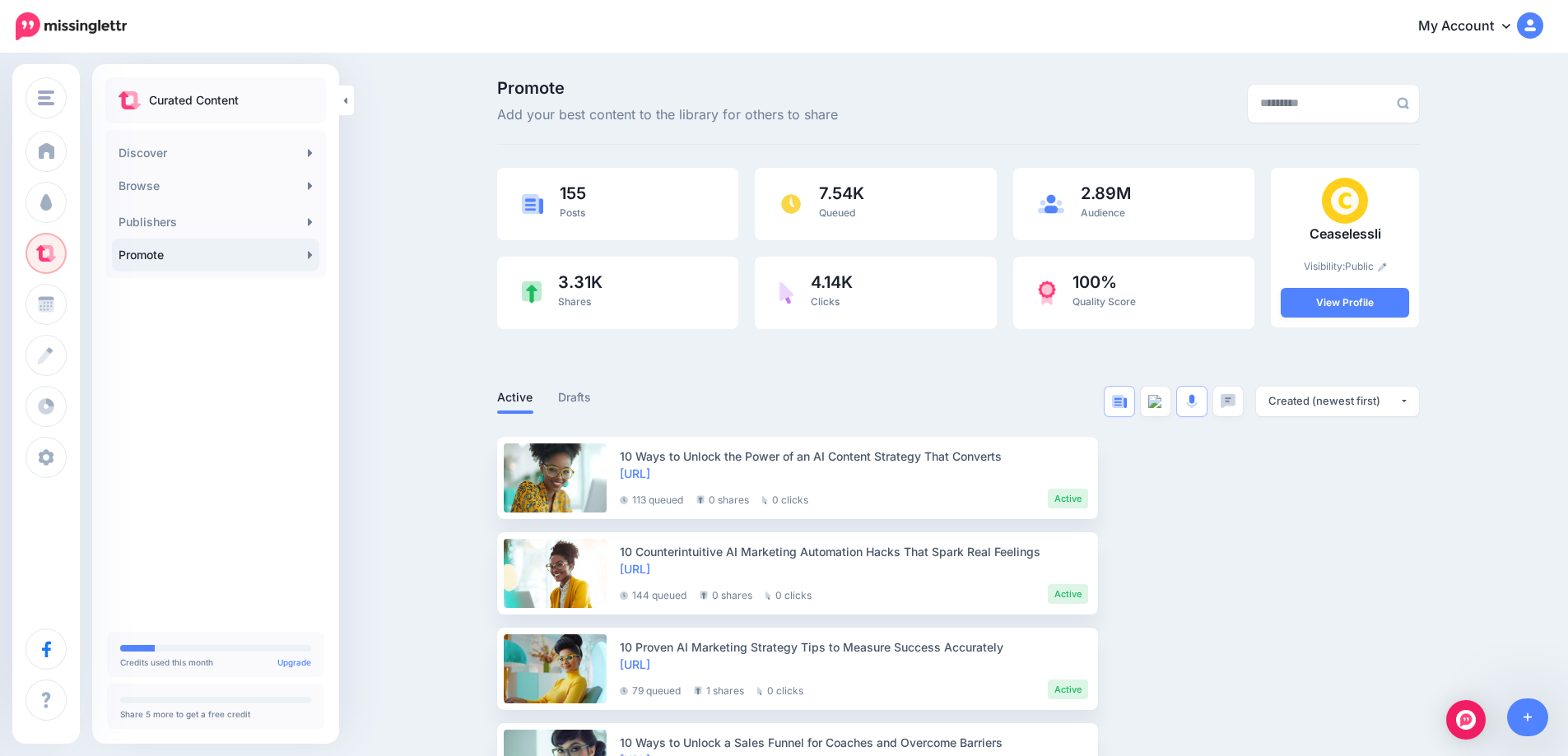
click at [304, 253] on link "Promote" at bounding box center [215, 255] width 207 height 33
click at [1530, 718] on icon at bounding box center [1527, 717] width 9 height 11
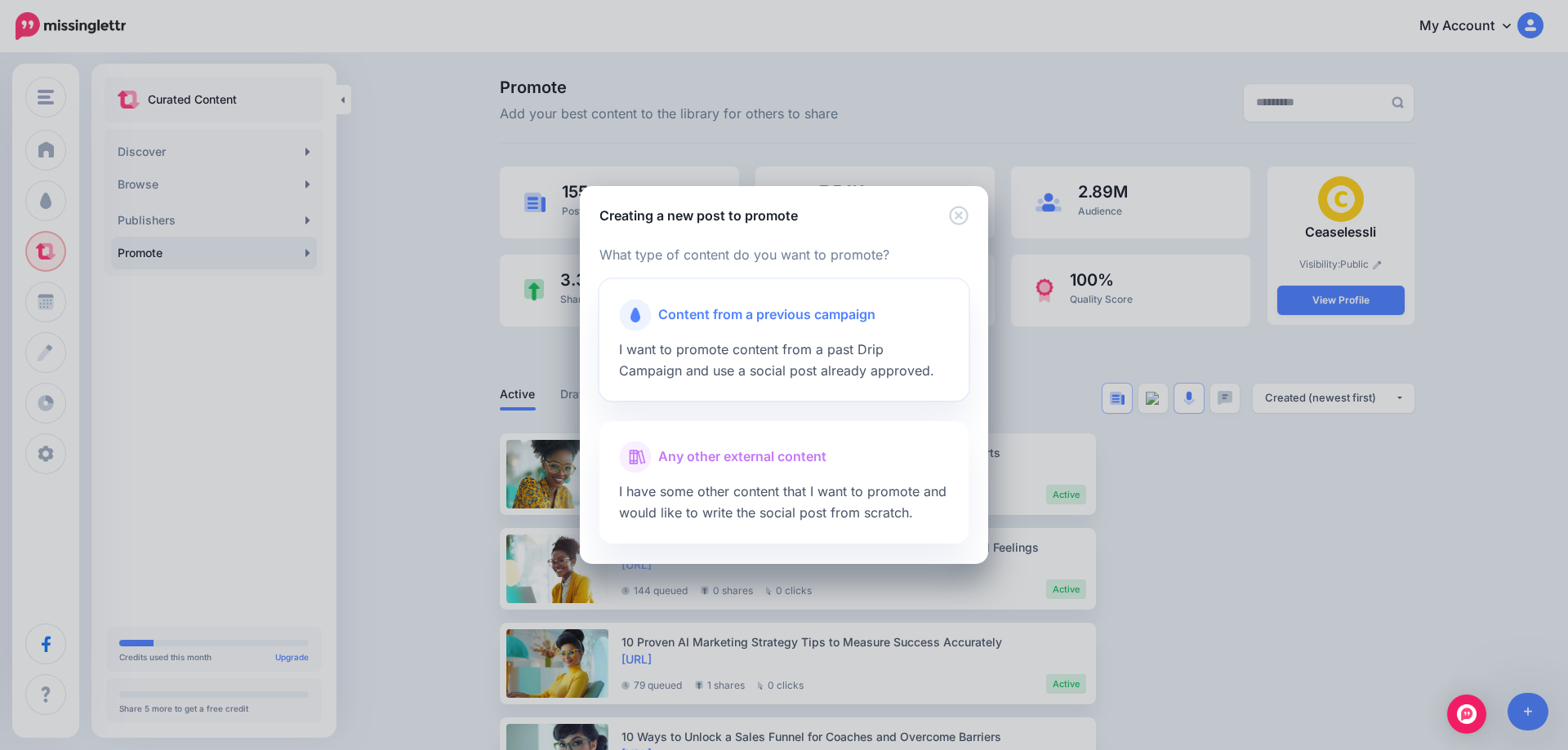
click at [750, 344] on span "I want to promote content from a past Drip Campaign and use a social post alrea…" at bounding box center [776, 360] width 315 height 38
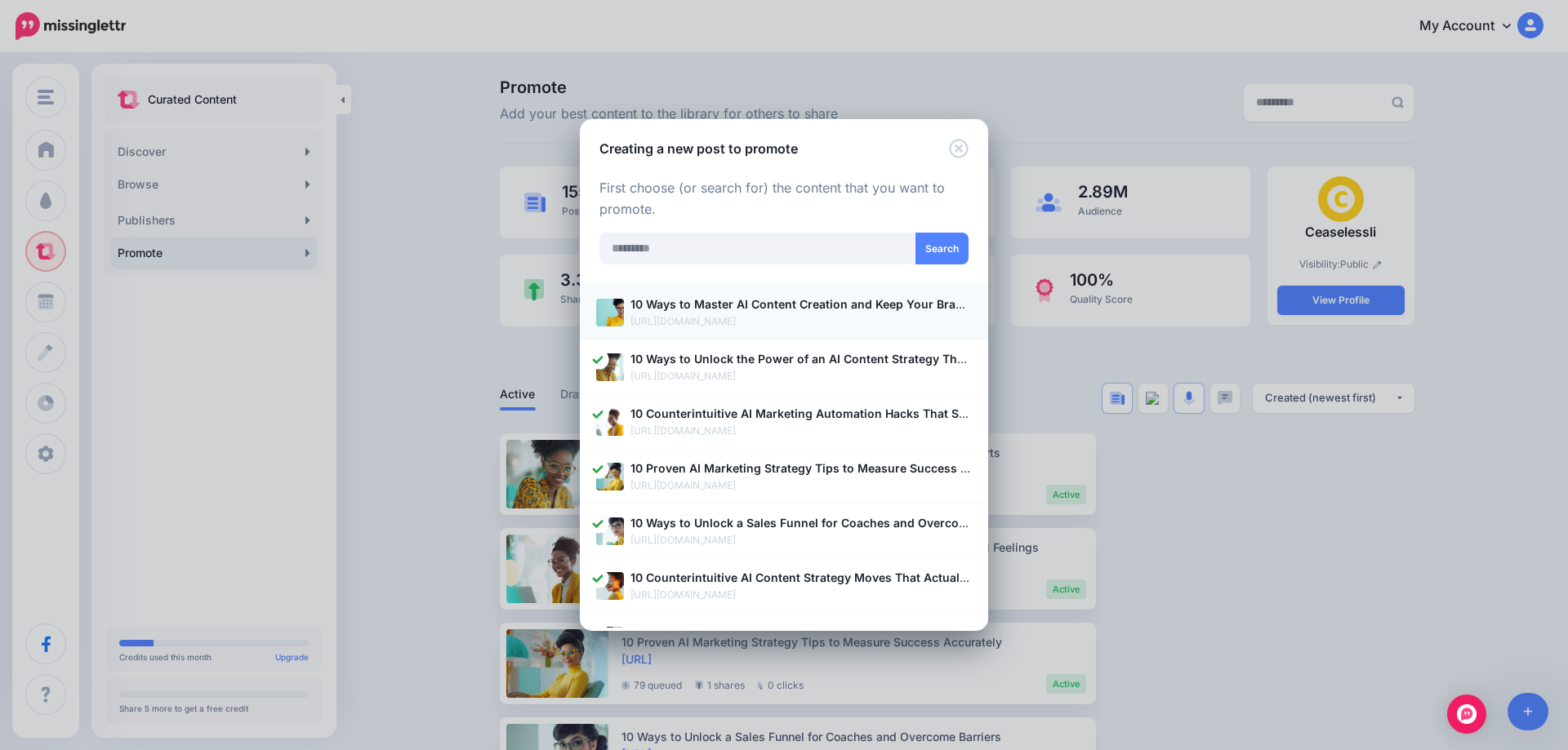
click at [640, 311] on b "10 Ways to Master AI Content Creation and Keep Your Brand Voice Authentic" at bounding box center [846, 304] width 432 height 14
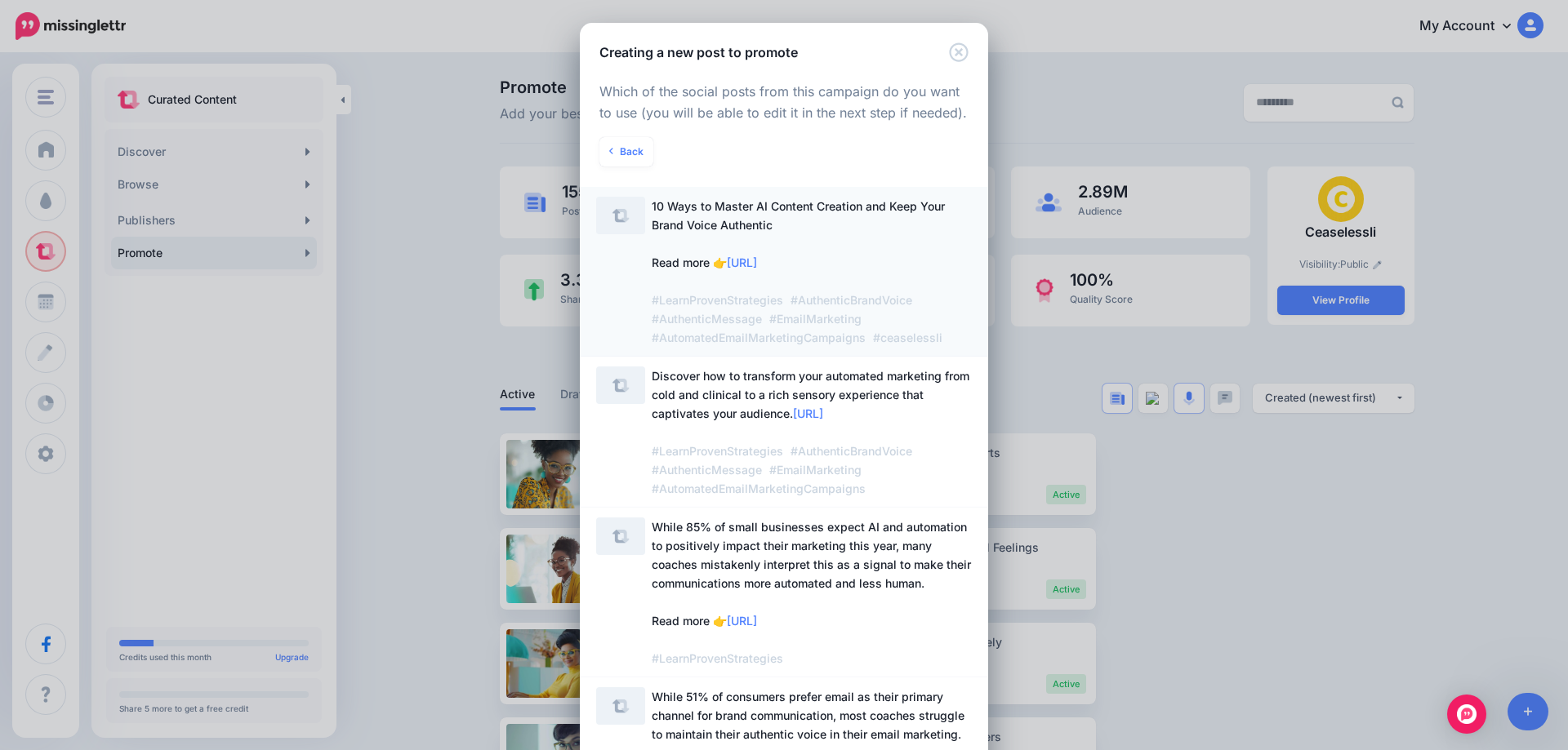
click at [657, 233] on span "10 Ways to Master AI Content Creation and Keep Your Brand Voice Authentic Read …" at bounding box center [799, 272] width 295 height 145
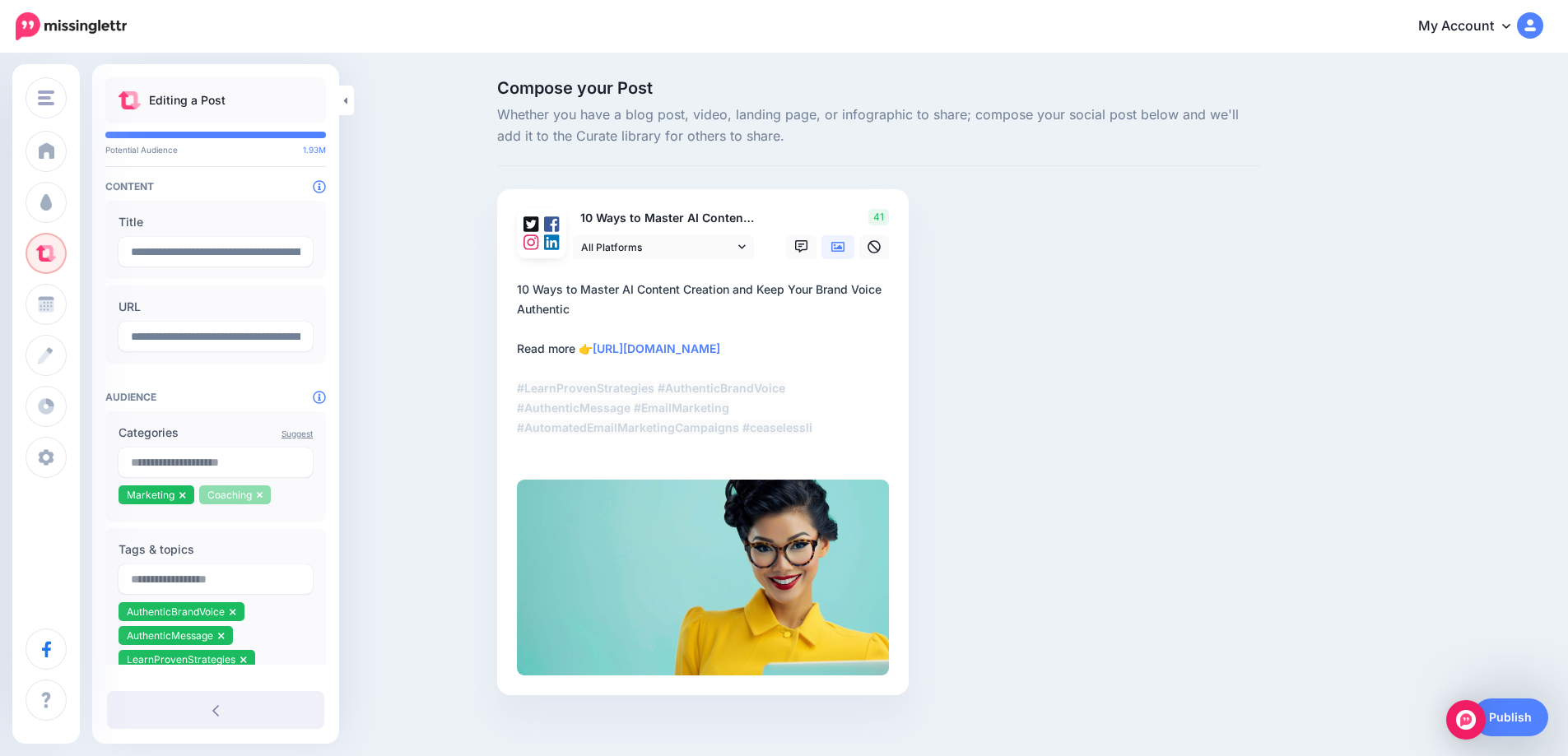
click at [258, 500] on icon at bounding box center [260, 494] width 7 height 10
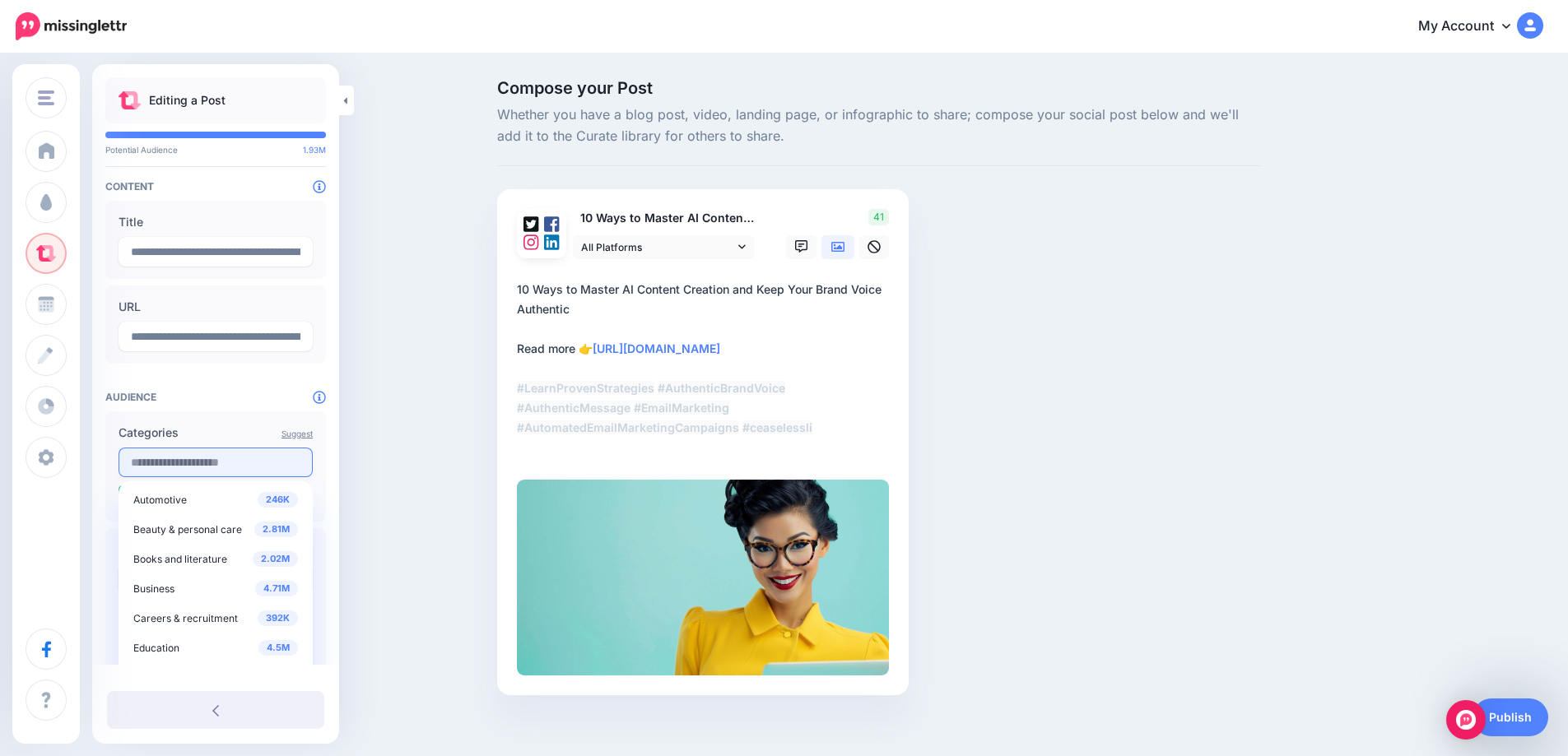
click at [202, 468] on input "text" at bounding box center [216, 462] width 194 height 29
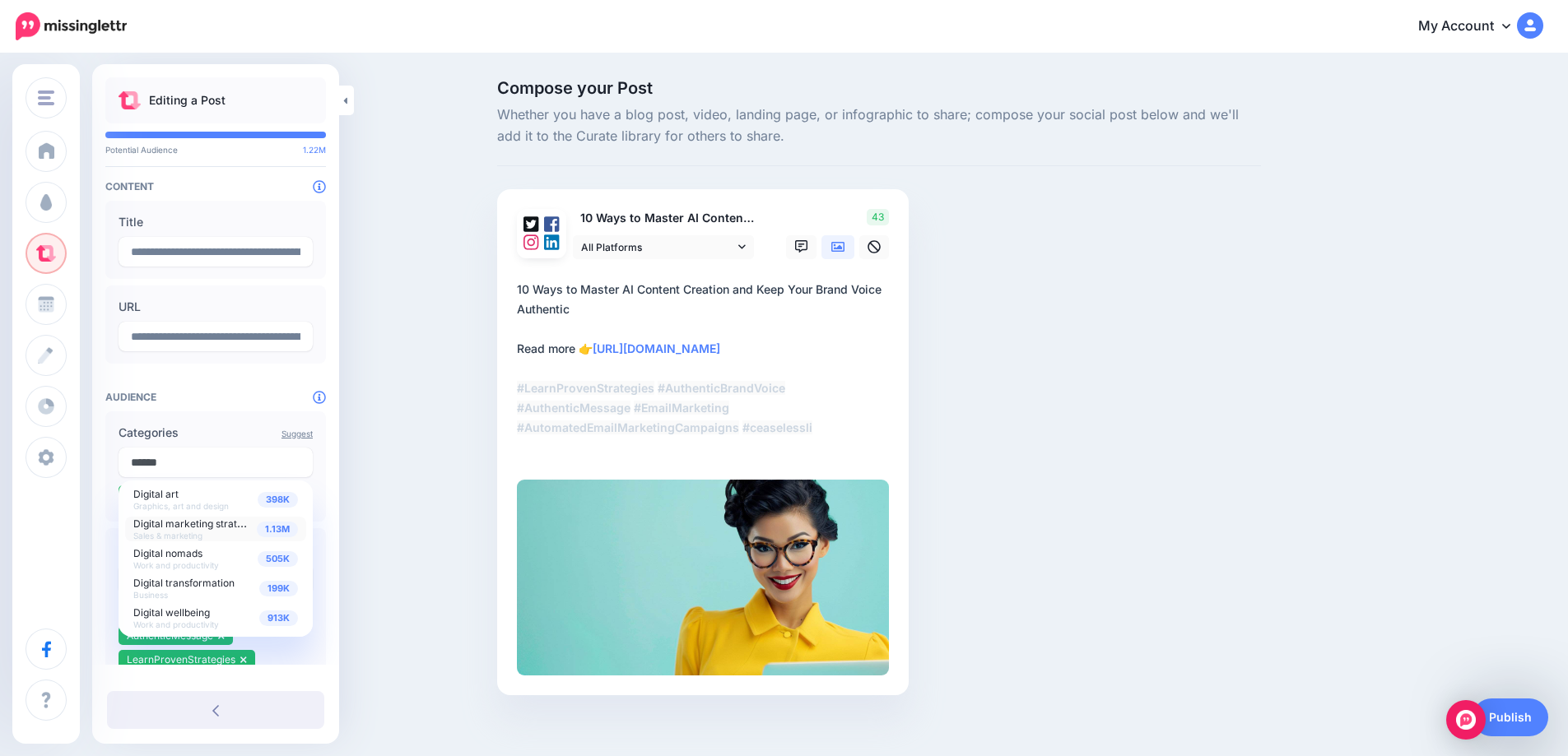
type input "******"
click at [226, 528] on span "Digital marketing strategy" at bounding box center [193, 523] width 121 height 14
click at [364, 515] on div "Compose your Post Whether you have a blog post, video, landing page, or infogra…" at bounding box center [784, 413] width 1568 height 714
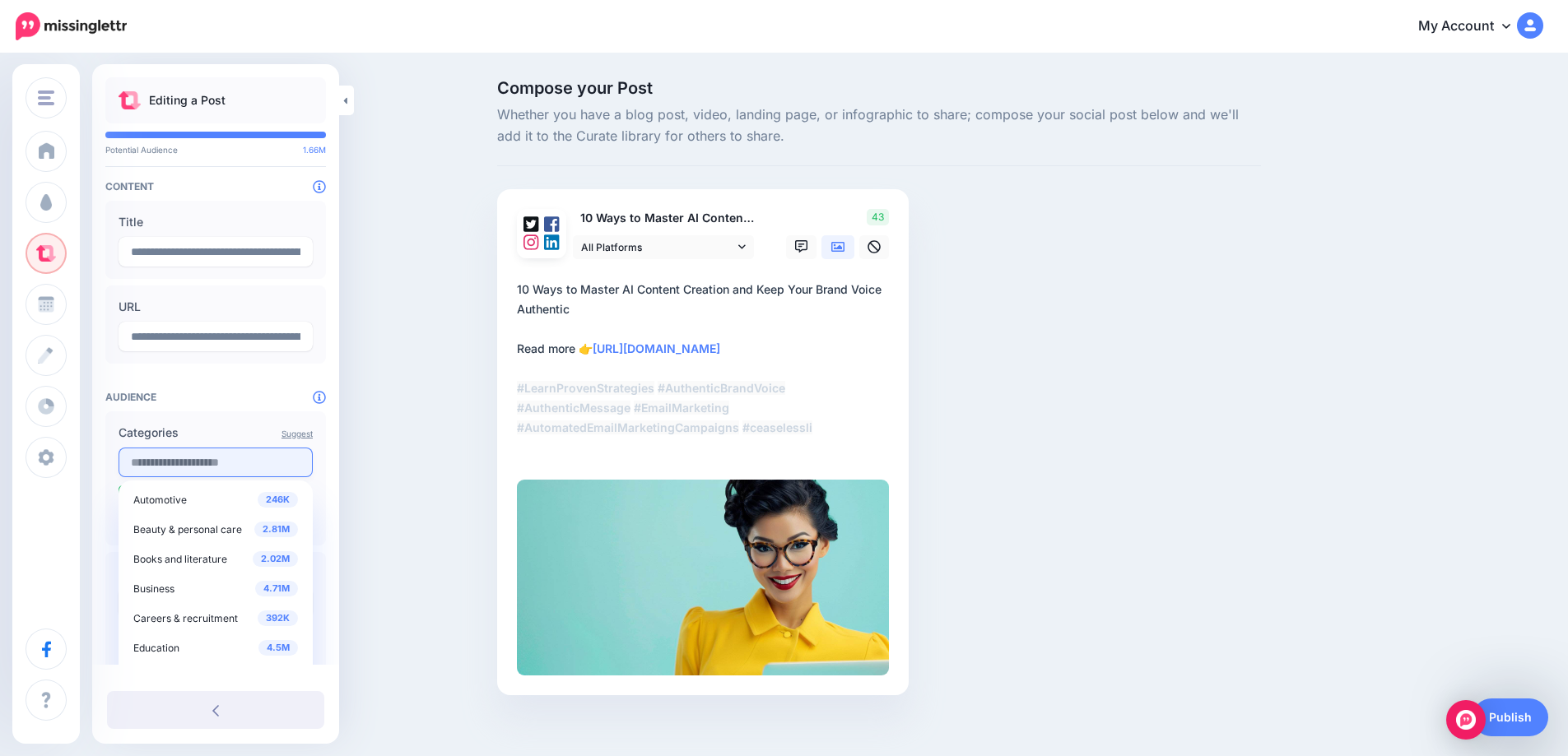
click at [252, 472] on input "text" at bounding box center [216, 462] width 194 height 29
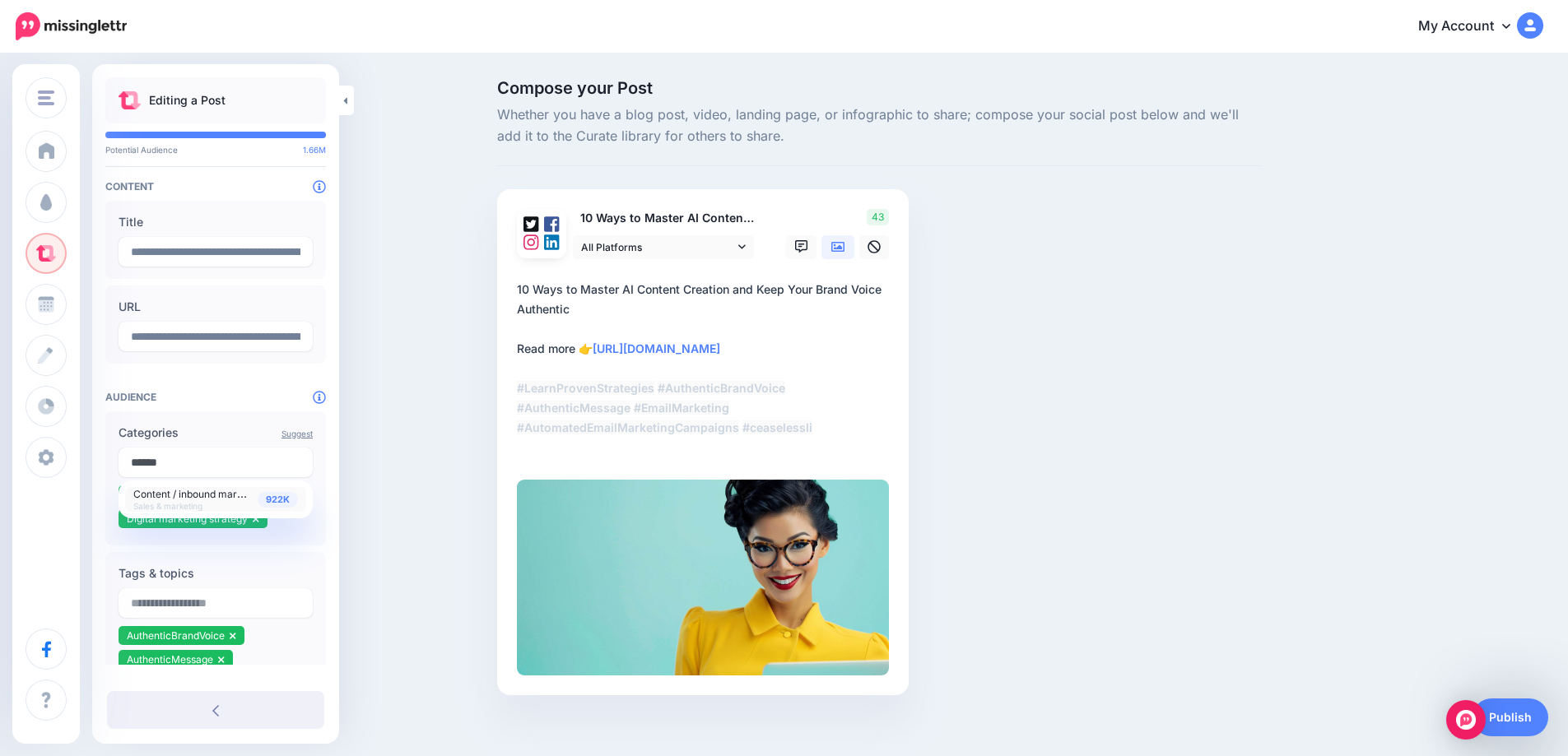
type input "******"
click at [232, 500] on span "Content / inbound marketing" at bounding box center [199, 493] width 133 height 14
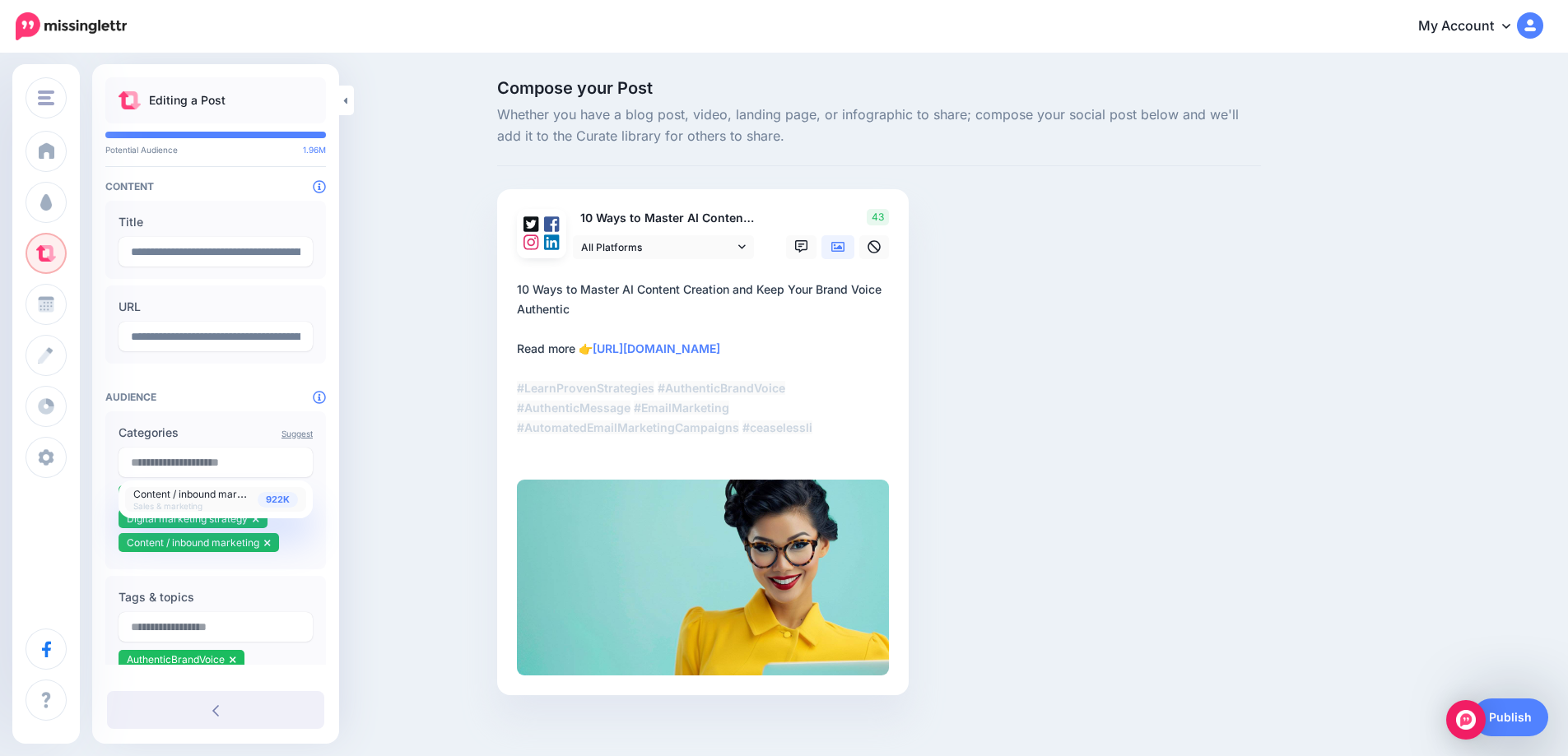
click at [359, 467] on div "Compose your Post Whether you have a blog post, video, landing page, or infogra…" at bounding box center [784, 413] width 1568 height 714
click at [1521, 722] on link "Publish" at bounding box center [1509, 718] width 75 height 38
